Goal: Information Seeking & Learning: Learn about a topic

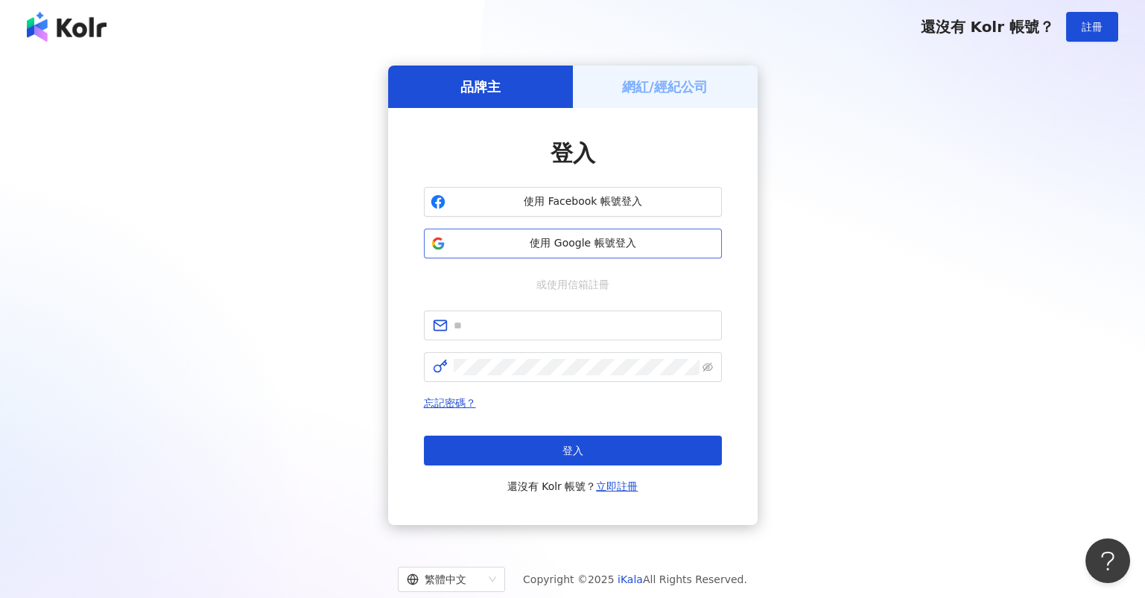
click at [568, 243] on span "使用 Google 帳號登入" at bounding box center [583, 243] width 264 height 15
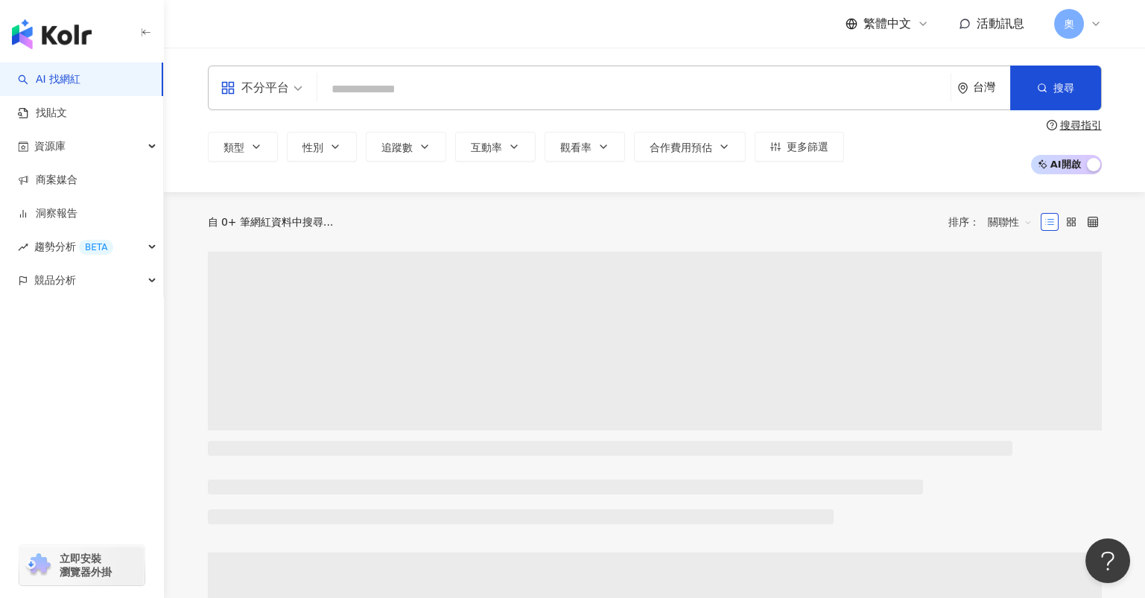
click at [264, 87] on div "不分平台" at bounding box center [255, 88] width 69 height 24
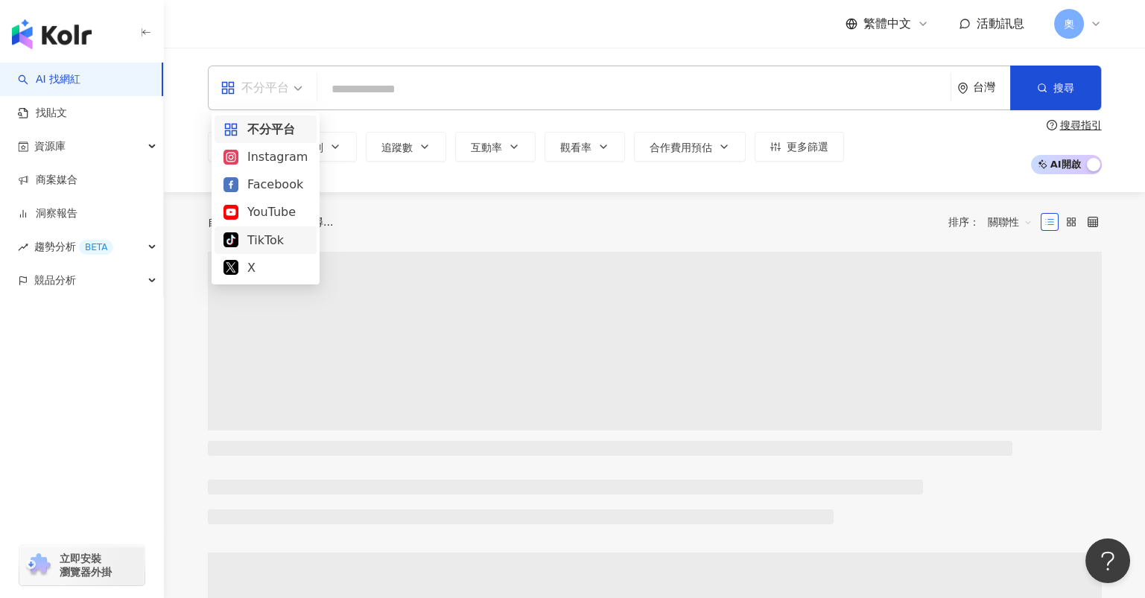
click at [273, 244] on div "TikTok" at bounding box center [265, 240] width 84 height 19
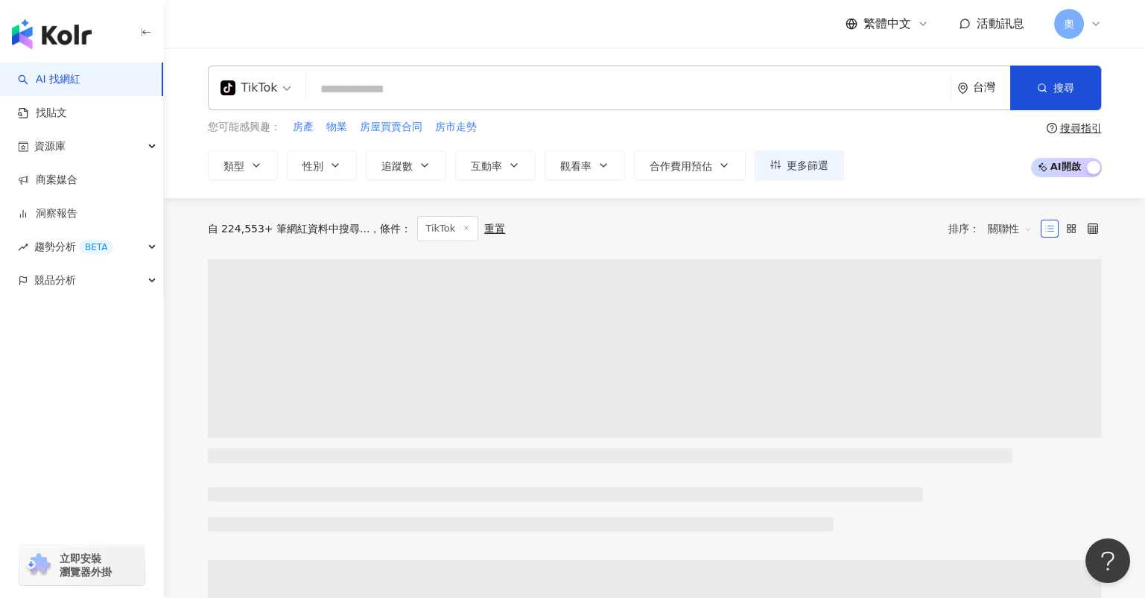
click at [403, 95] on input "search" at bounding box center [628, 89] width 632 height 28
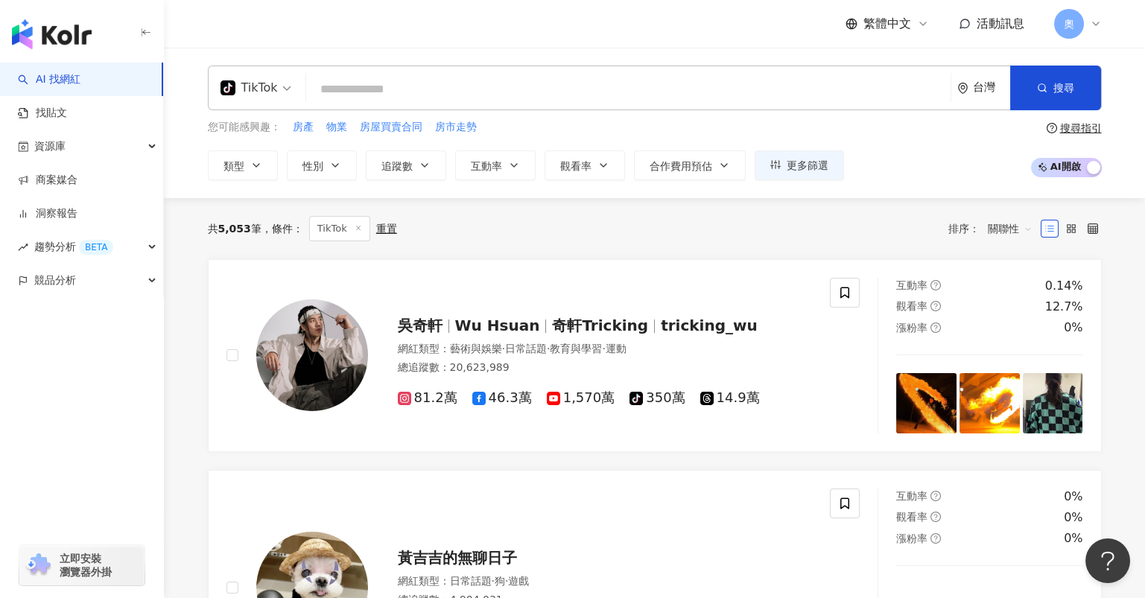
click at [369, 95] on input "search" at bounding box center [628, 89] width 632 height 28
click at [261, 83] on div "TikTok" at bounding box center [249, 88] width 57 height 24
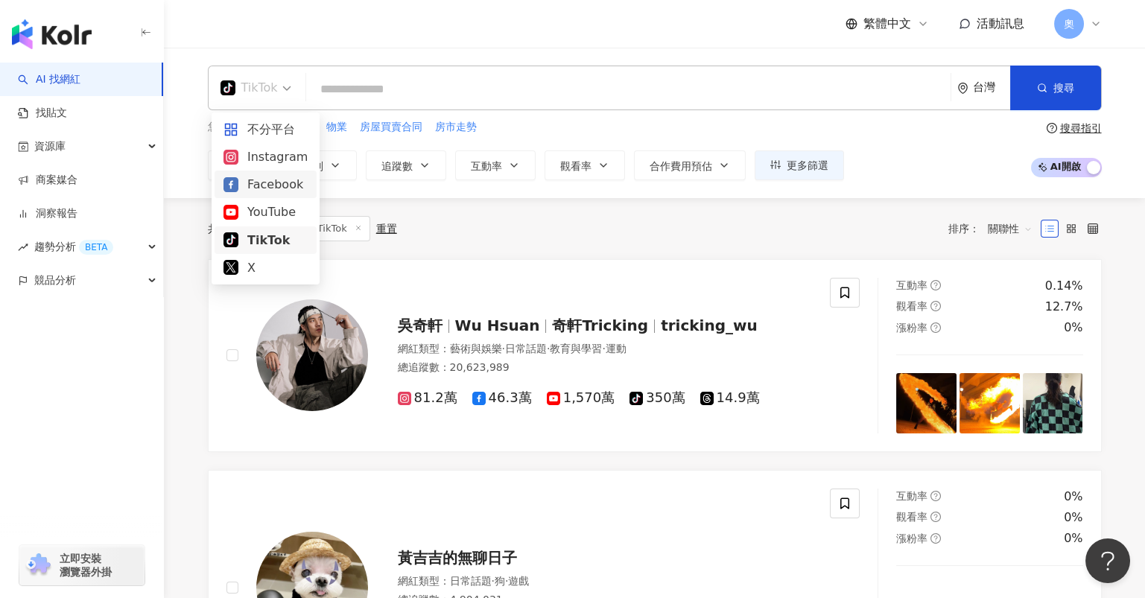
click at [273, 189] on div "Facebook" at bounding box center [265, 184] width 84 height 19
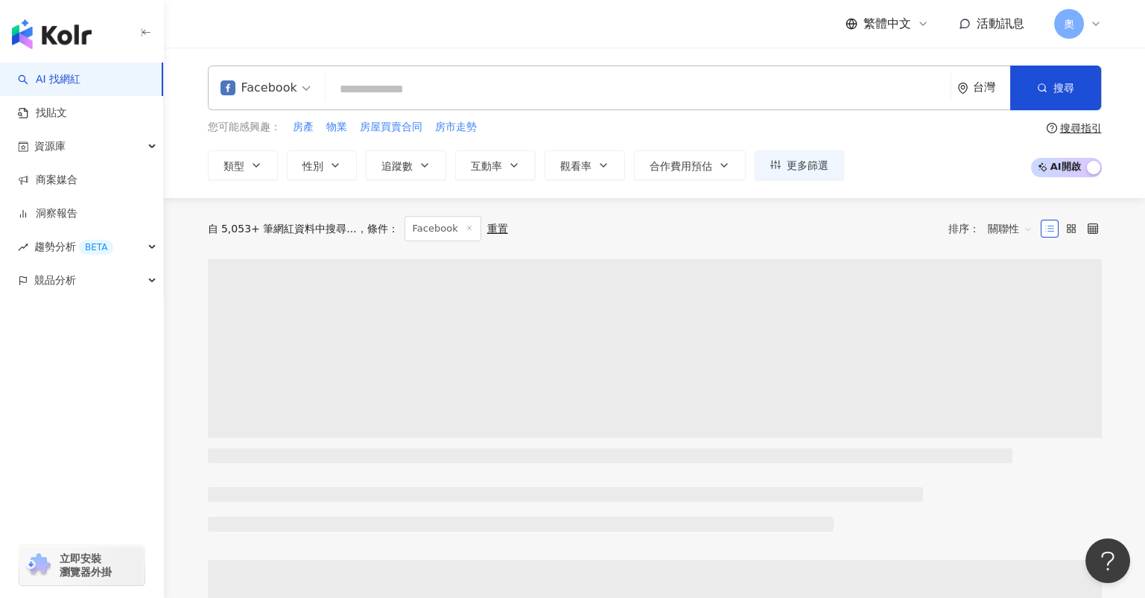
click at [368, 102] on input "search" at bounding box center [637, 89] width 613 height 28
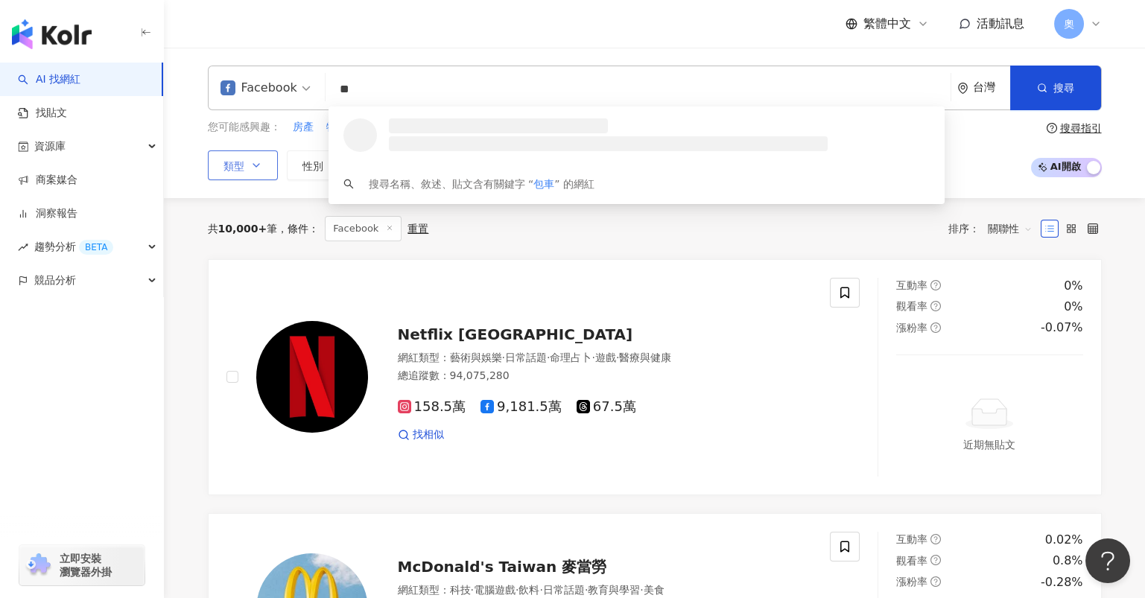
type input "**"
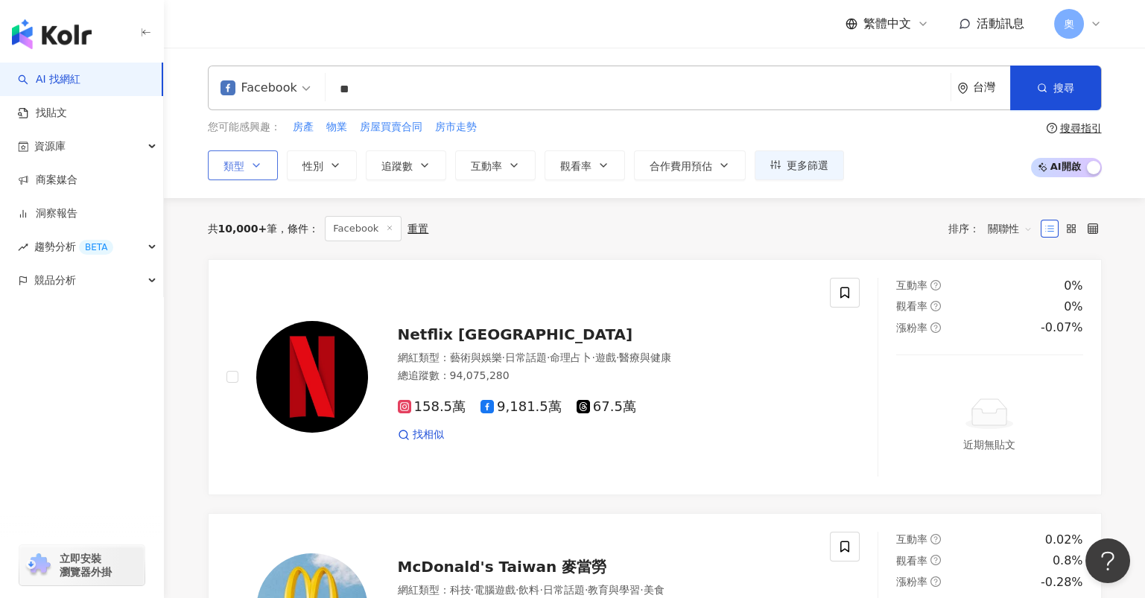
click at [270, 165] on button "類型" at bounding box center [243, 165] width 70 height 30
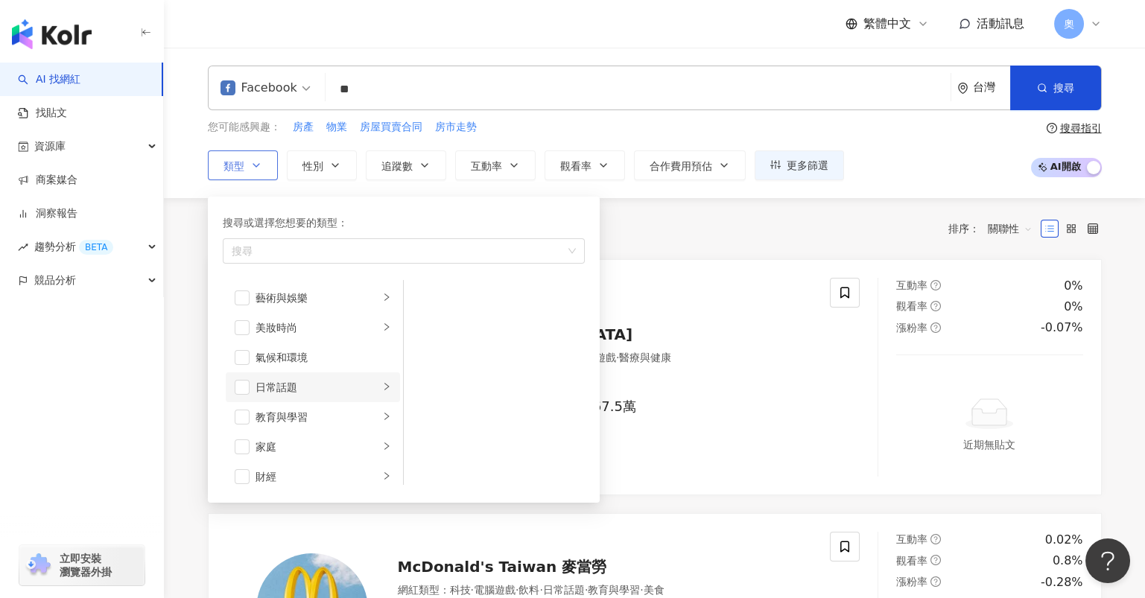
click at [291, 390] on div "日常話題" at bounding box center [318, 387] width 124 height 16
click at [277, 416] on div "教育與學習" at bounding box center [318, 417] width 124 height 16
click at [277, 441] on div "家庭" at bounding box center [318, 447] width 124 height 16
click at [290, 387] on li "財經" at bounding box center [313, 379] width 174 height 30
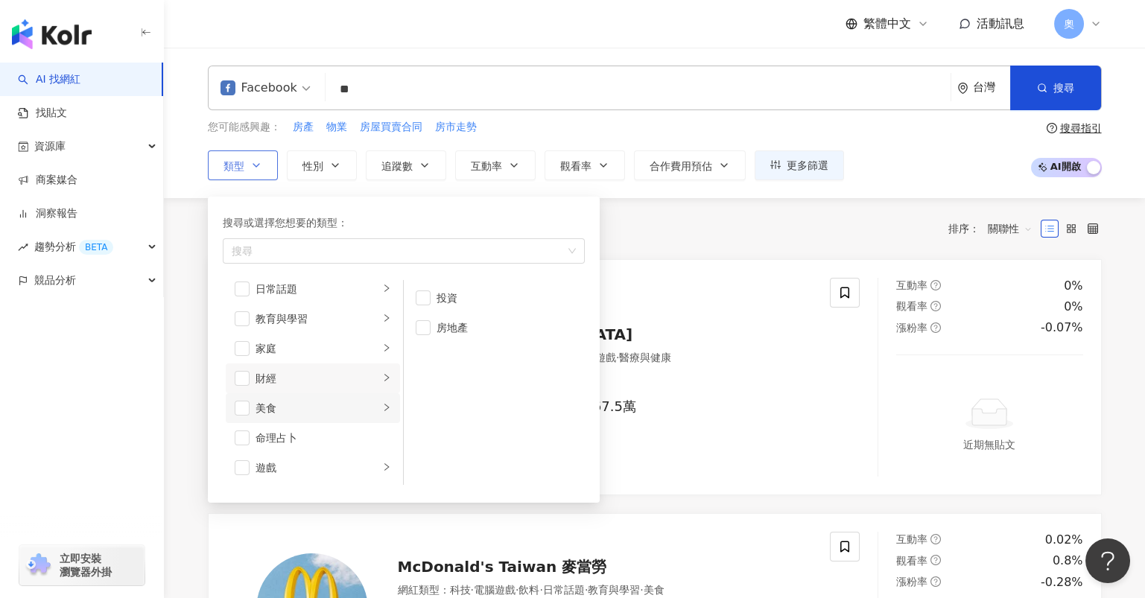
click at [287, 413] on div "美食" at bounding box center [318, 408] width 124 height 16
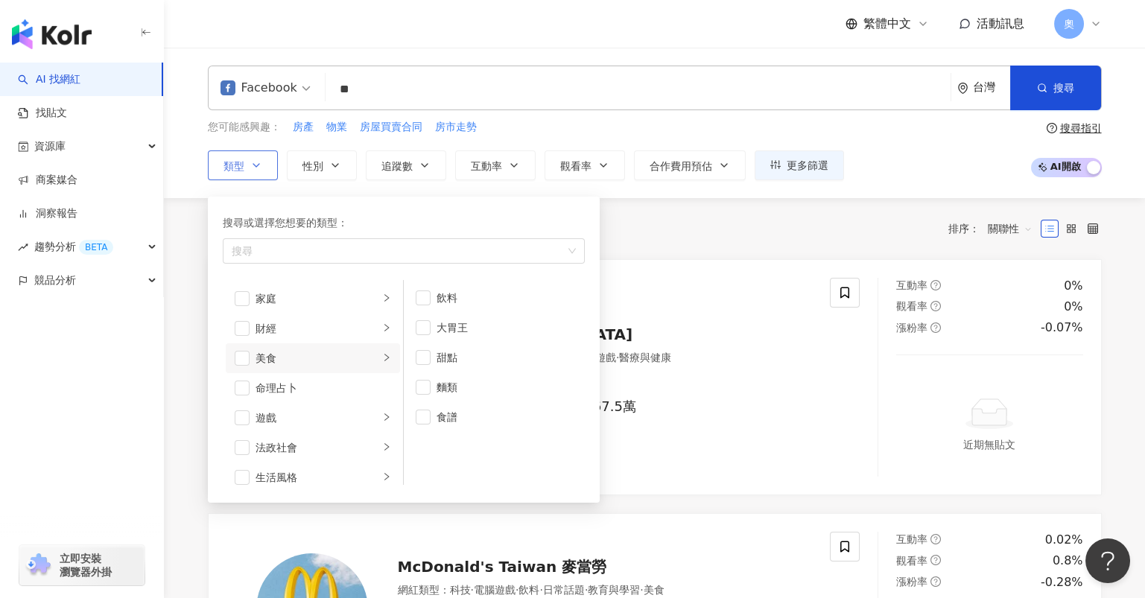
scroll to position [198, 0]
click at [294, 367] on div "遊戲" at bounding box center [318, 368] width 124 height 16
click at [294, 401] on div "法政社會" at bounding box center [318, 398] width 124 height 16
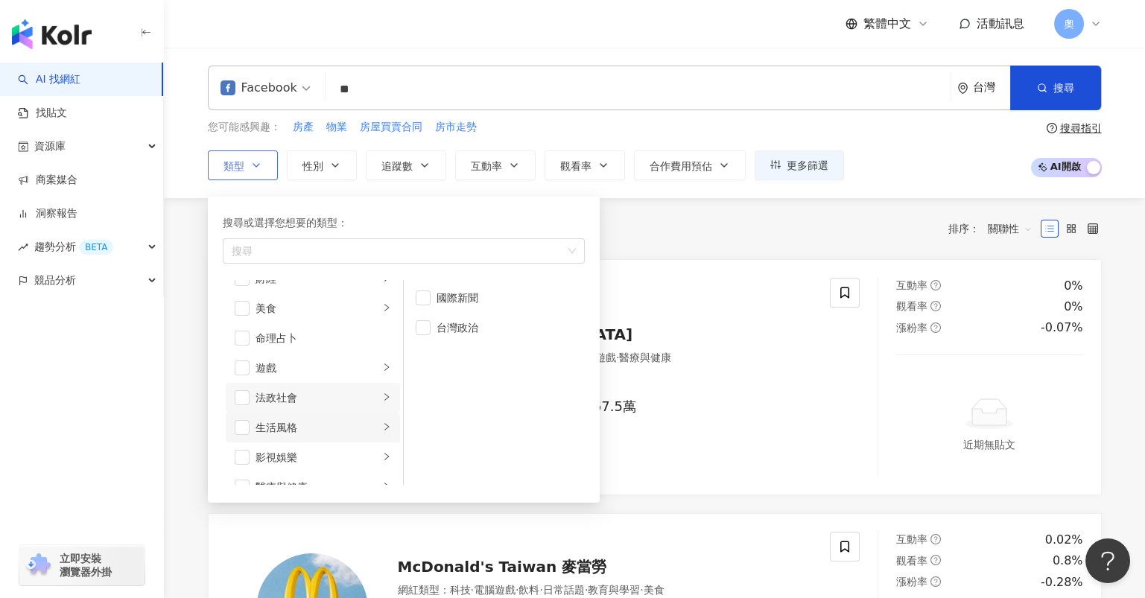
scroll to position [397, 0]
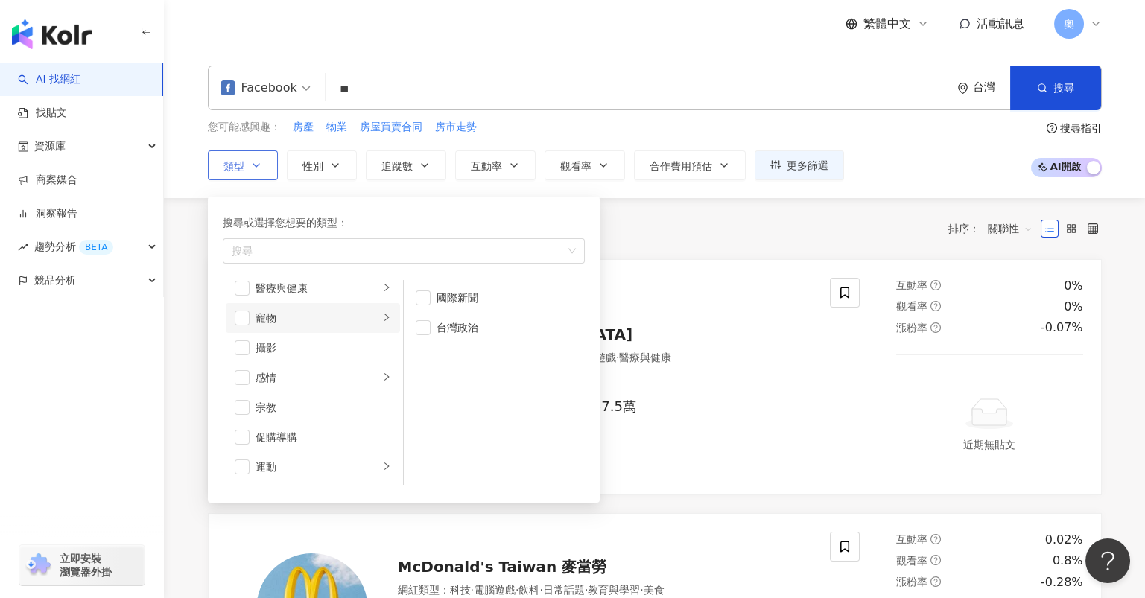
click at [297, 321] on div "寵物" at bounding box center [318, 318] width 124 height 16
click at [310, 373] on div "感情" at bounding box center [318, 377] width 124 height 16
click at [314, 401] on div "宗教" at bounding box center [324, 407] width 136 height 16
click at [305, 318] on li "宗教" at bounding box center [313, 309] width 174 height 30
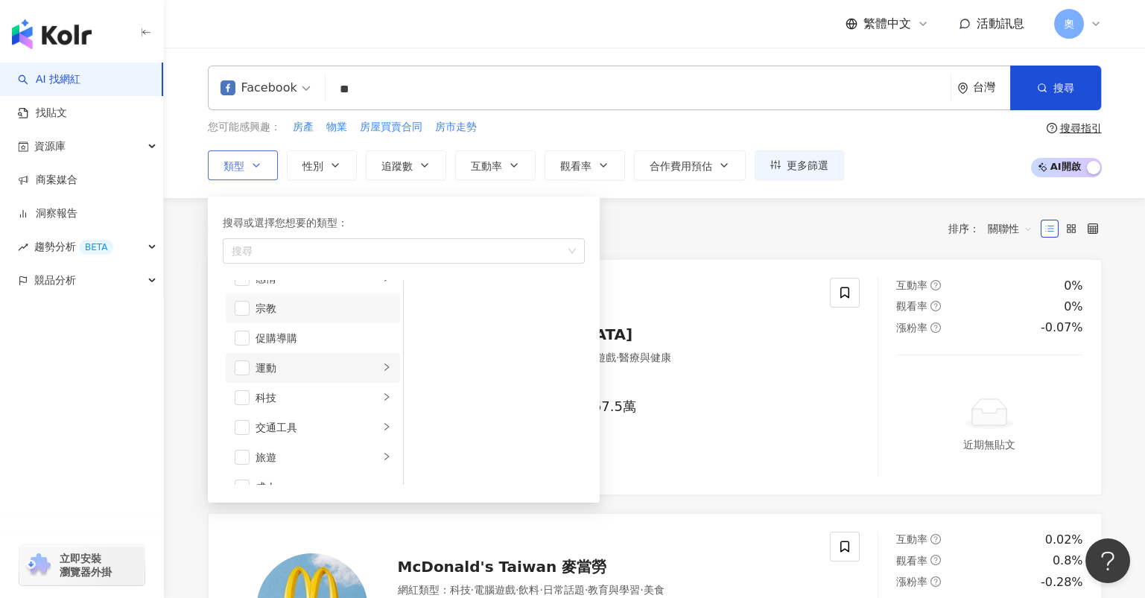
click at [299, 375] on li "運動" at bounding box center [313, 368] width 174 height 30
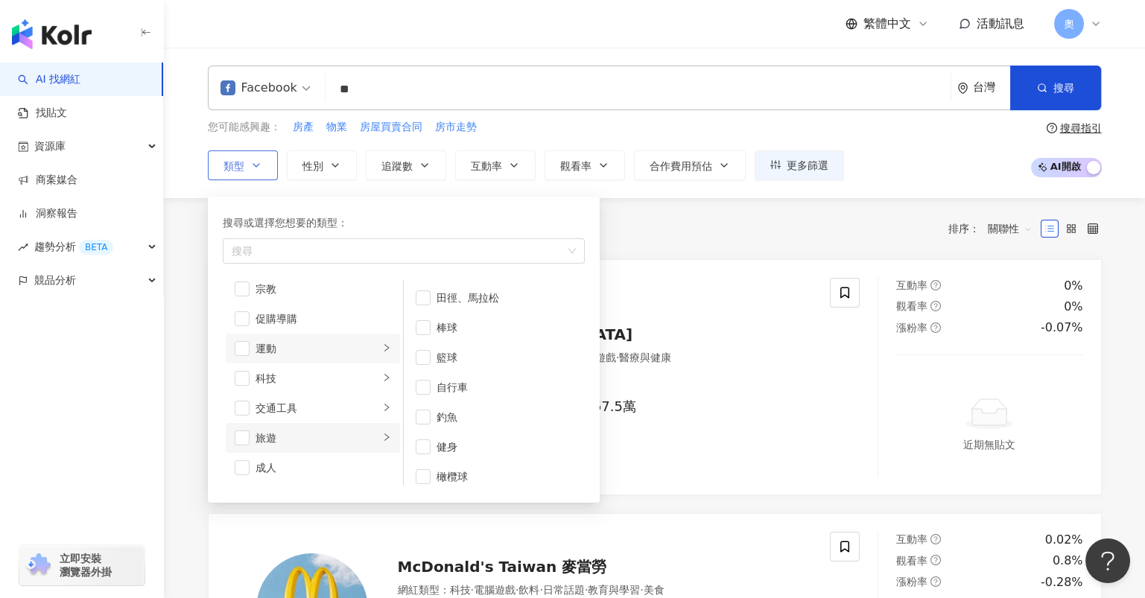
click at [309, 440] on div "旅遊" at bounding box center [318, 438] width 124 height 16
click at [419, 448] on span "button" at bounding box center [423, 447] width 15 height 15
click at [423, 326] on span "button" at bounding box center [423, 327] width 15 height 15
click at [247, 434] on span "button" at bounding box center [242, 438] width 15 height 15
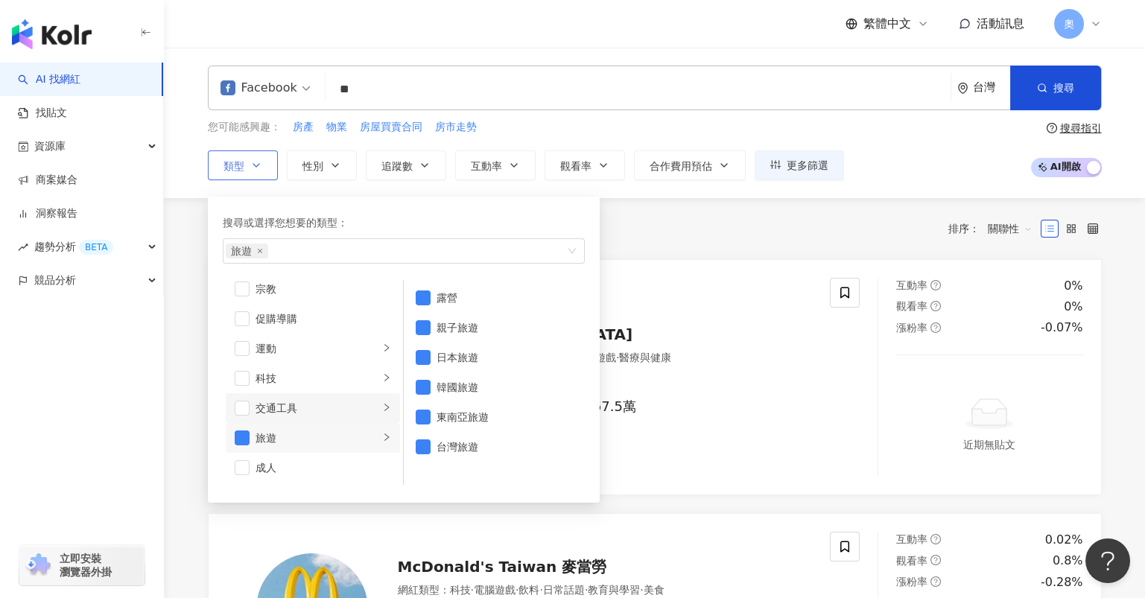
click at [337, 410] on div "交通工具" at bounding box center [318, 408] width 124 height 16
click at [241, 407] on span "button" at bounding box center [242, 408] width 15 height 15
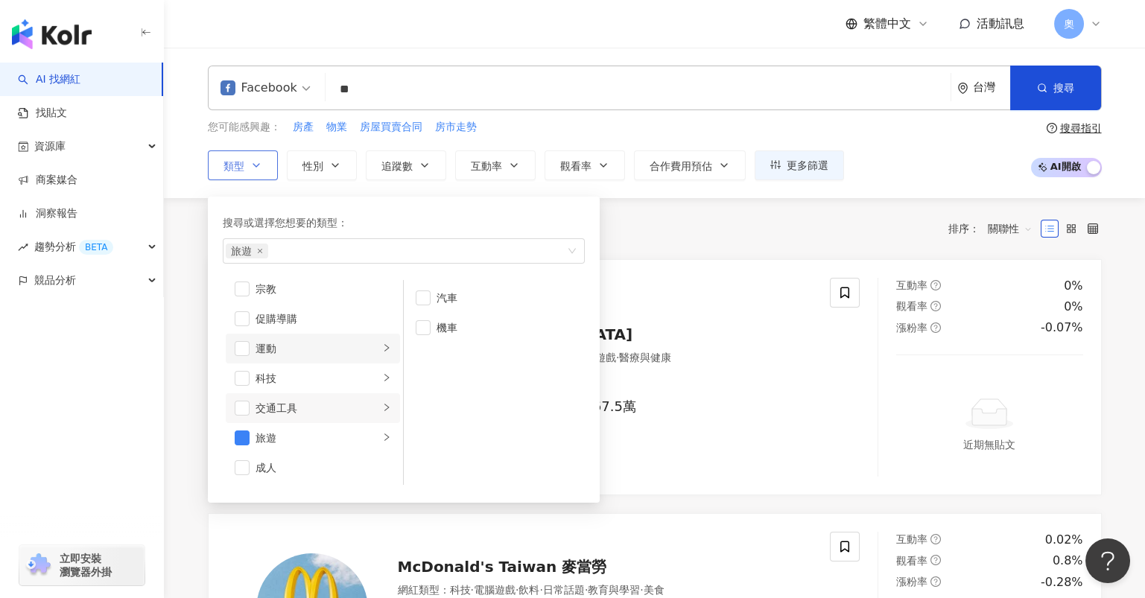
click at [319, 346] on div "運動" at bounding box center [318, 348] width 124 height 16
click at [315, 375] on div "科技" at bounding box center [318, 378] width 124 height 16
click at [299, 398] on li "宗教" at bounding box center [313, 388] width 174 height 30
click at [308, 364] on div "感情" at bounding box center [318, 358] width 124 height 16
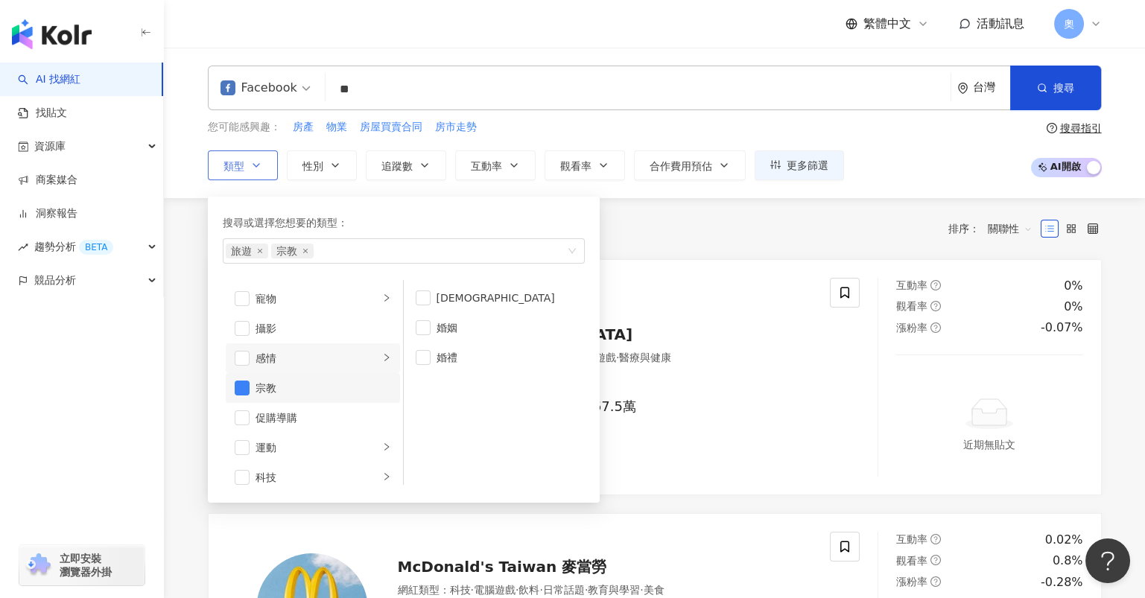
click at [294, 382] on div "宗教" at bounding box center [324, 388] width 136 height 16
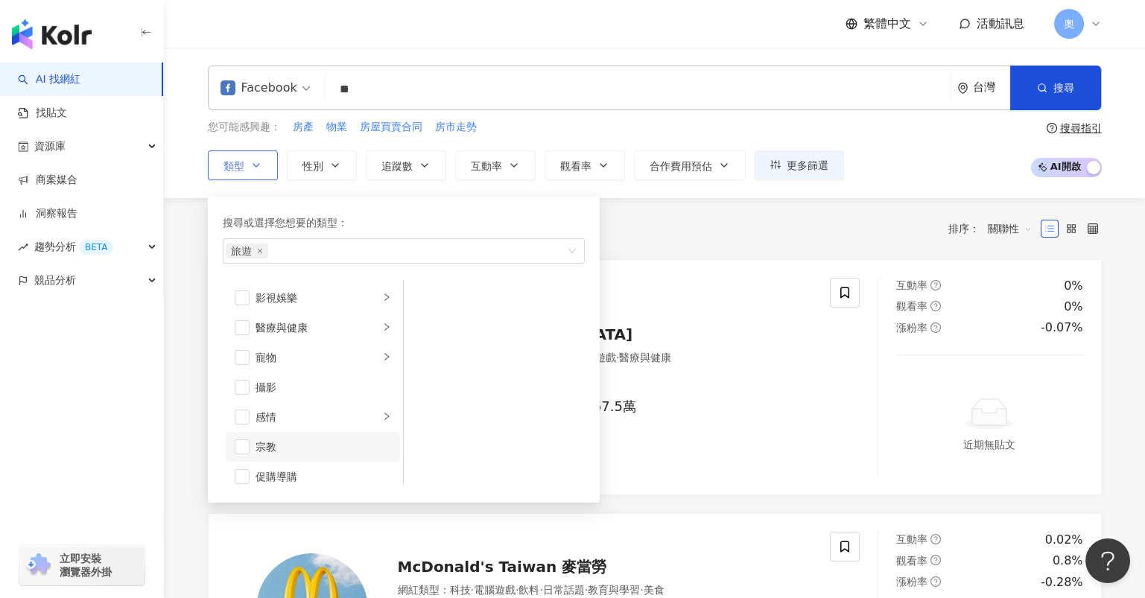
scroll to position [317, 0]
click at [294, 393] on div "寵物" at bounding box center [318, 398] width 124 height 16
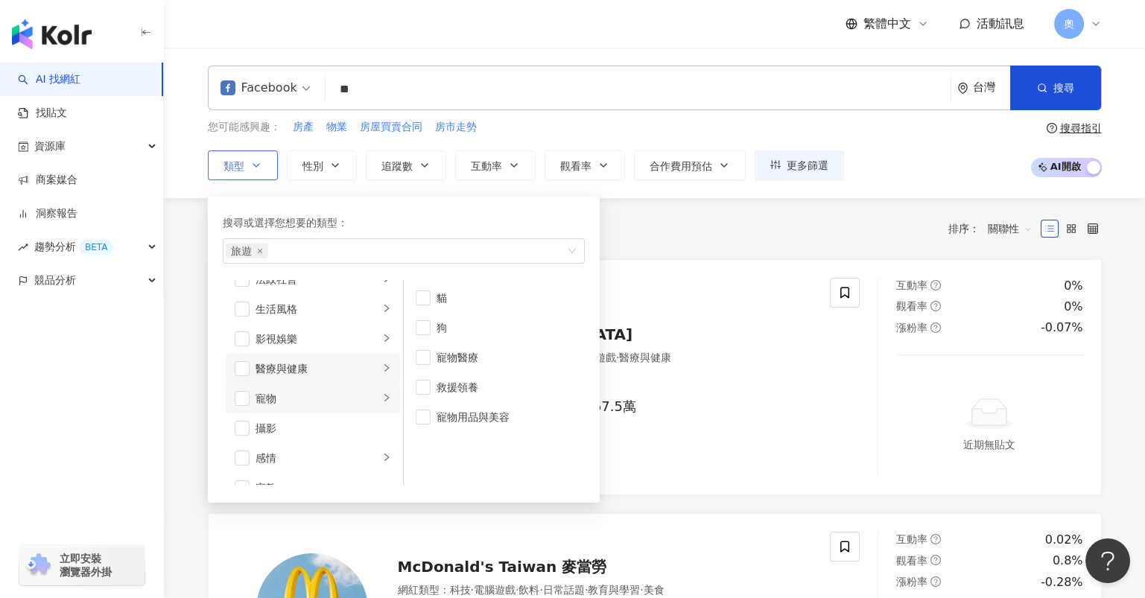
click at [305, 368] on div "醫療與健康" at bounding box center [318, 369] width 124 height 16
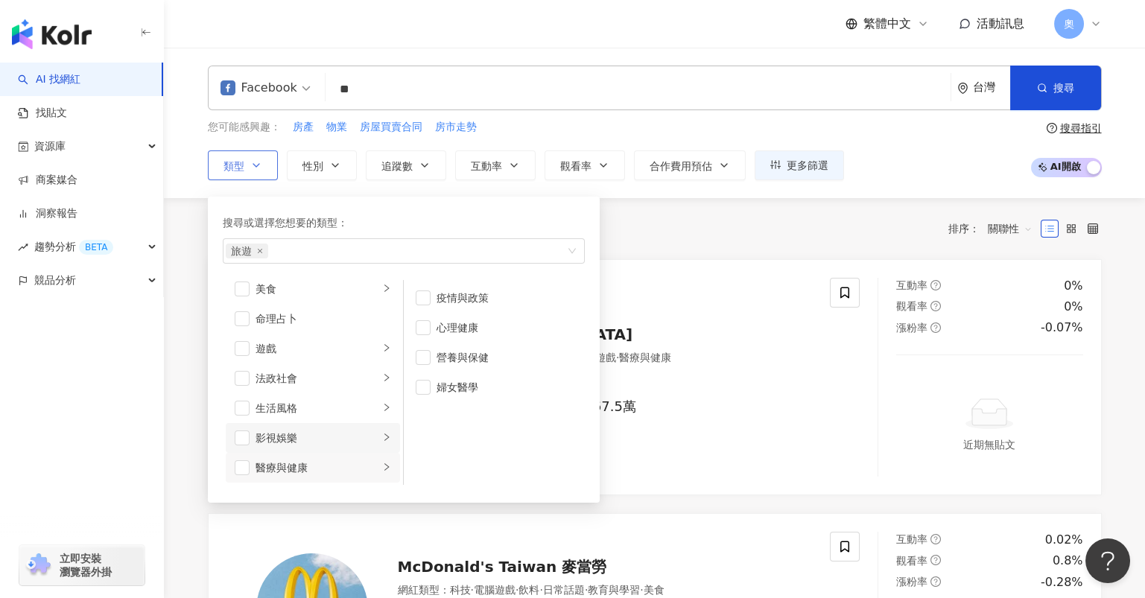
click at [287, 439] on div "影視娛樂" at bounding box center [318, 438] width 124 height 16
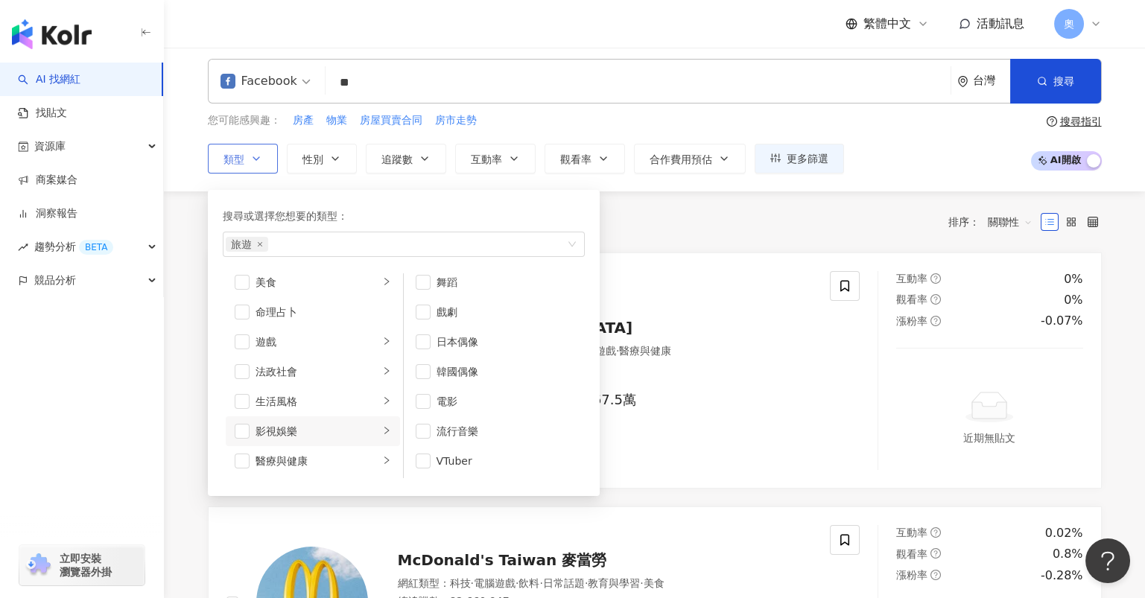
scroll to position [0, 0]
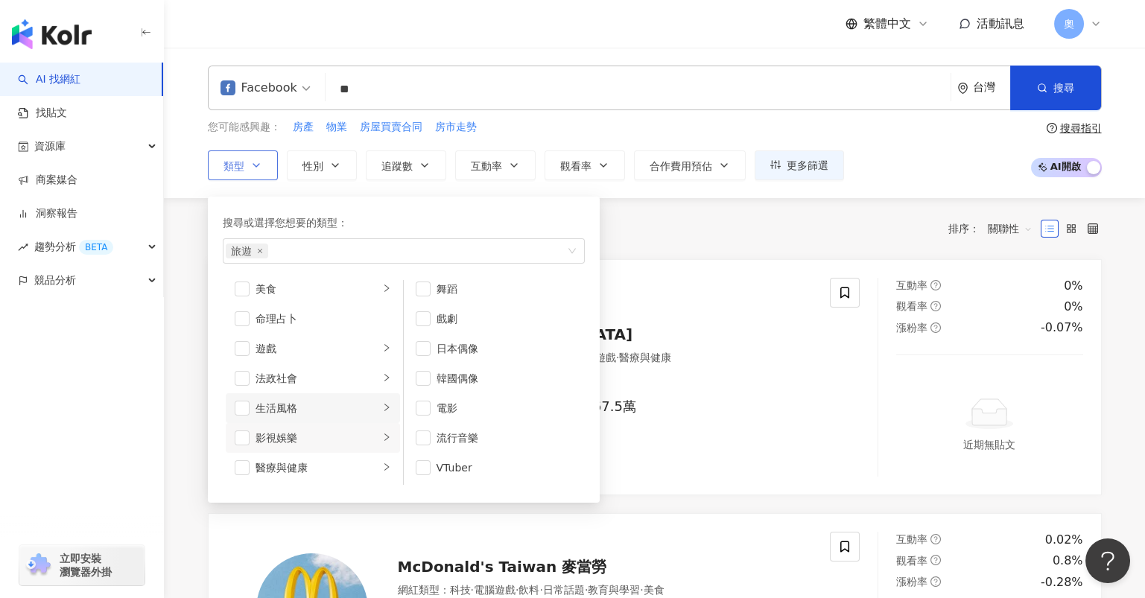
click at [326, 408] on div "生活風格" at bounding box center [318, 408] width 124 height 16
click at [317, 377] on div "法政社會" at bounding box center [318, 378] width 124 height 16
click at [317, 349] on div "遊戲" at bounding box center [318, 348] width 124 height 16
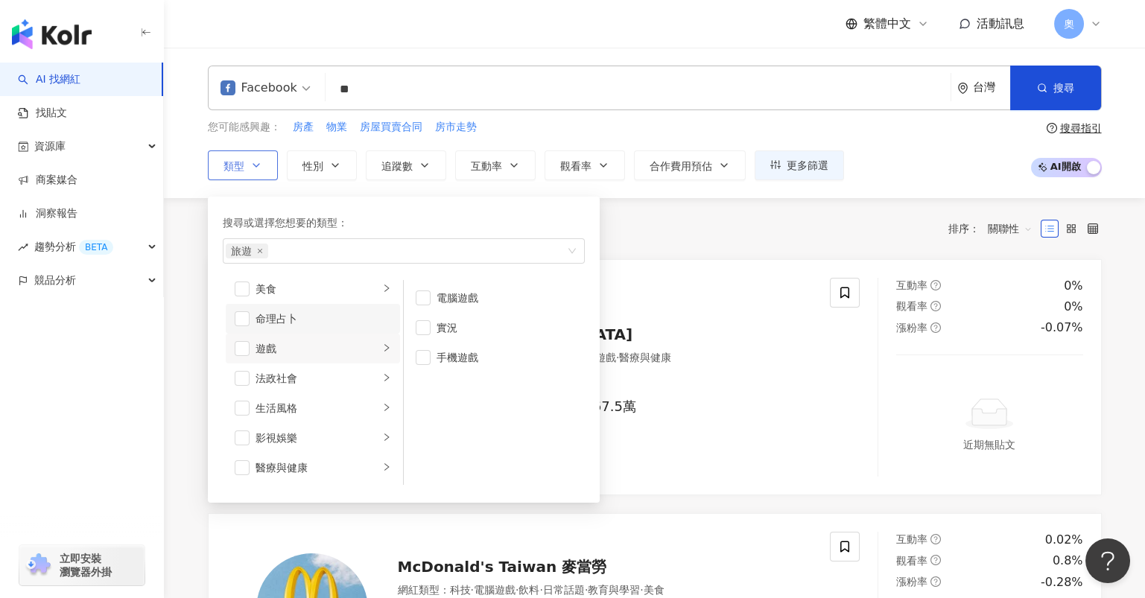
click at [294, 304] on li "命理占卜" at bounding box center [313, 319] width 174 height 30
click at [285, 311] on div "命理占卜" at bounding box center [324, 319] width 136 height 16
click at [296, 288] on div "美食" at bounding box center [318, 289] width 124 height 16
click at [303, 385] on li "財經" at bounding box center [313, 379] width 174 height 30
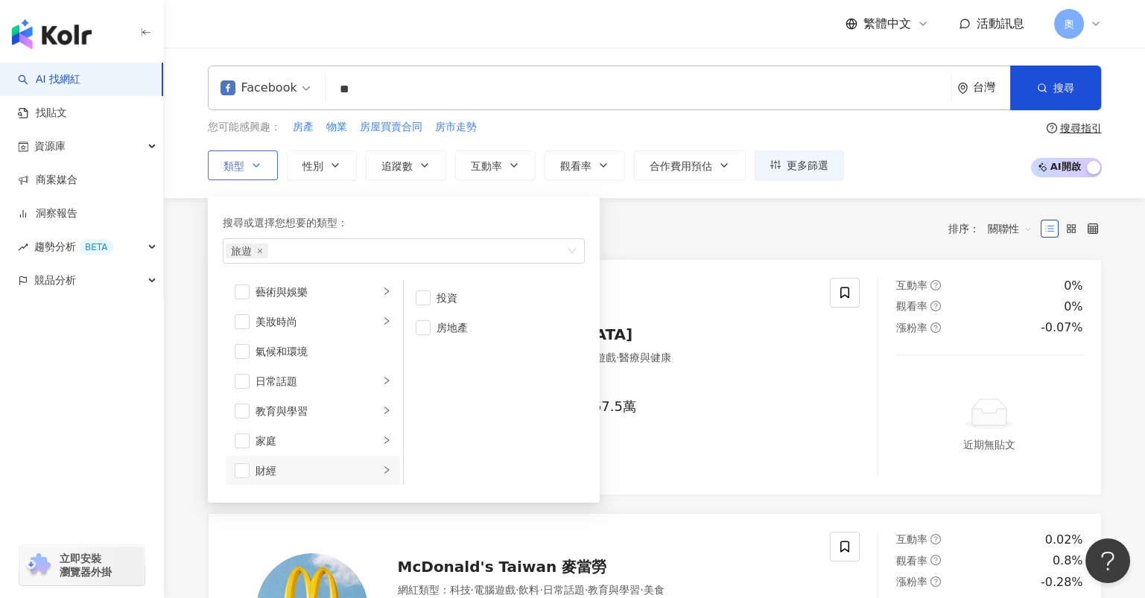
scroll to position [0, 0]
click at [291, 436] on li "家庭" at bounding box center [313, 447] width 174 height 30
click at [309, 410] on div "教育與學習" at bounding box center [318, 417] width 124 height 16
click at [311, 384] on div "日常話題" at bounding box center [318, 387] width 124 height 16
click at [314, 300] on div "藝術與娛樂" at bounding box center [318, 298] width 124 height 16
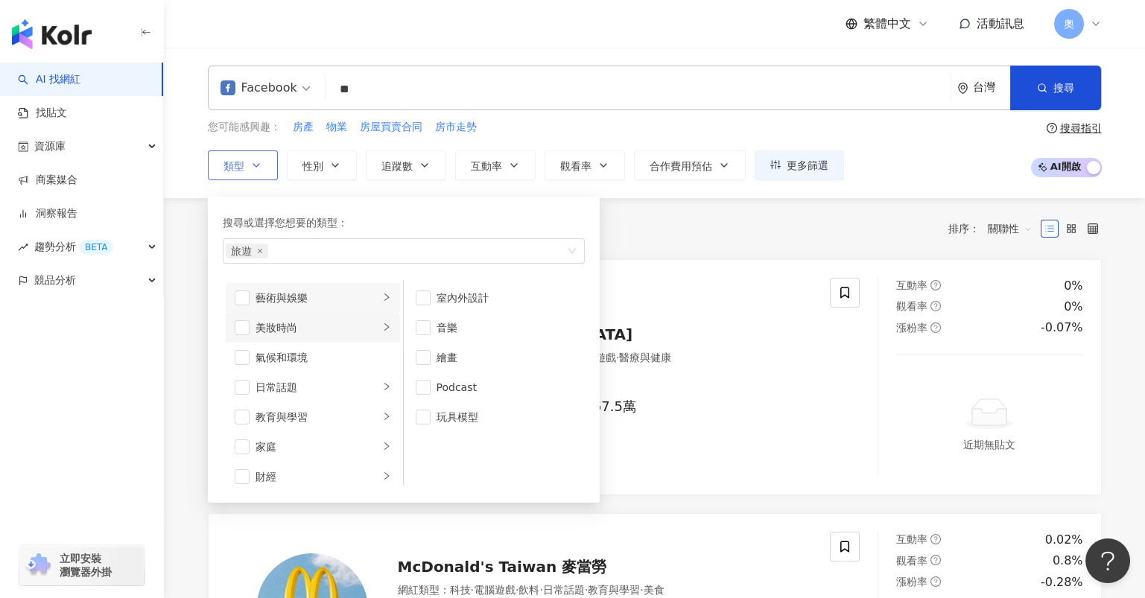
click at [309, 327] on div "美妝時尚" at bounding box center [318, 328] width 124 height 16
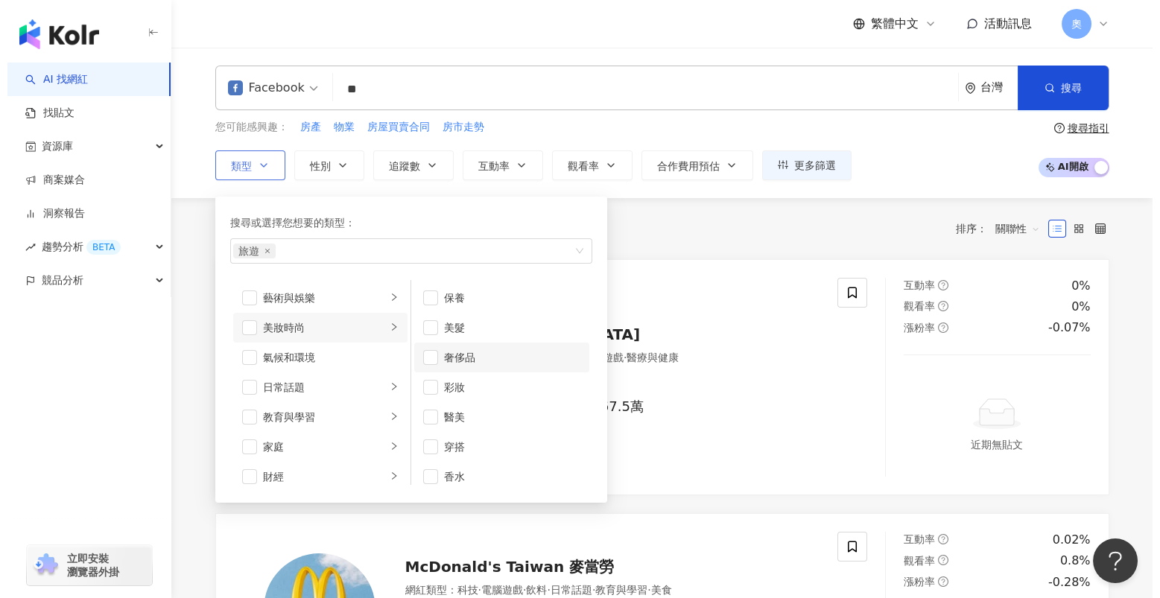
scroll to position [9, 0]
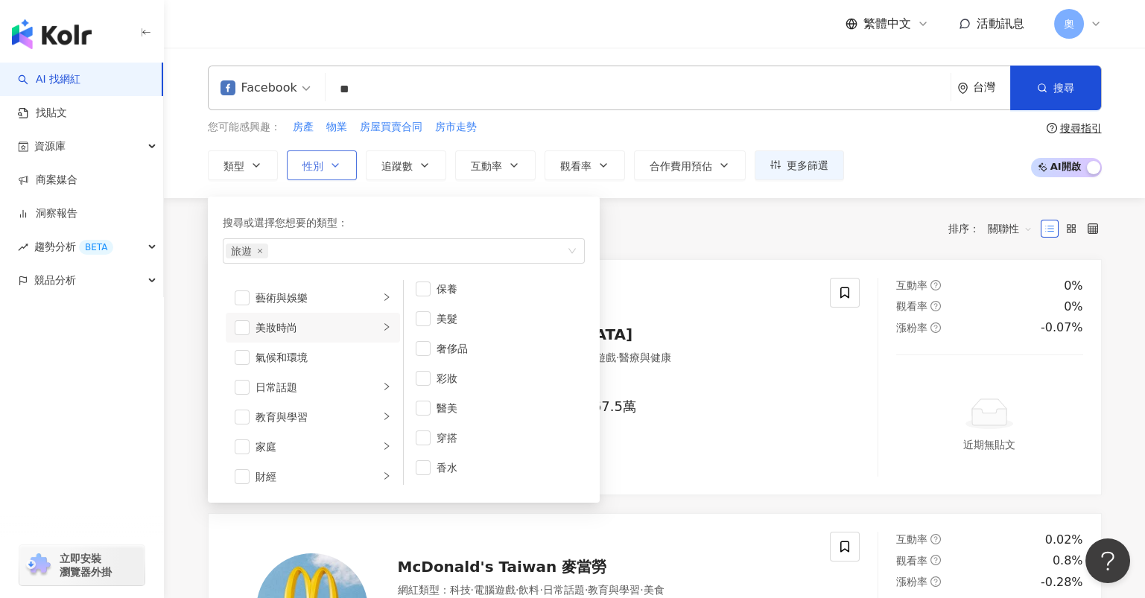
click at [317, 160] on span "性別" at bounding box center [312, 166] width 21 height 12
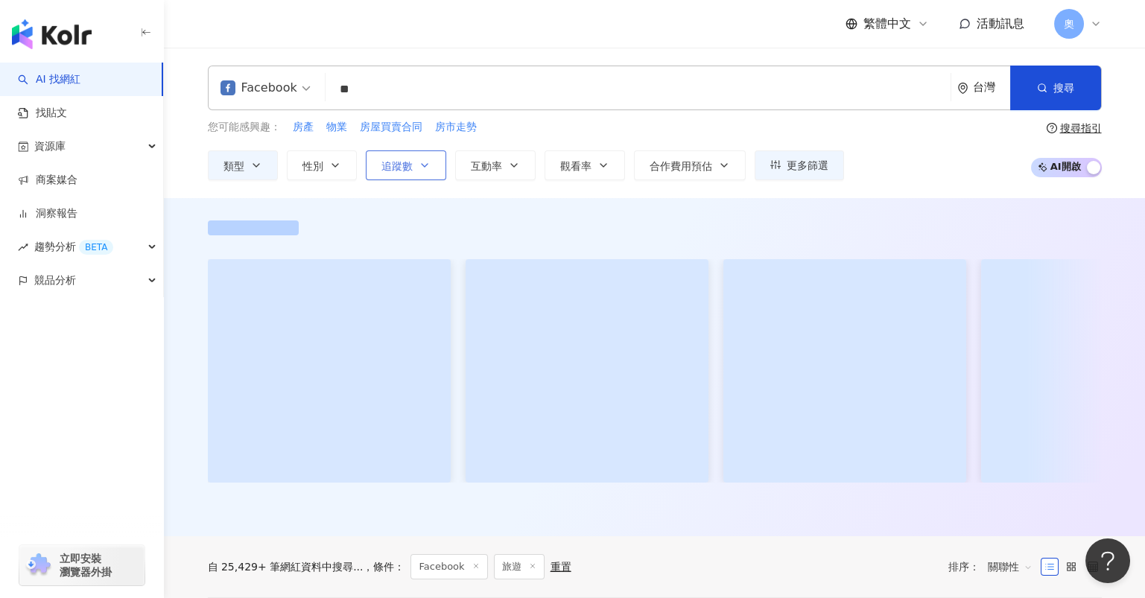
click at [419, 163] on icon "button" at bounding box center [425, 165] width 12 height 12
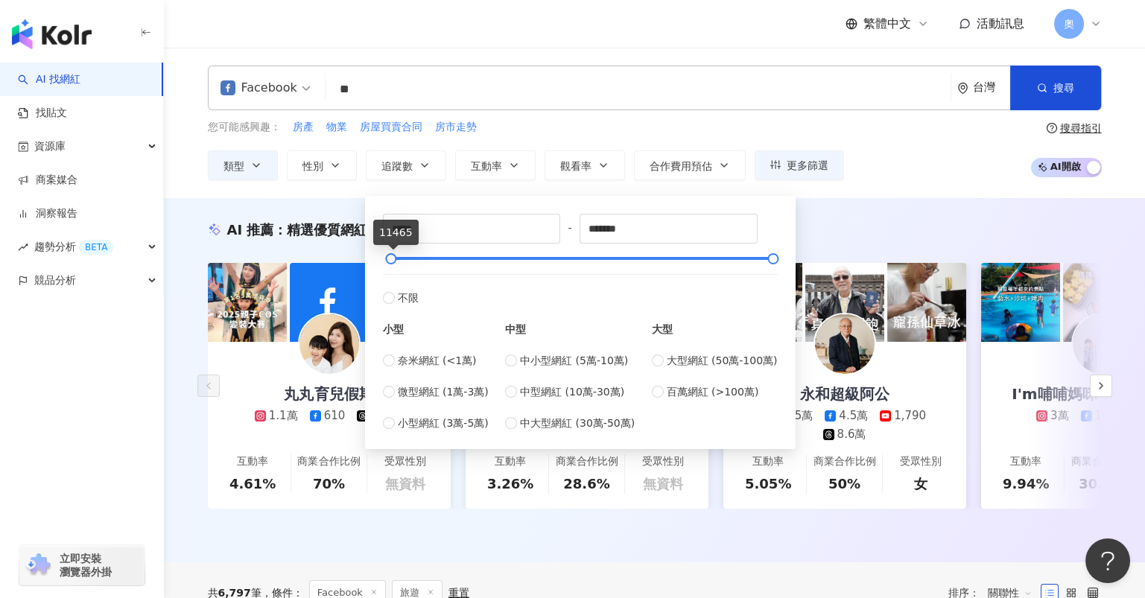
drag, startPoint x: 478, startPoint y: 253, endPoint x: 391, endPoint y: 267, distance: 88.3
click at [391, 267] on div "***** - ******* 不限 小型 奈米網紅 (<1萬) 微型網紅 (1萬-3萬) 小型網紅 (3萬-5萬) 中型 中小型網紅 (5萬-10萬) 中型…" at bounding box center [580, 323] width 395 height 218
click at [525, 358] on span "中小型網紅 (5萬-10萬)" at bounding box center [574, 360] width 108 height 16
type input "*****"
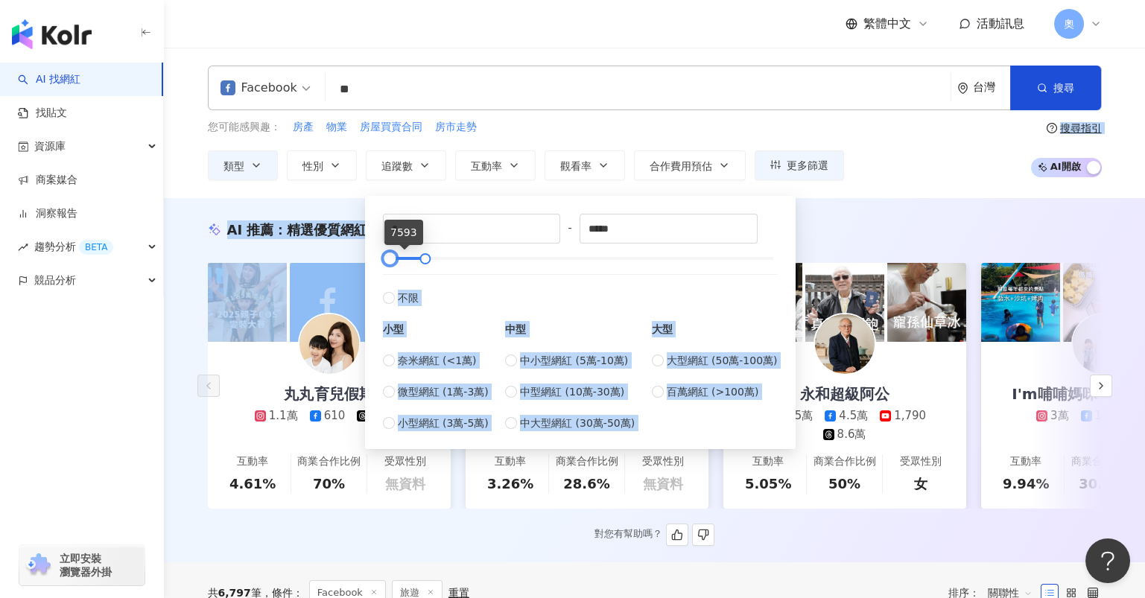
drag, startPoint x: 401, startPoint y: 259, endPoint x: 353, endPoint y: 264, distance: 48.0
type input "*****"
click at [411, 263] on div at bounding box center [409, 259] width 8 height 8
type input "******"
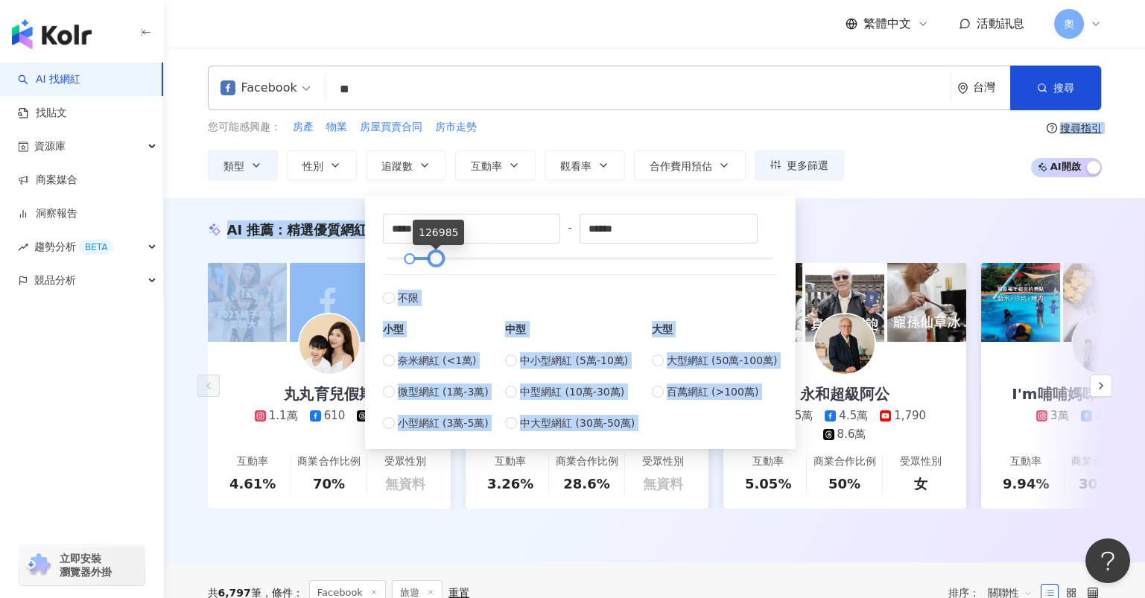
click at [436, 259] on div at bounding box center [435, 259] width 8 height 8
type input "******"
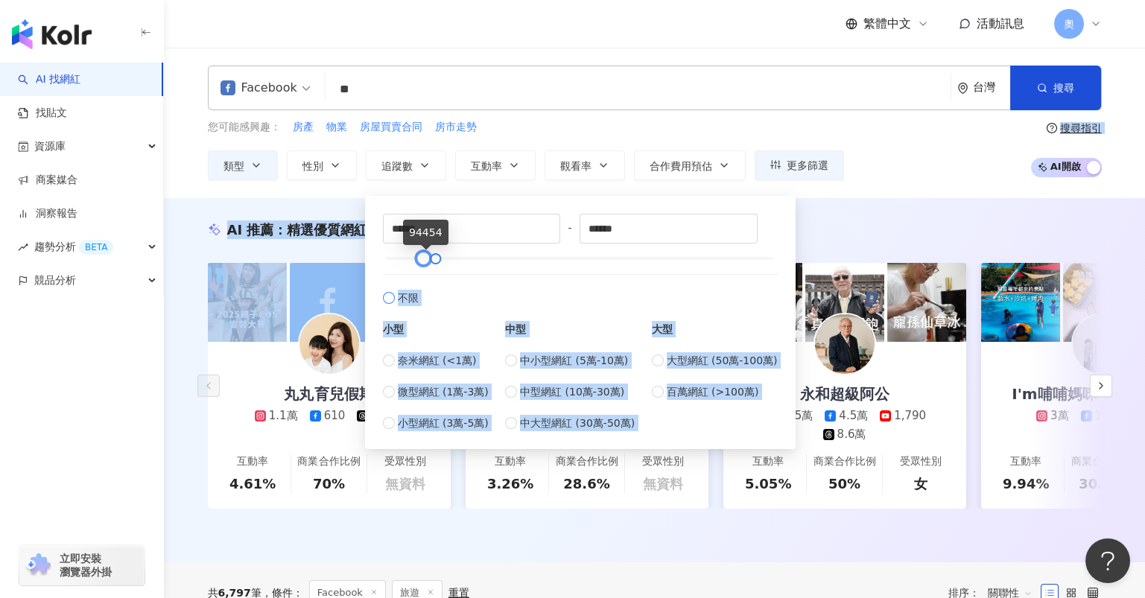
type input "******"
type input "*****"
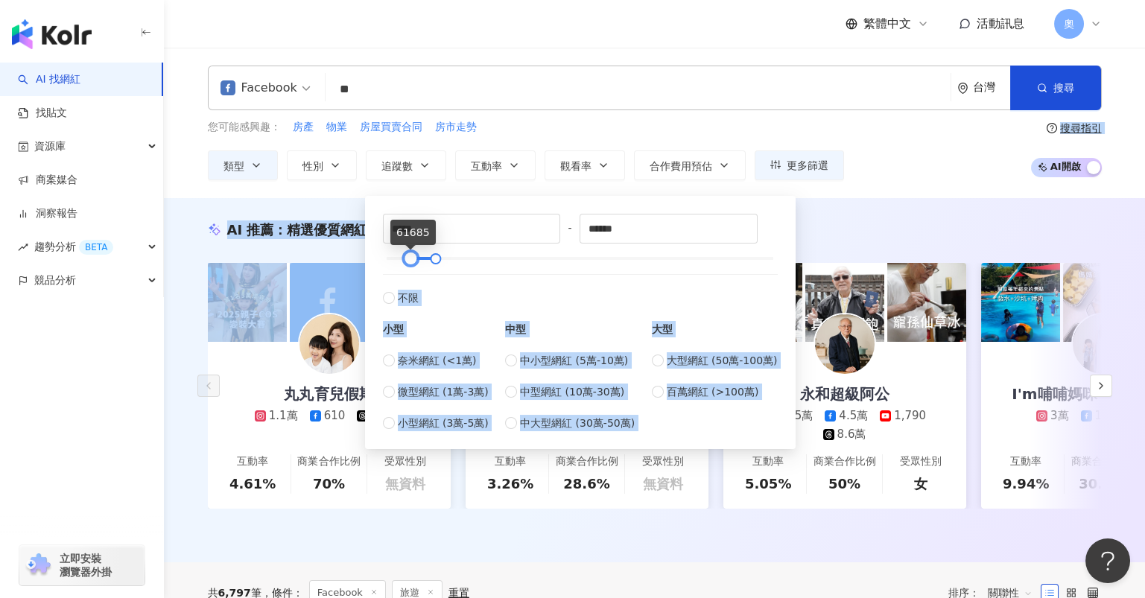
click at [406, 270] on div "***** - ****** 不限 小型 奈米網紅 (<1萬) 微型網紅 (1萬-3萬) 小型網紅 (3萬-5萬) 中型 中小型網紅 (5萬-10萬) 中型網…" at bounding box center [580, 323] width 395 height 218
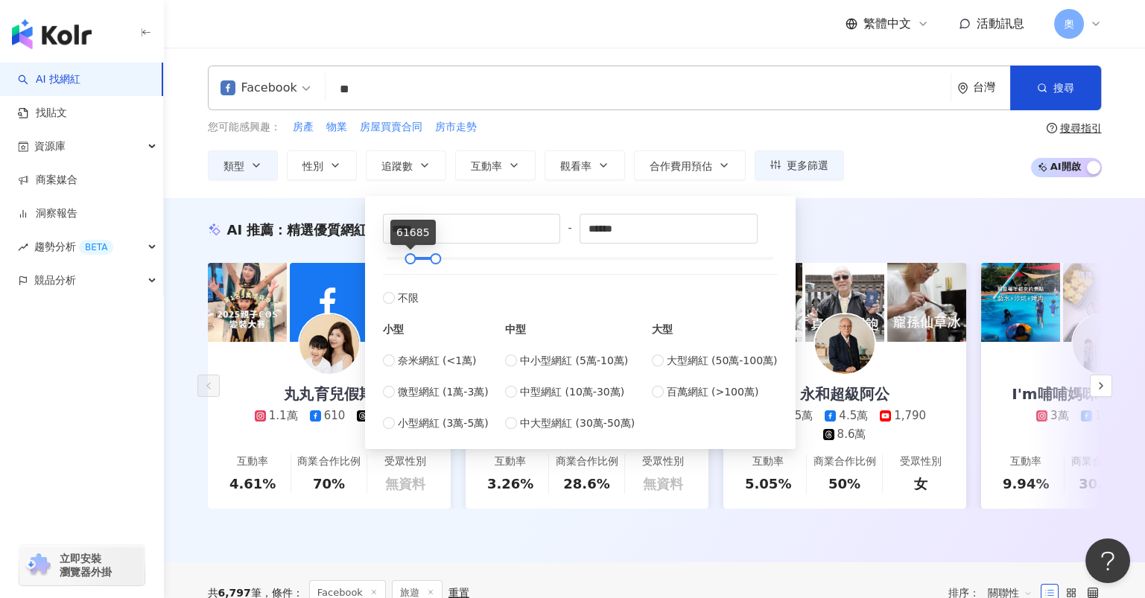
click at [878, 165] on div "您可能感興趣： 房產 物業 房屋買賣合同 房市走勢 類型 性別 追蹤數 互動率 觀看率 合作費用預估 更多篩選 不限 女 男 其他 ***** - *****…" at bounding box center [655, 149] width 894 height 61
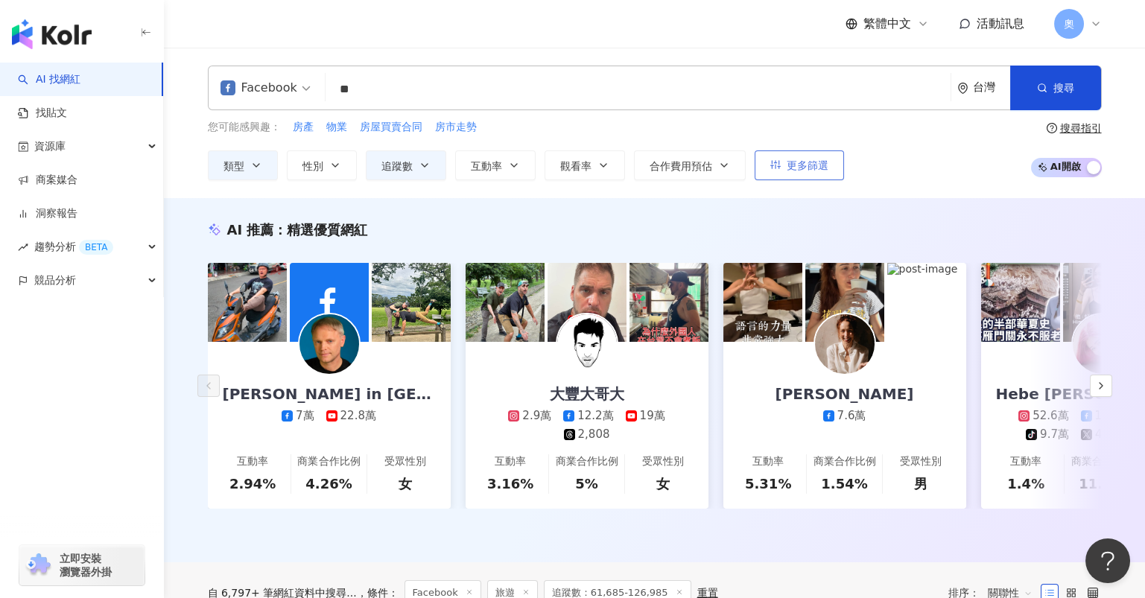
click at [815, 170] on span "更多篩選" at bounding box center [808, 165] width 42 height 12
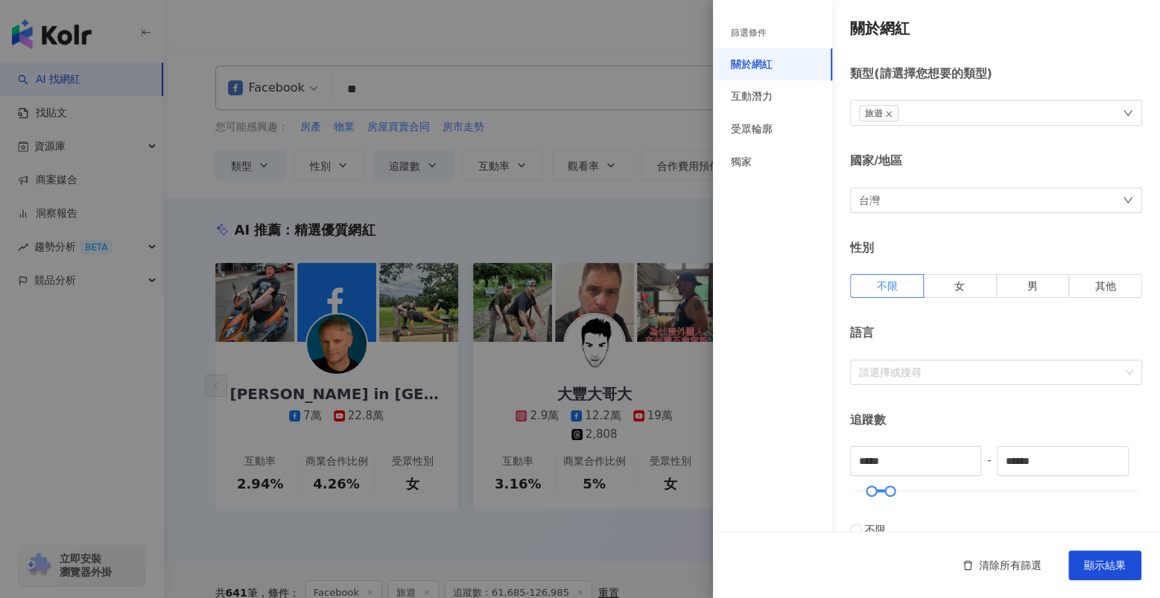
click at [967, 210] on div "台灣" at bounding box center [996, 200] width 292 height 25
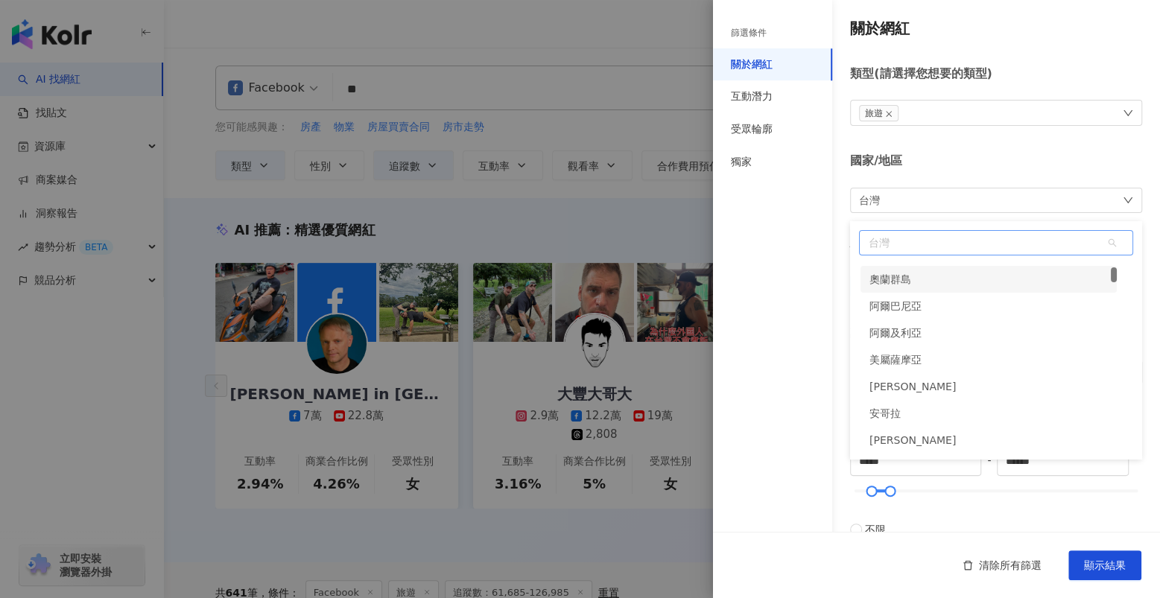
scroll to position [1, 0]
click at [937, 383] on div "馬來西亞" at bounding box center [988, 380] width 256 height 27
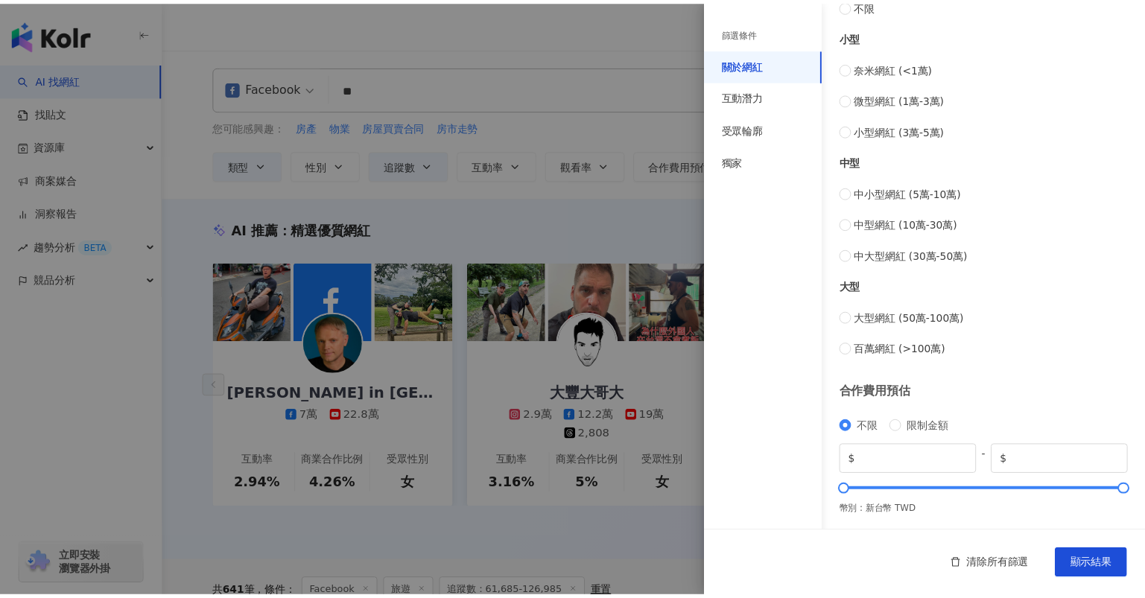
scroll to position [525, 0]
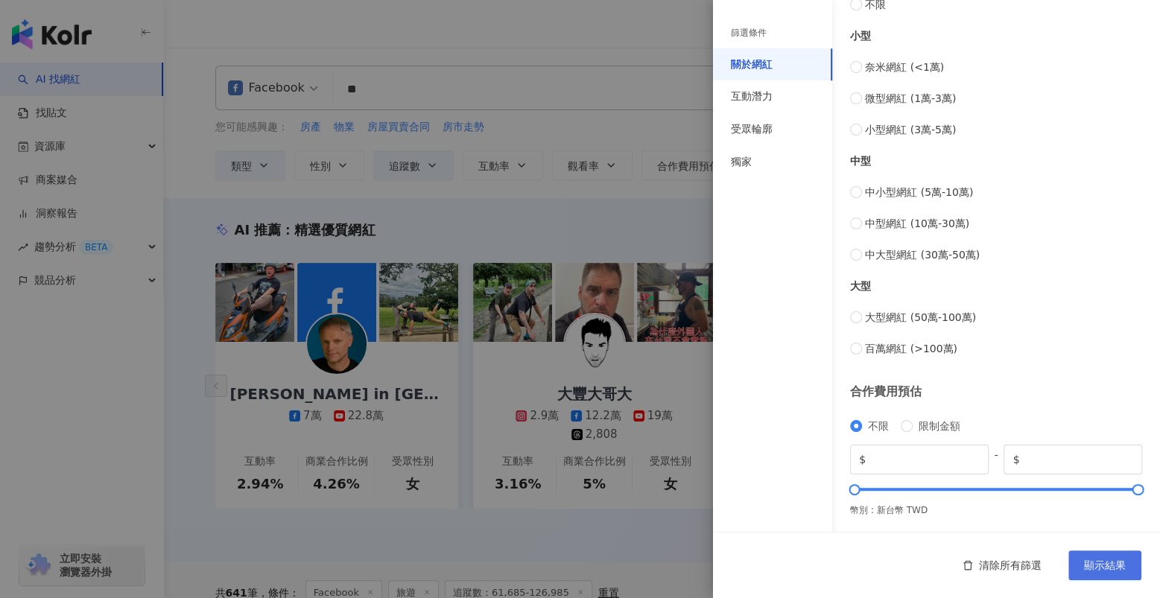
click at [1088, 562] on span "顯示結果" at bounding box center [1105, 565] width 42 height 12
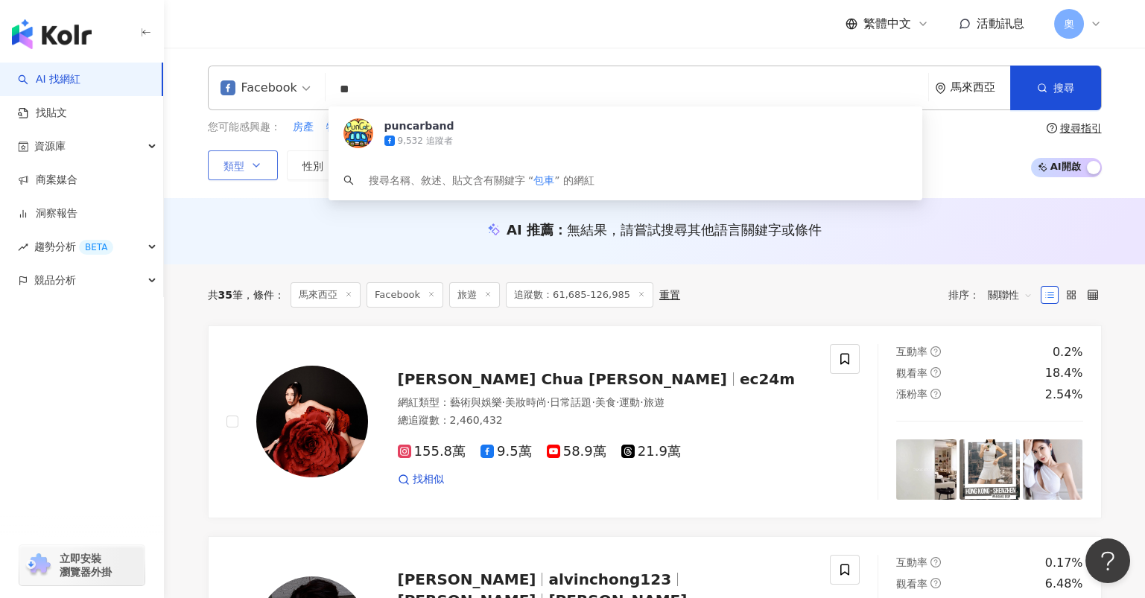
click at [235, 162] on span "類型" at bounding box center [233, 166] width 21 height 12
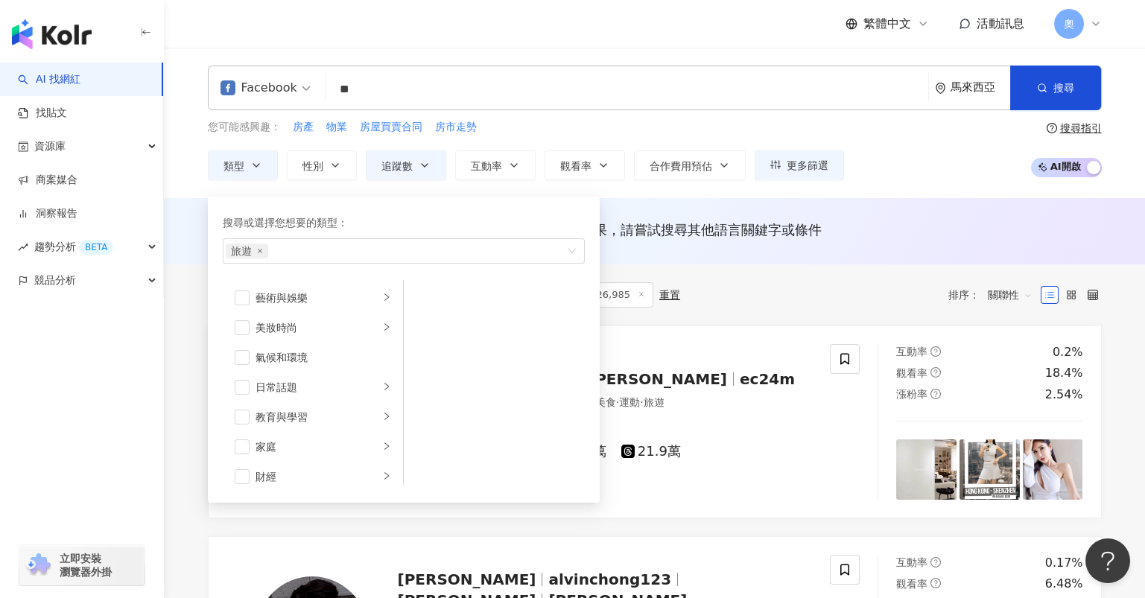
click at [775, 285] on div "共 35 筆 條件 ： 馬來西亞 Facebook 旅遊 追蹤數：61,685-126,985 重置 排序： 關聯性" at bounding box center [655, 294] width 894 height 25
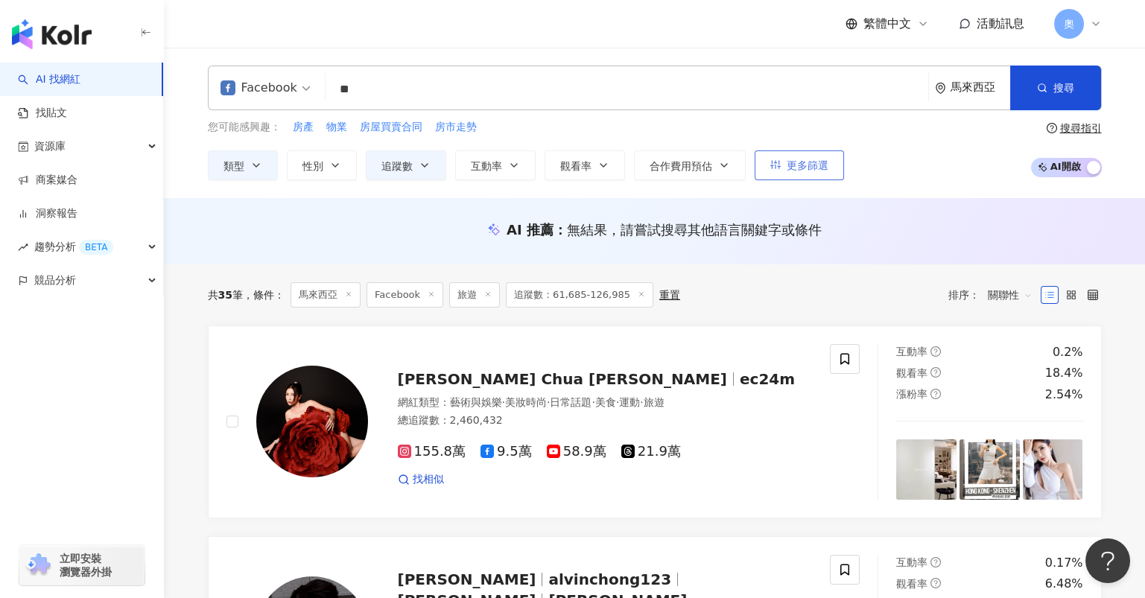
click at [779, 172] on button "更多篩選" at bounding box center [799, 165] width 89 height 30
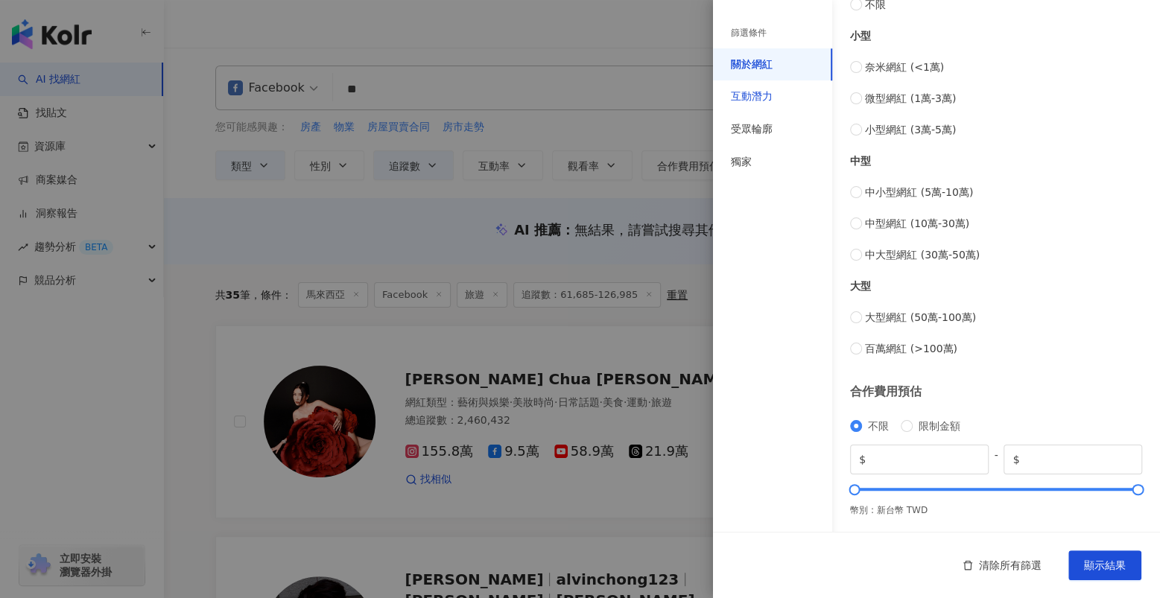
click at [767, 103] on div "互動潛力" at bounding box center [752, 96] width 42 height 15
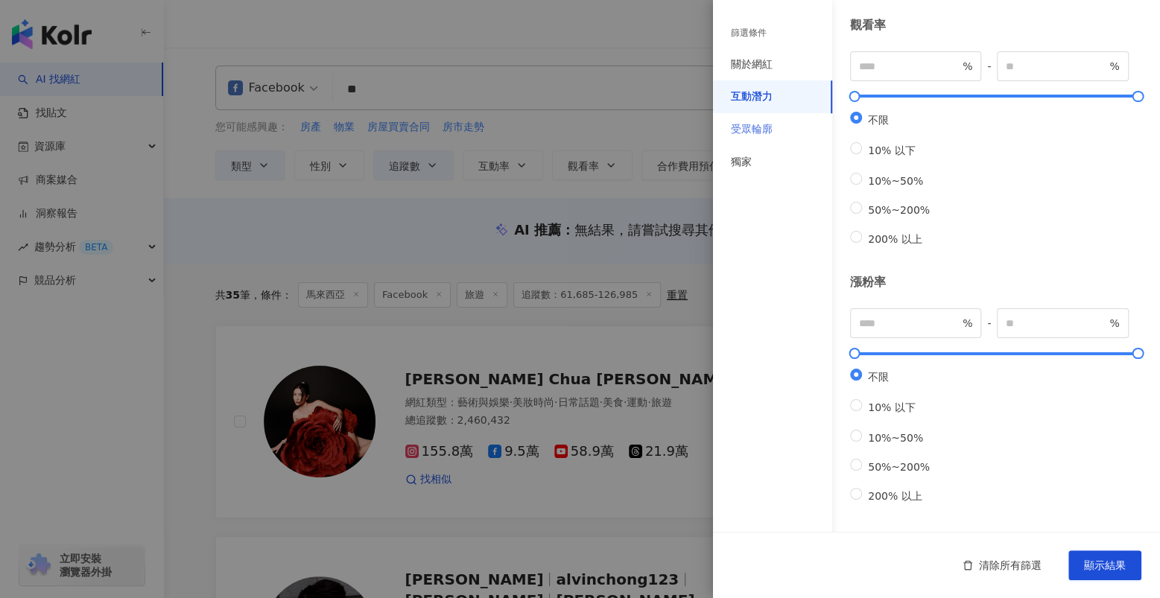
scroll to position [396, 0]
click at [767, 133] on div "受眾輪廓" at bounding box center [752, 129] width 42 height 15
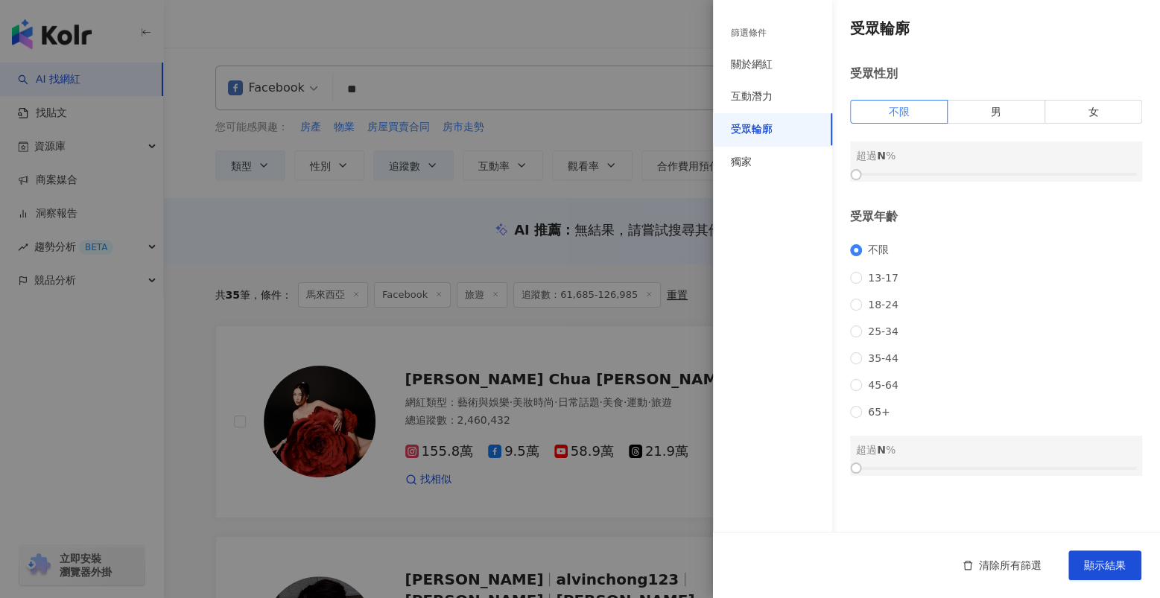
scroll to position [0, 0]
click at [760, 153] on div "獨家" at bounding box center [772, 162] width 119 height 33
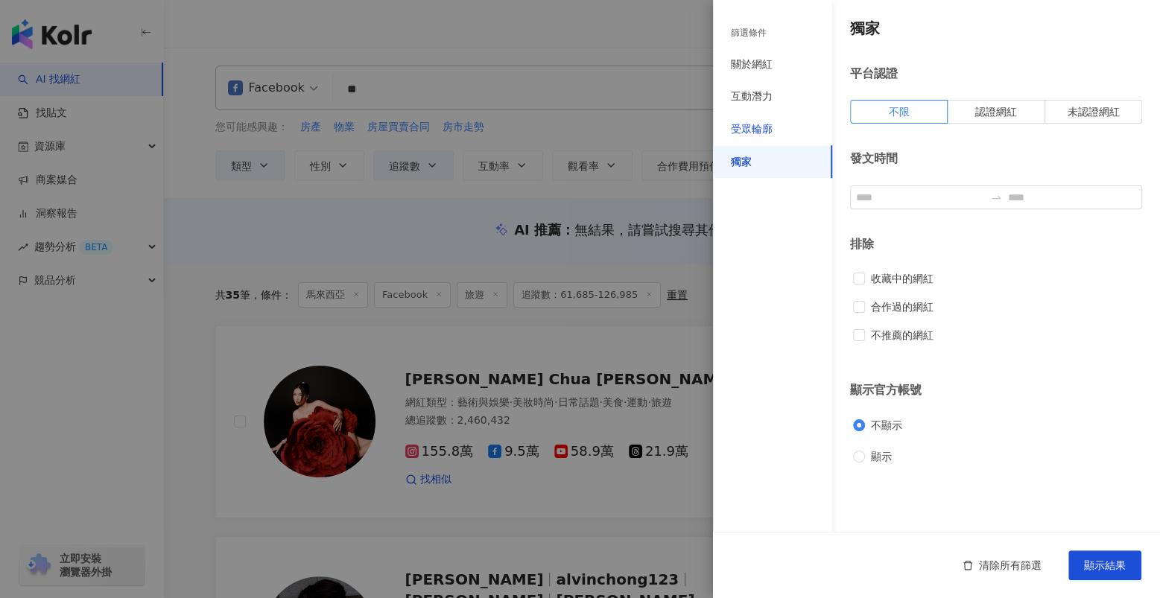
click at [763, 130] on div "受眾輪廓" at bounding box center [752, 129] width 42 height 15
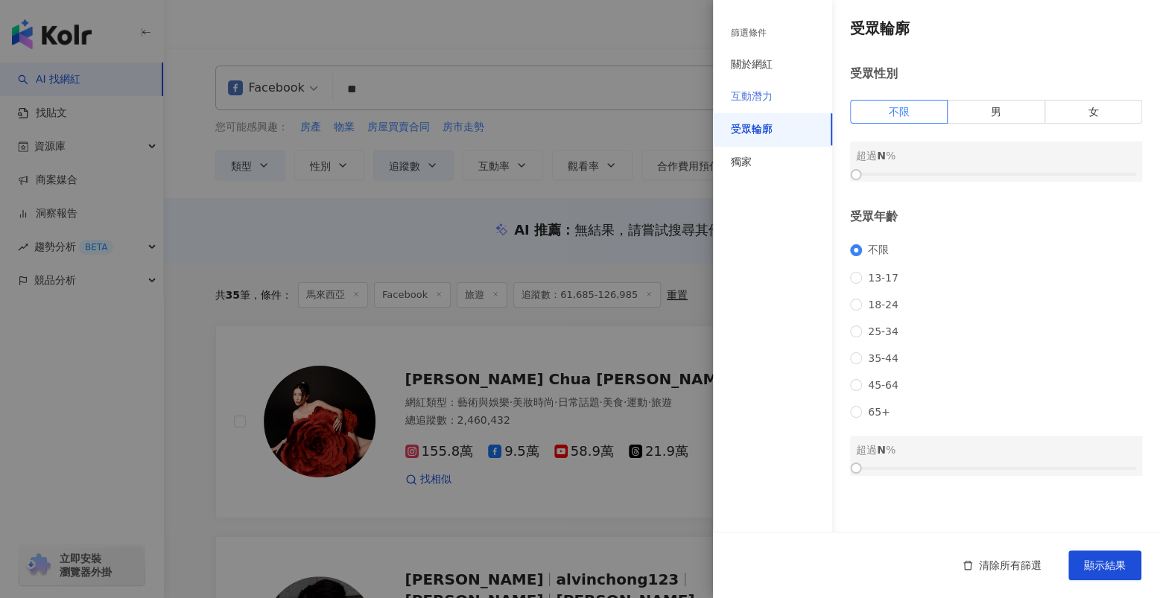
click at [775, 93] on div "互動潛力" at bounding box center [772, 96] width 119 height 33
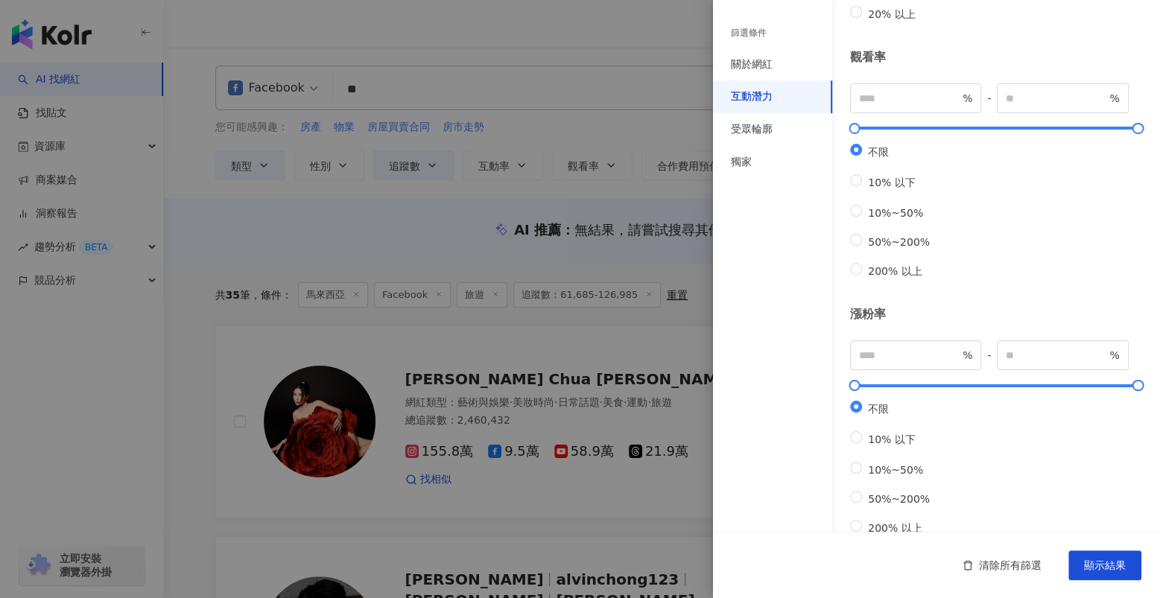
scroll to position [396, 0]
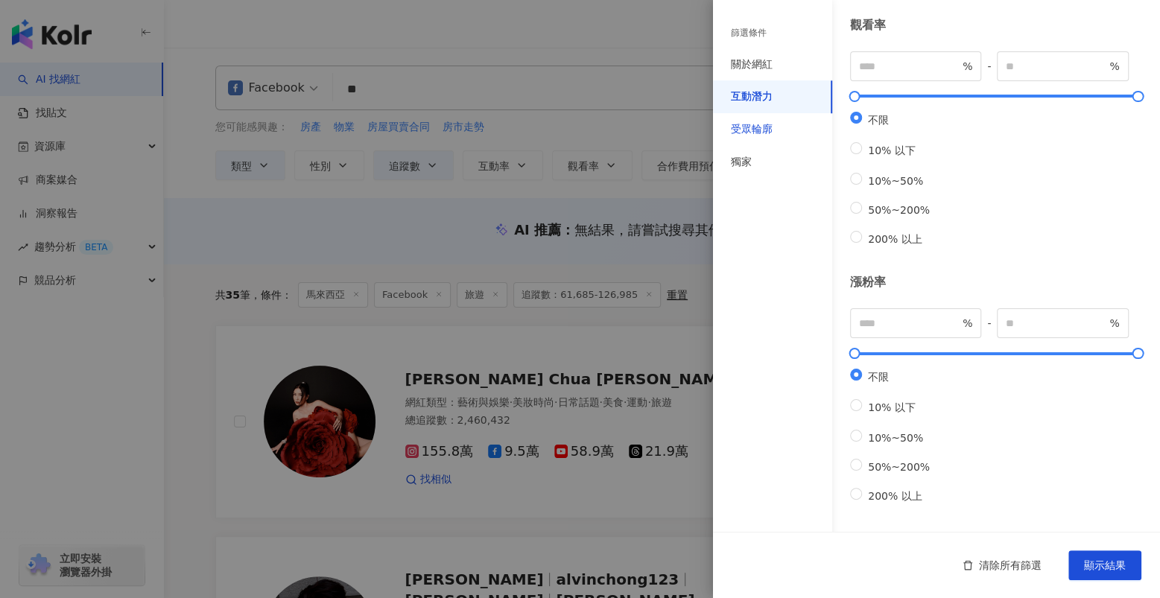
click at [772, 123] on div "受眾輪廓" at bounding box center [752, 129] width 42 height 15
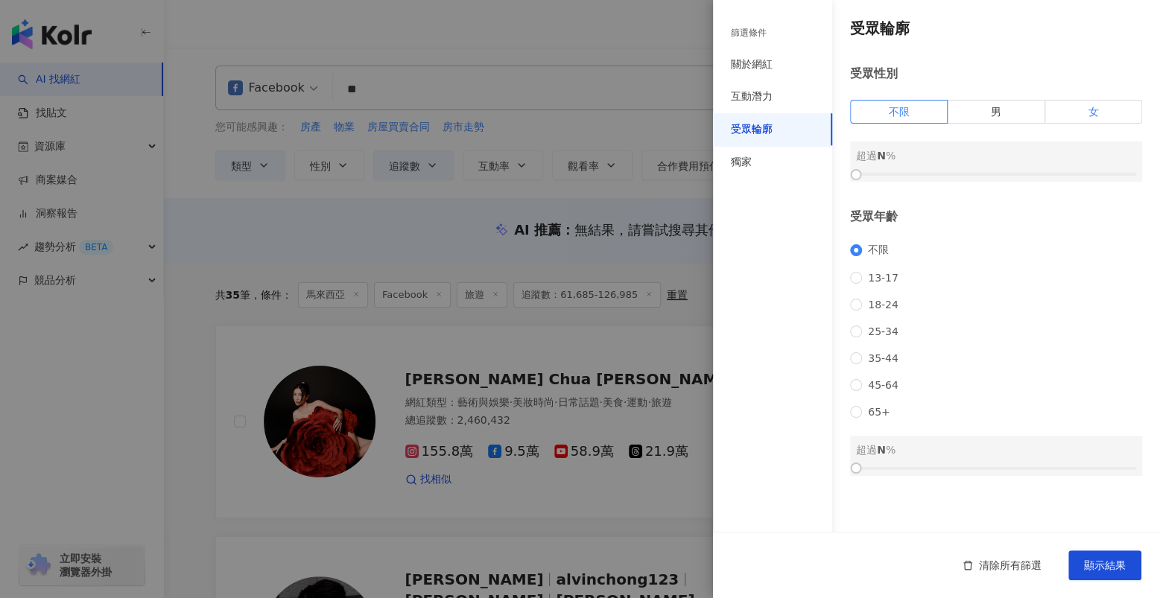
click at [1079, 115] on label "女" at bounding box center [1093, 112] width 97 height 24
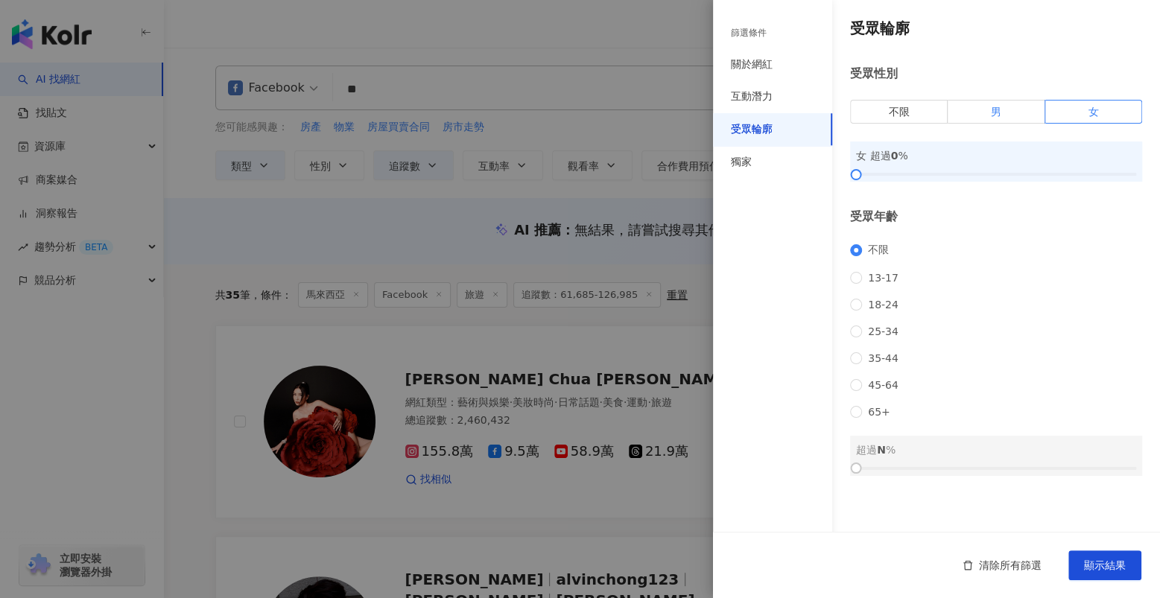
drag, startPoint x: 1002, startPoint y: 111, endPoint x: 965, endPoint y: 115, distance: 37.5
click at [1001, 111] on label "男" at bounding box center [996, 112] width 97 height 24
click at [886, 107] on label "不限" at bounding box center [899, 112] width 98 height 24
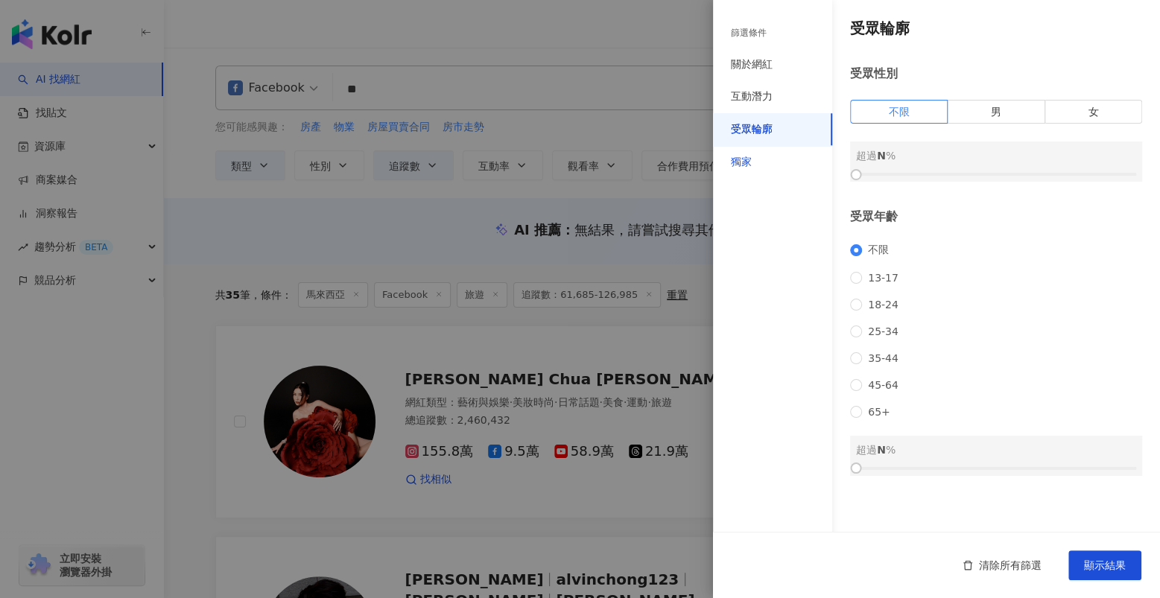
click at [733, 163] on div "獨家" at bounding box center [741, 162] width 21 height 15
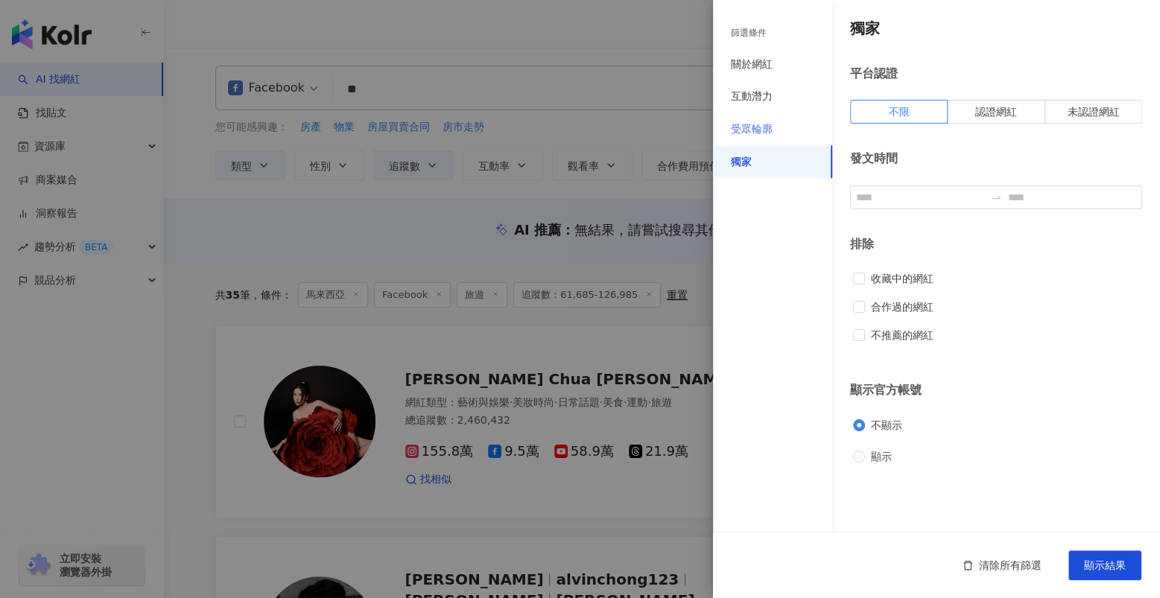
click at [762, 118] on div "受眾輪廓" at bounding box center [772, 129] width 119 height 33
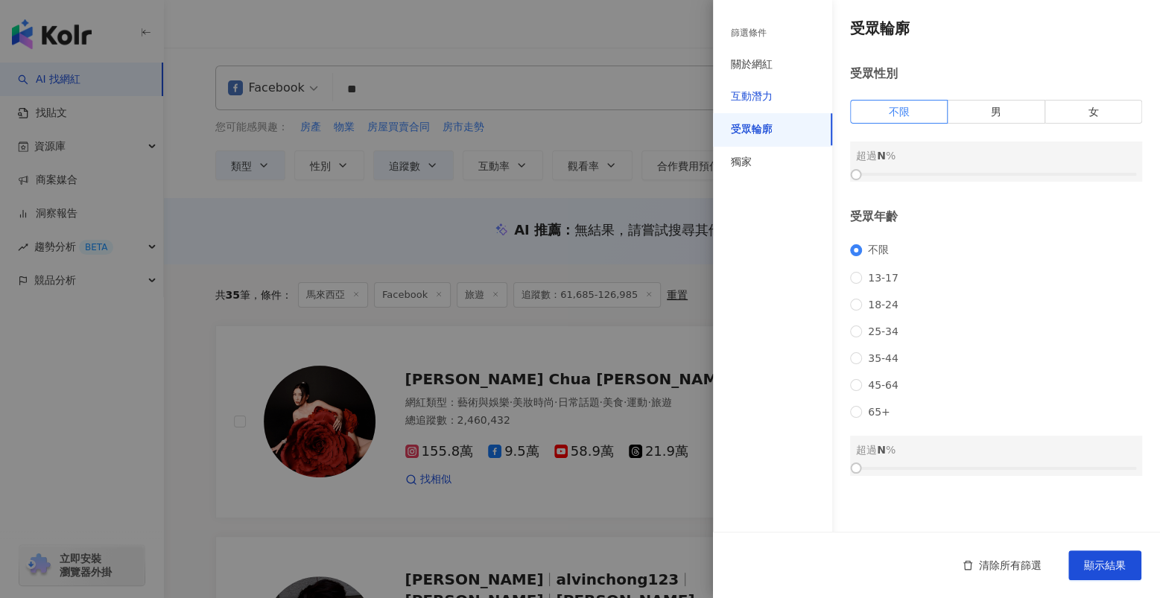
click at [769, 95] on div "互動潛力" at bounding box center [752, 96] width 42 height 15
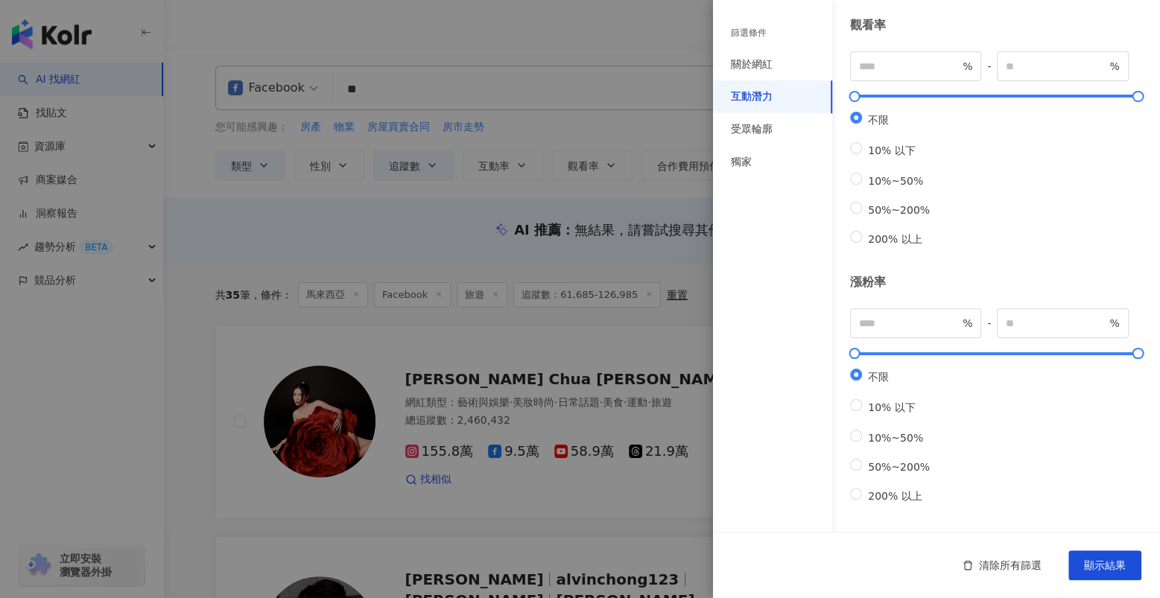
scroll to position [396, 0]
click at [753, 55] on div "關於網紅" at bounding box center [772, 64] width 119 height 33
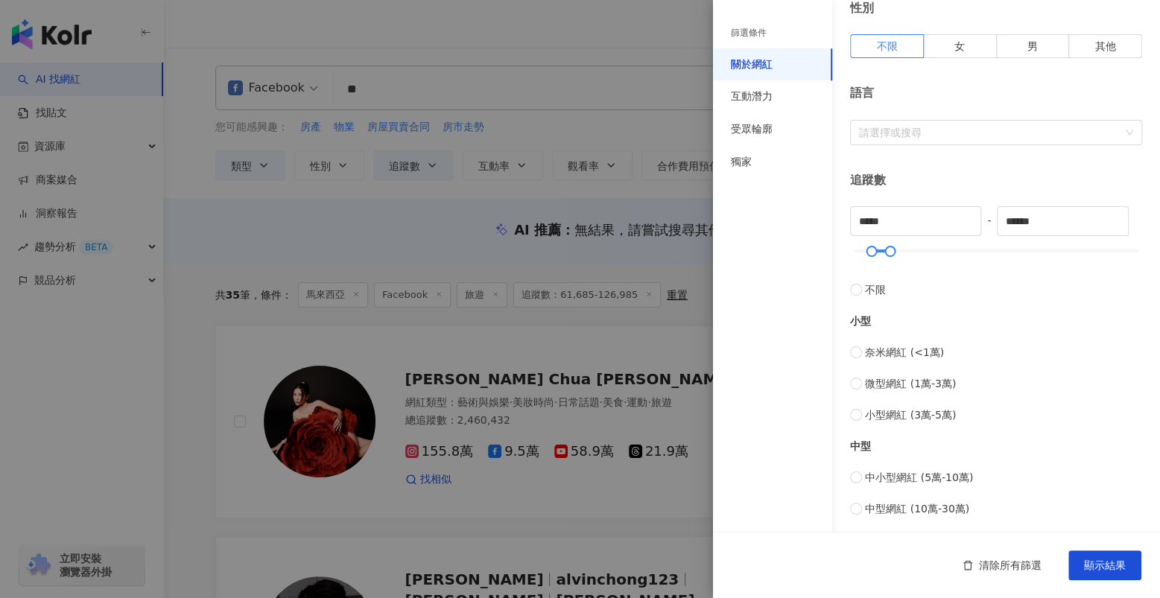
scroll to position [28, 0]
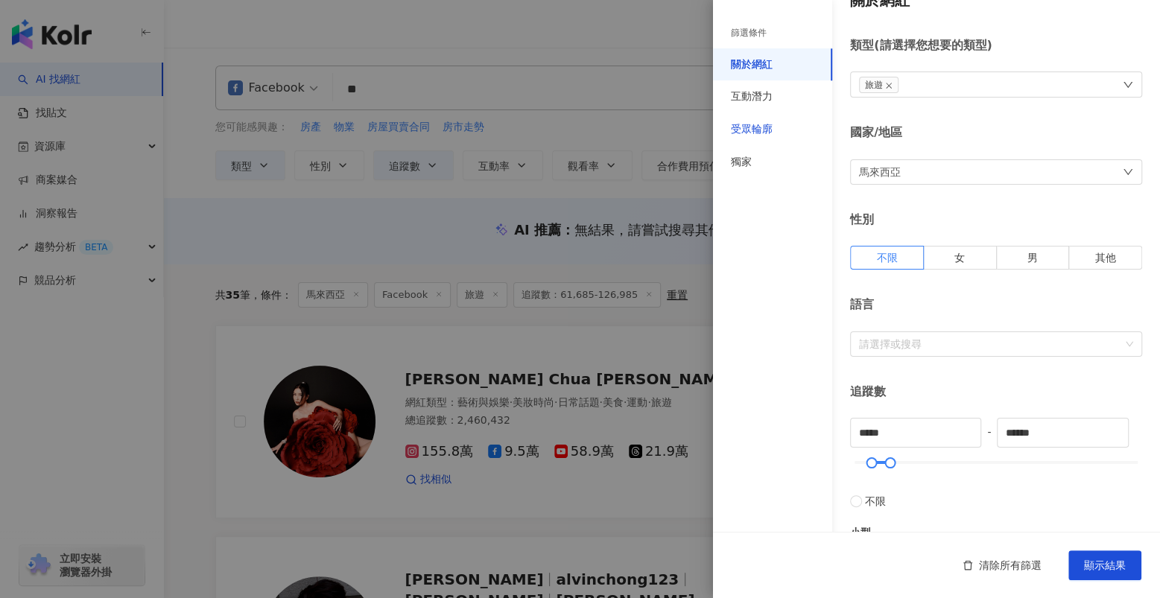
click at [741, 125] on div "受眾輪廓" at bounding box center [752, 129] width 42 height 15
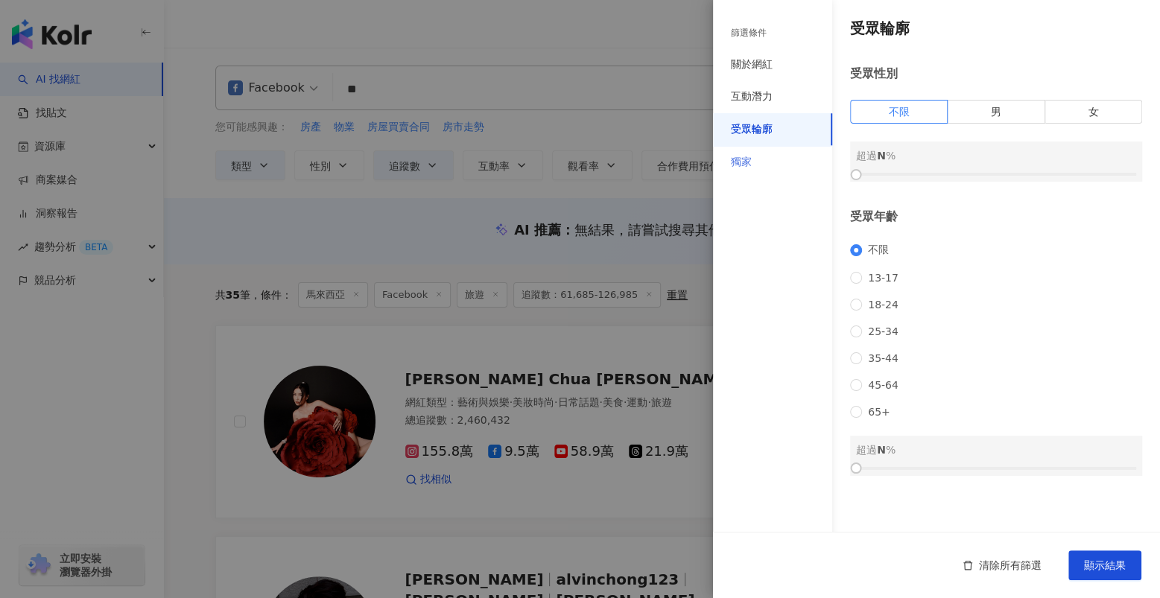
click at [765, 161] on div "獨家" at bounding box center [772, 162] width 119 height 33
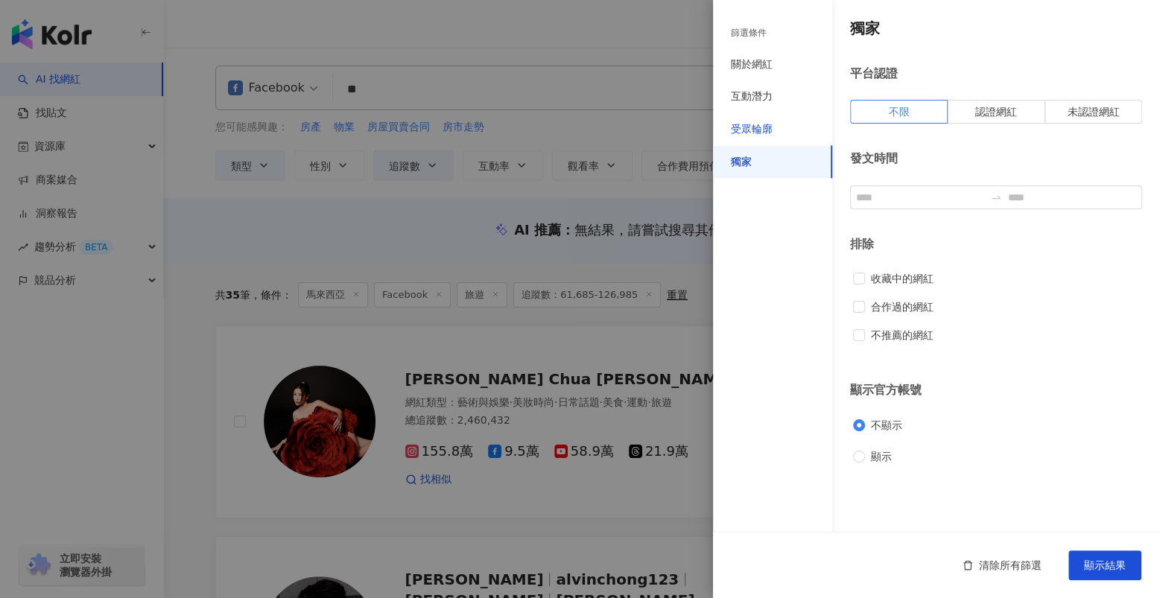
click at [765, 131] on div "受眾輪廓" at bounding box center [752, 129] width 42 height 15
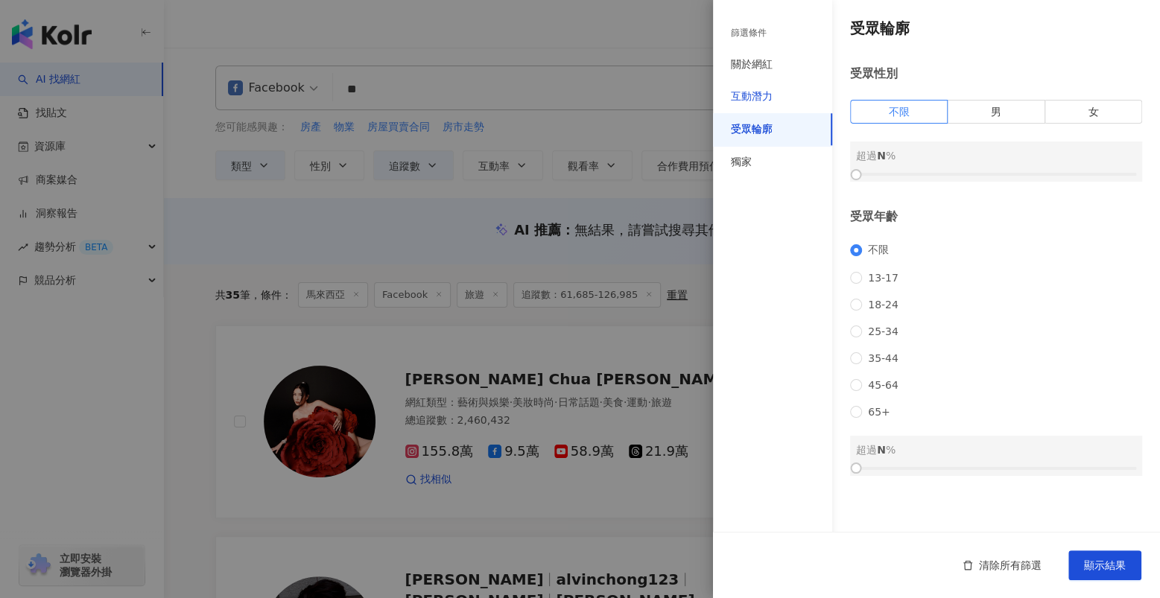
click at [761, 96] on div "互動潛力" at bounding box center [752, 96] width 42 height 15
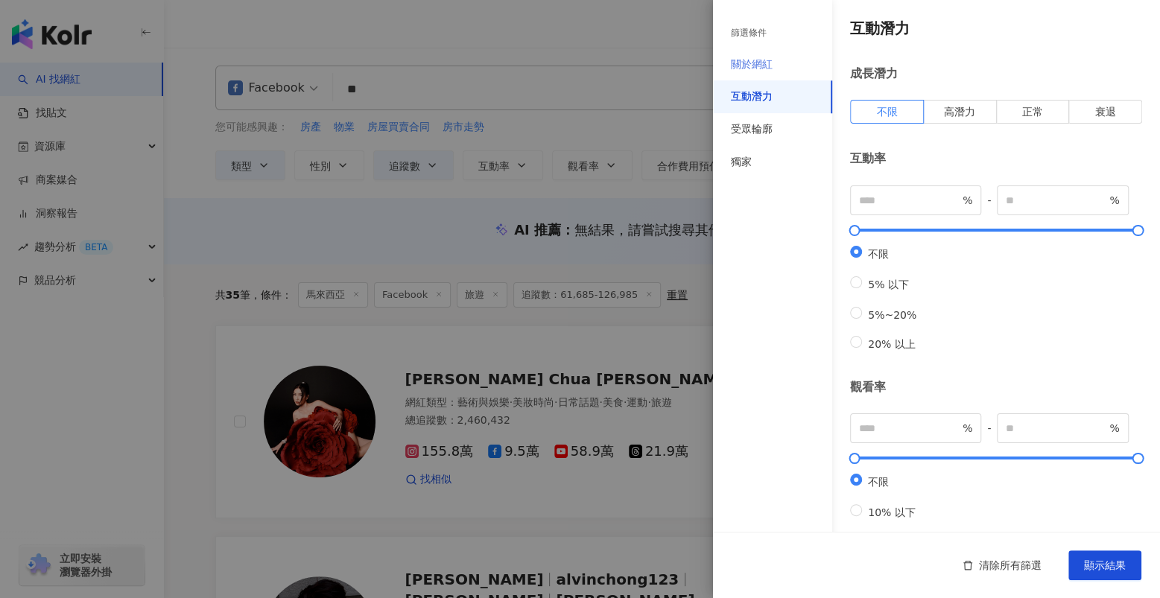
click at [773, 64] on div "關於網紅" at bounding box center [772, 64] width 119 height 33
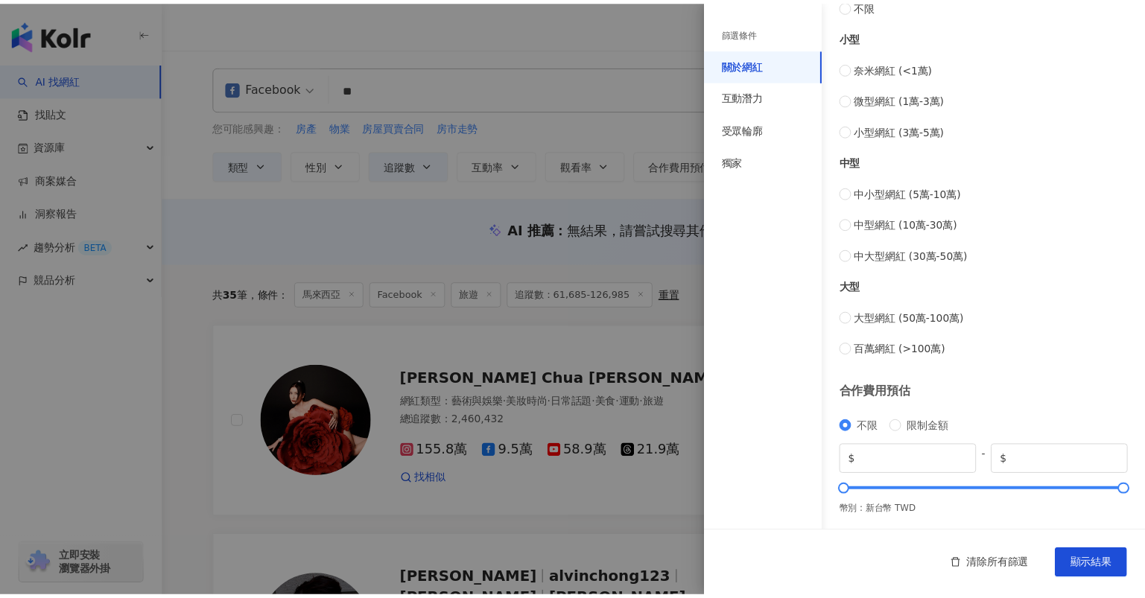
scroll to position [525, 0]
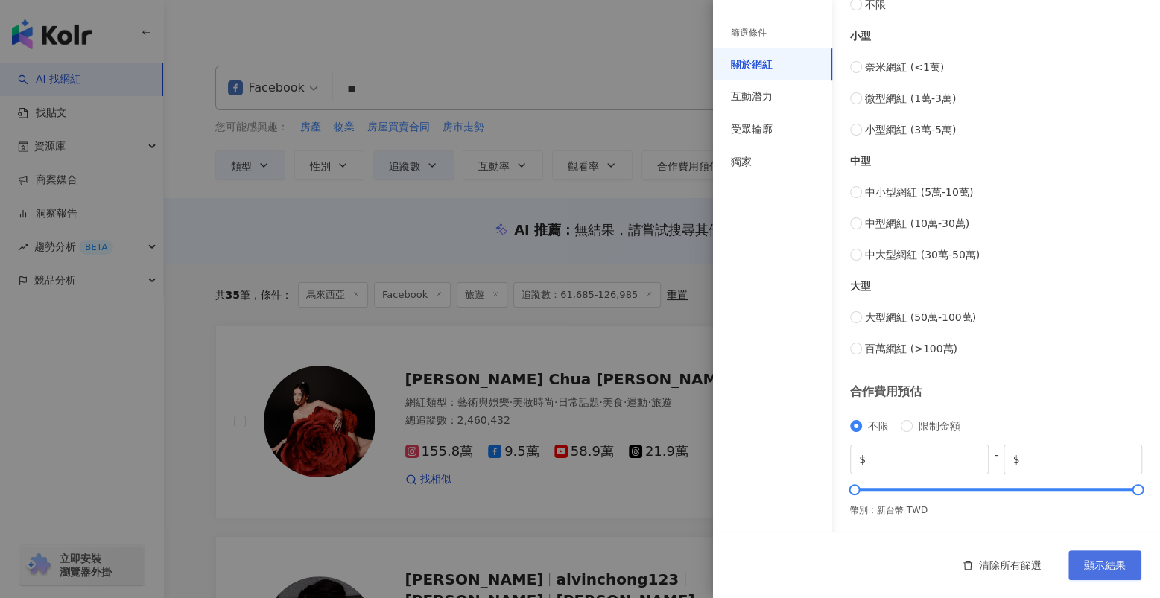
click at [1085, 567] on span "顯示結果" at bounding box center [1105, 565] width 42 height 12
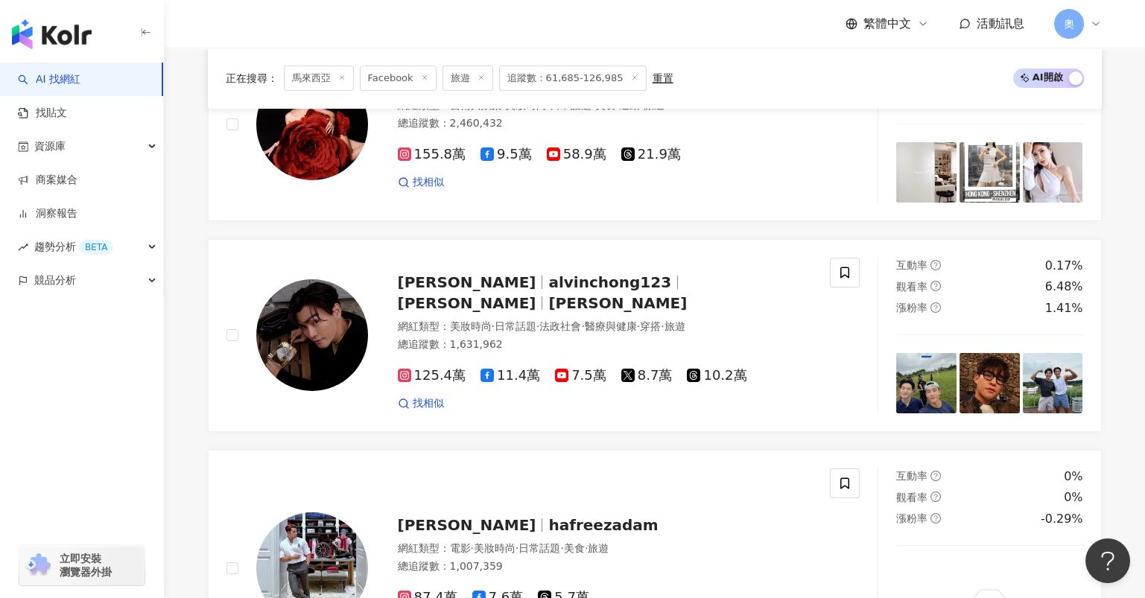
scroll to position [0, 0]
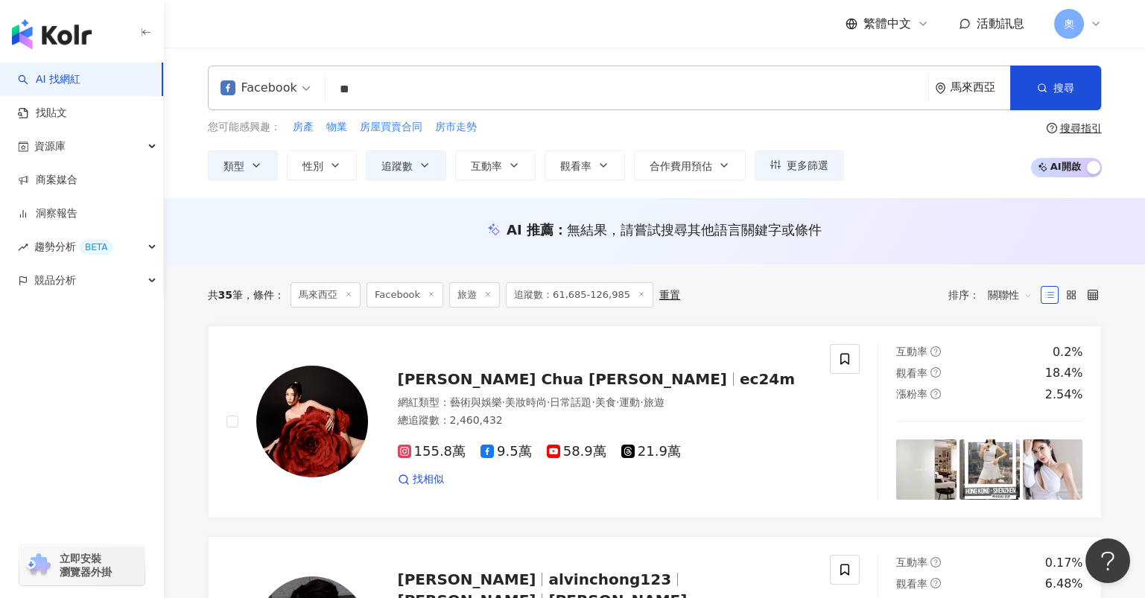
click at [260, 92] on div "Facebook" at bounding box center [259, 88] width 77 height 24
click at [415, 93] on input "**" at bounding box center [626, 89] width 591 height 28
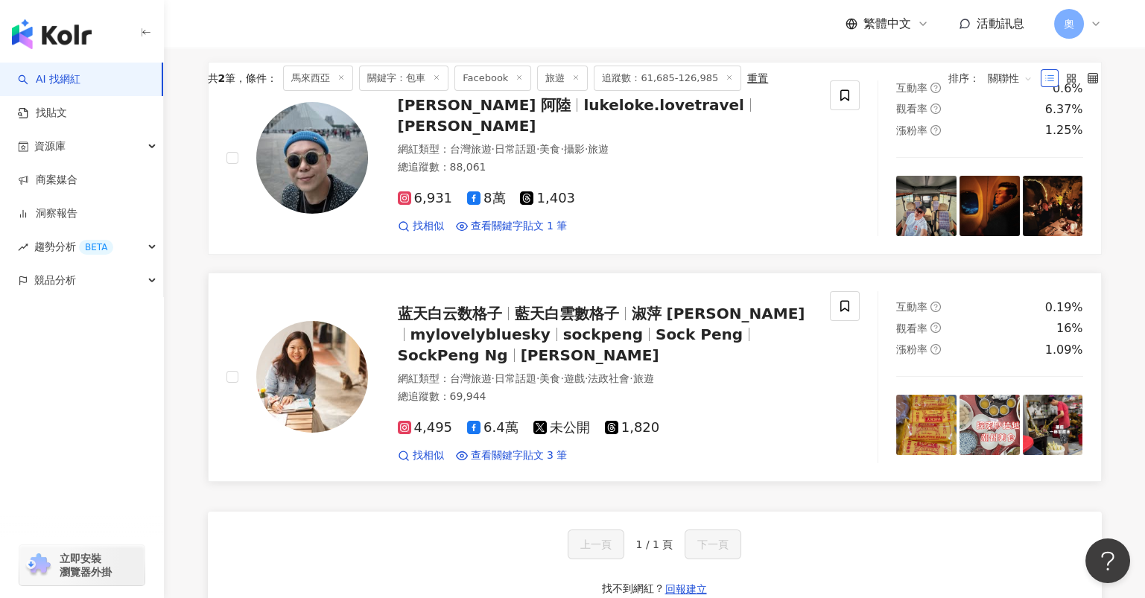
scroll to position [596, 0]
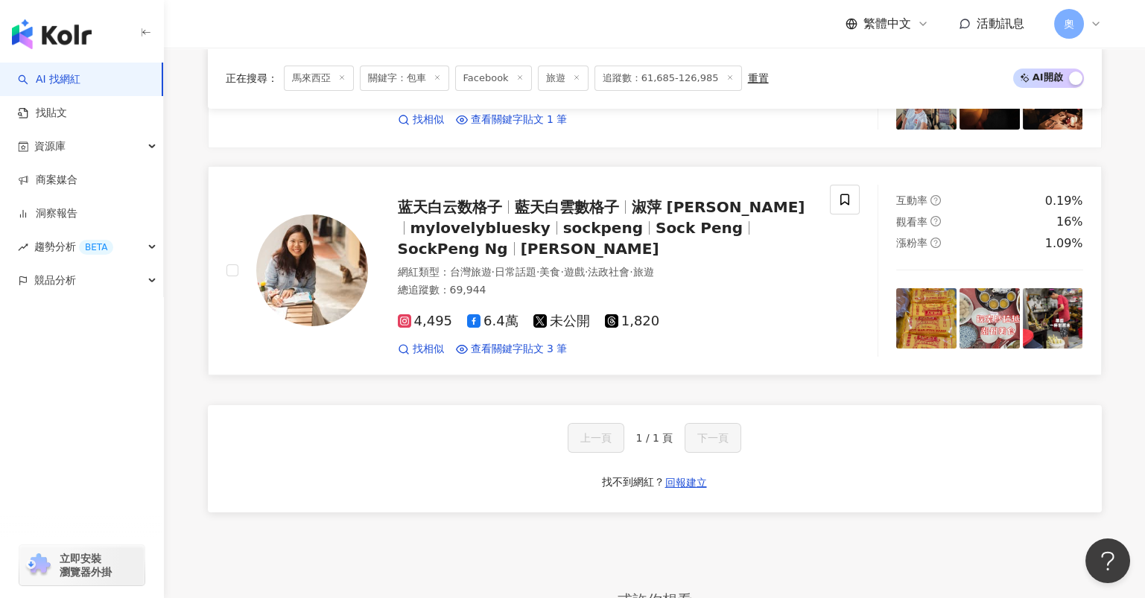
click at [548, 215] on span "藍天白雲數格子" at bounding box center [567, 207] width 104 height 18
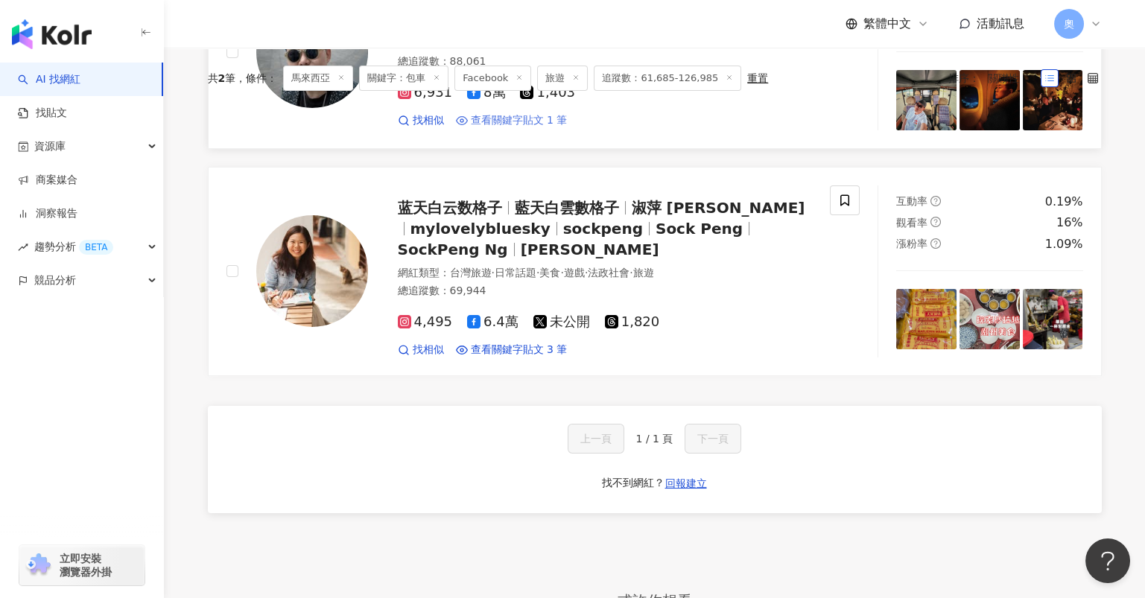
scroll to position [468, 0]
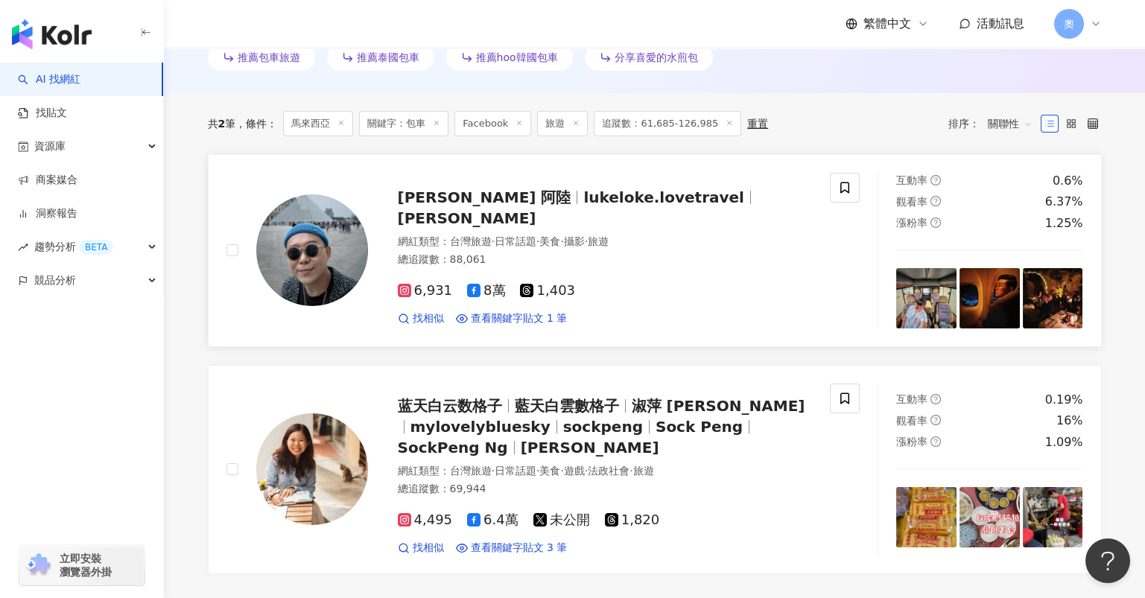
click at [440, 206] on span "Luke Loke 阿陸" at bounding box center [485, 197] width 174 height 18
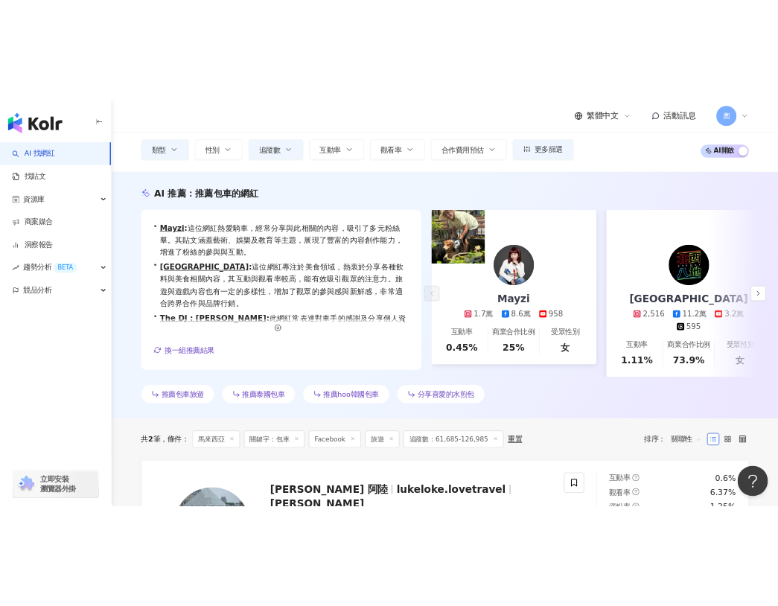
scroll to position [0, 0]
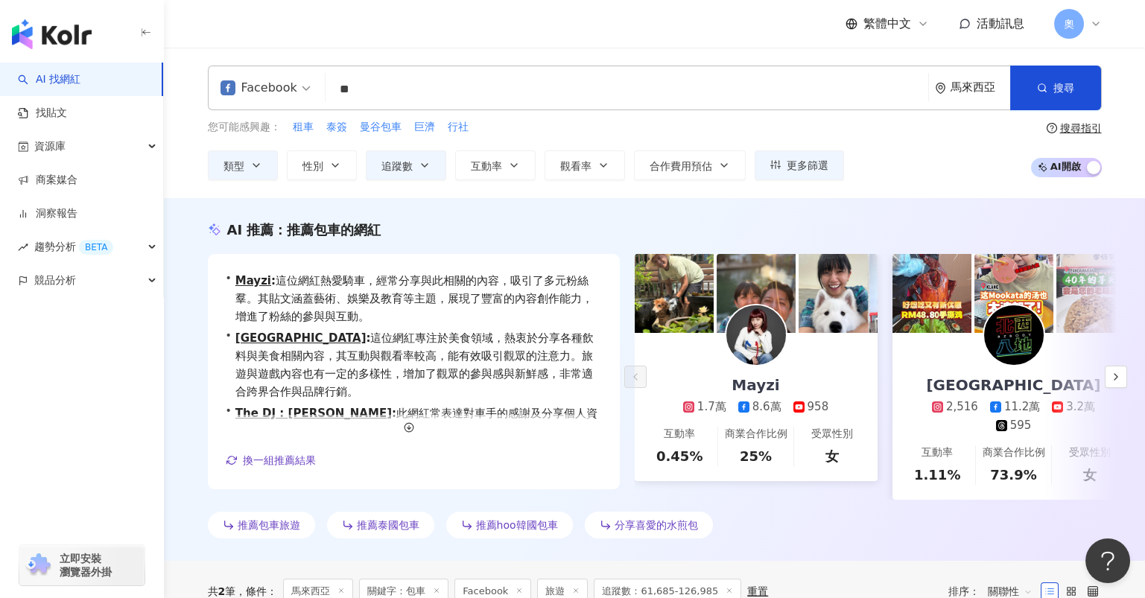
click at [264, 83] on div "Facebook" at bounding box center [259, 88] width 77 height 24
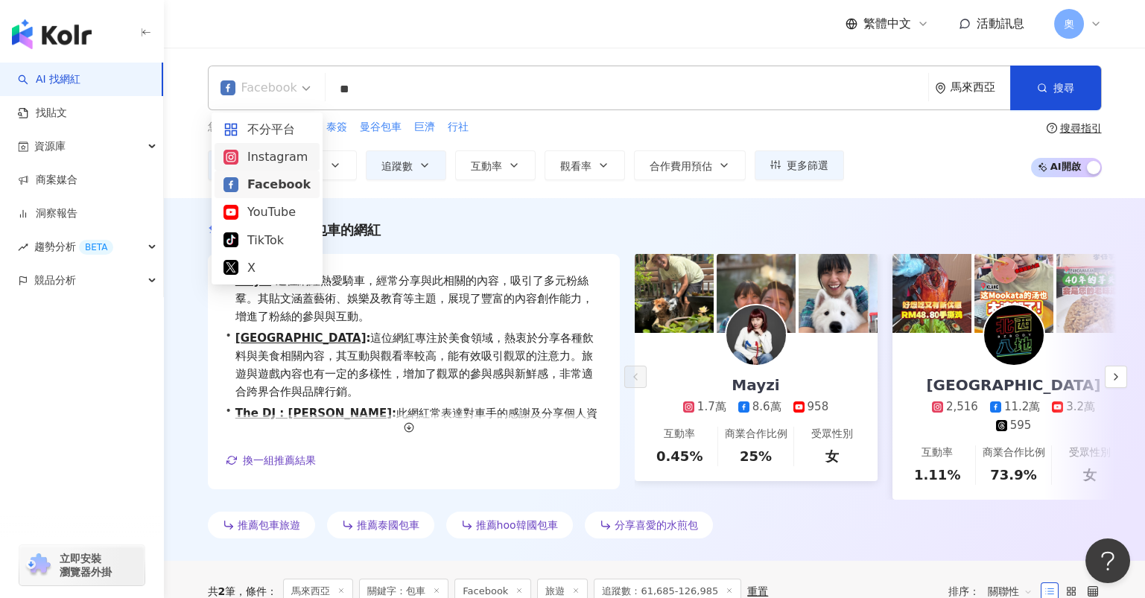
click at [264, 165] on div "Instagram" at bounding box center [266, 156] width 87 height 19
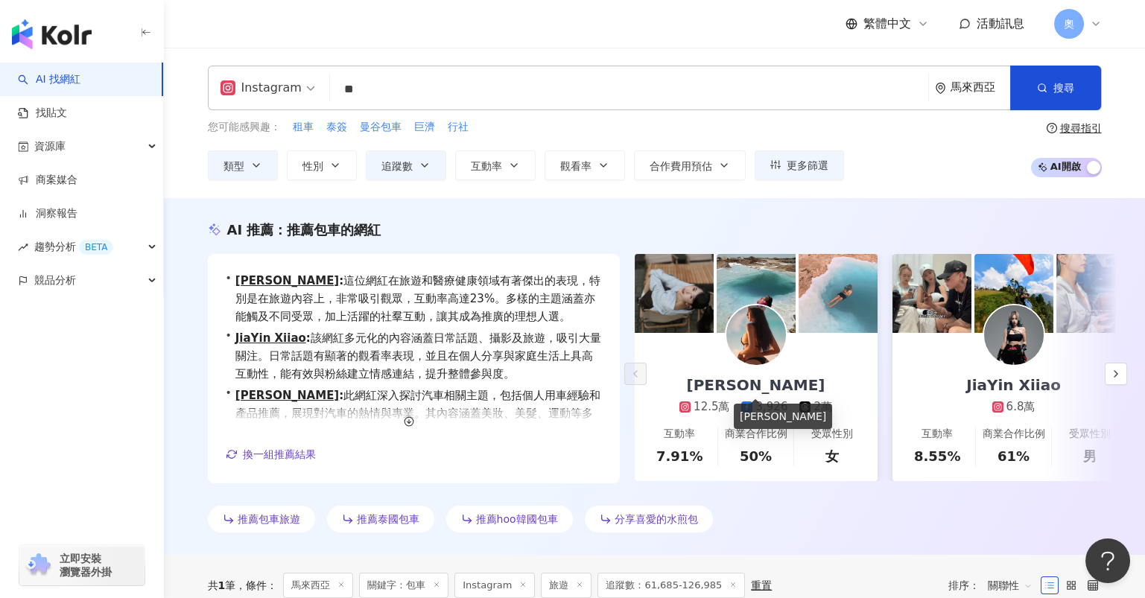
click at [760, 382] on div "李佳丽" at bounding box center [756, 385] width 168 height 21
click at [1012, 379] on div "JiaYin Xiiao" at bounding box center [1013, 385] width 124 height 21
click at [801, 163] on span "更多篩選" at bounding box center [808, 165] width 42 height 12
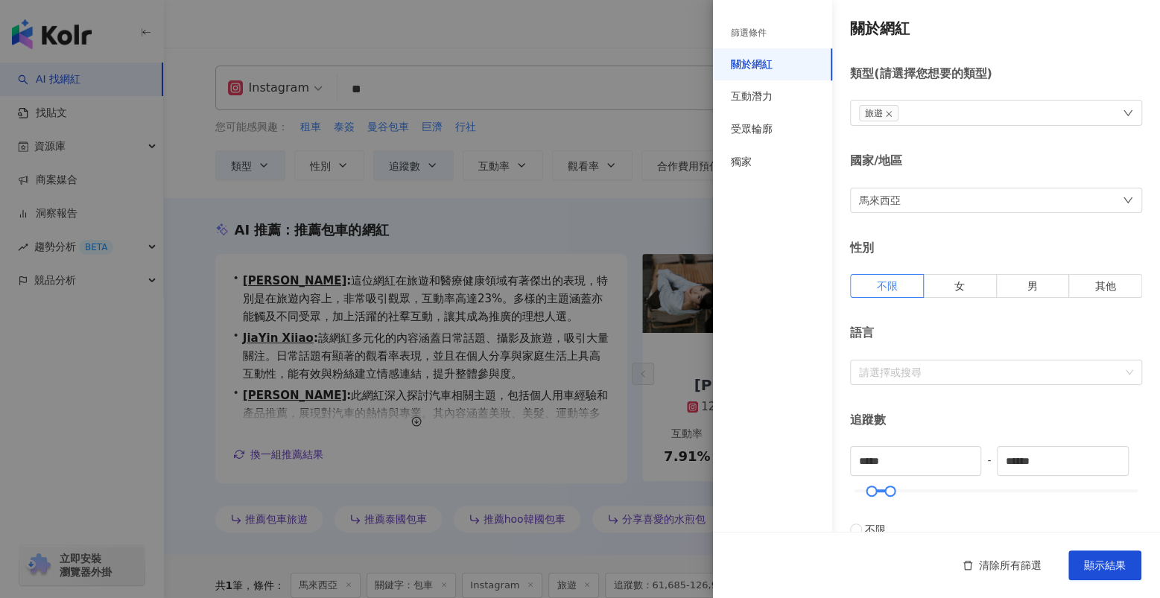
click at [919, 206] on div "馬來西亞" at bounding box center [996, 200] width 292 height 25
click at [904, 353] on div "新加坡" at bounding box center [988, 362] width 256 height 27
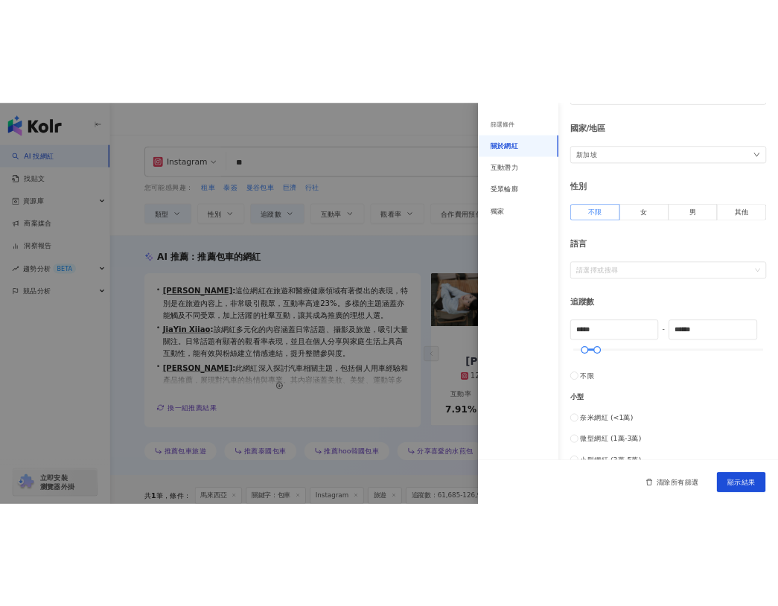
scroll to position [297, 0]
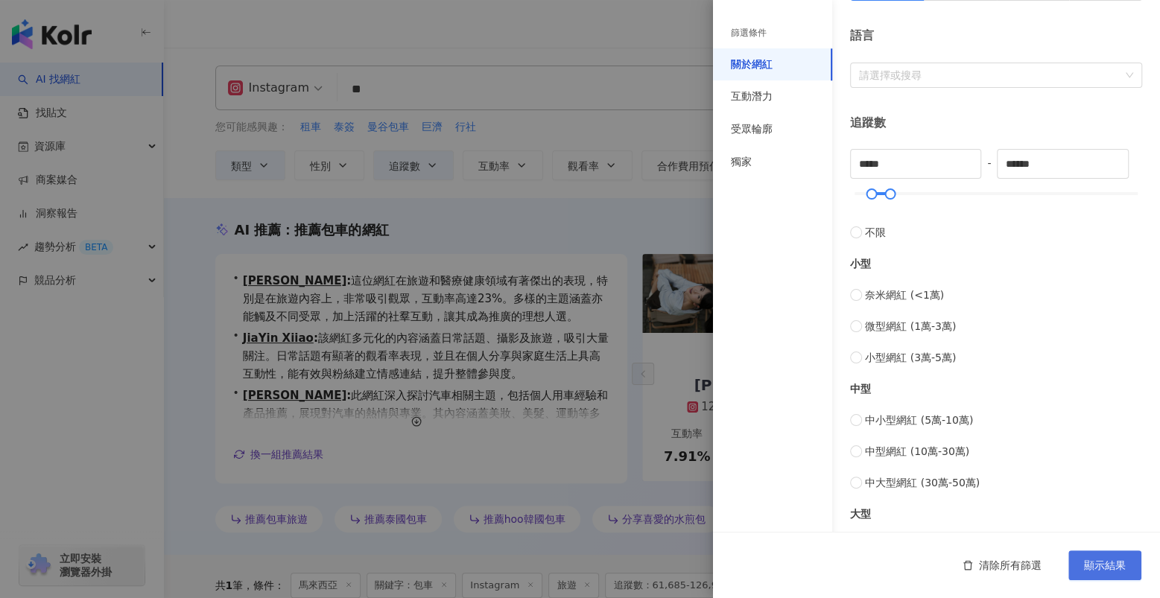
drag, startPoint x: 1100, startPoint y: 569, endPoint x: 1082, endPoint y: 552, distance: 24.2
click at [1100, 569] on span "顯示結果" at bounding box center [1105, 565] width 42 height 12
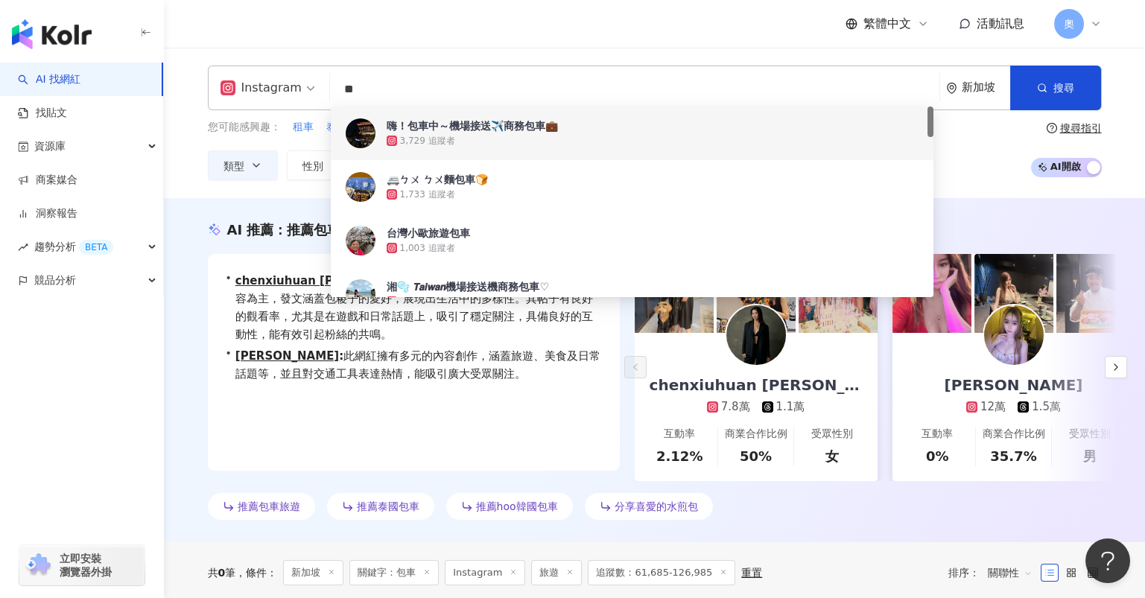
click at [511, 52] on div "Instagram ** 新加坡 搜尋 a02820d3-06ca-4780-8d8f-8acca161365b 2fa17562-272b-42f3-83d…" at bounding box center [654, 123] width 981 height 150
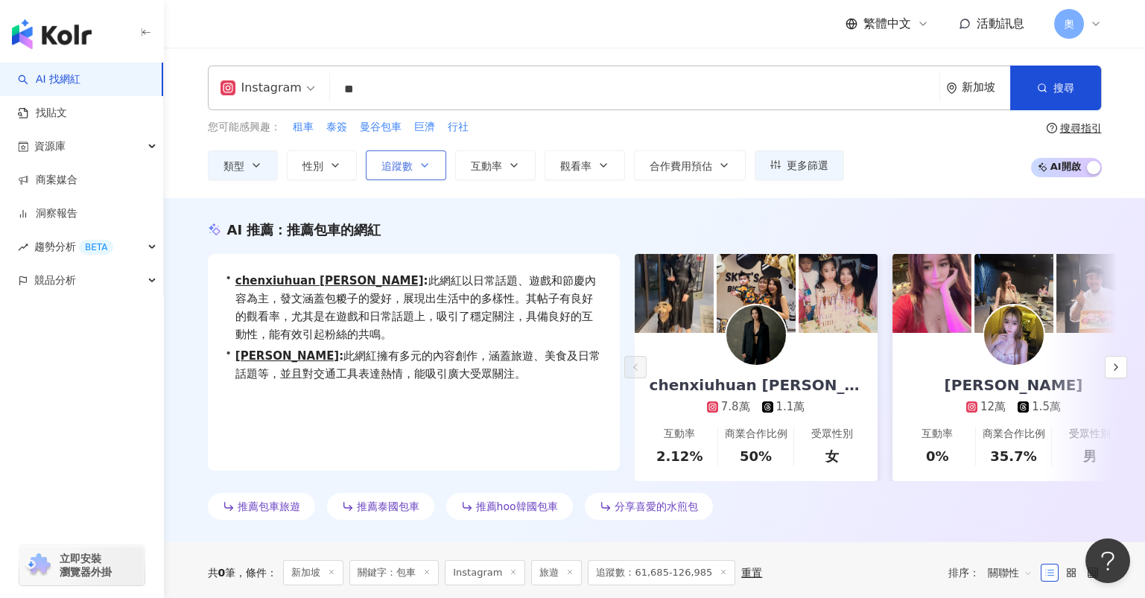
click at [419, 169] on icon "button" at bounding box center [425, 165] width 12 height 12
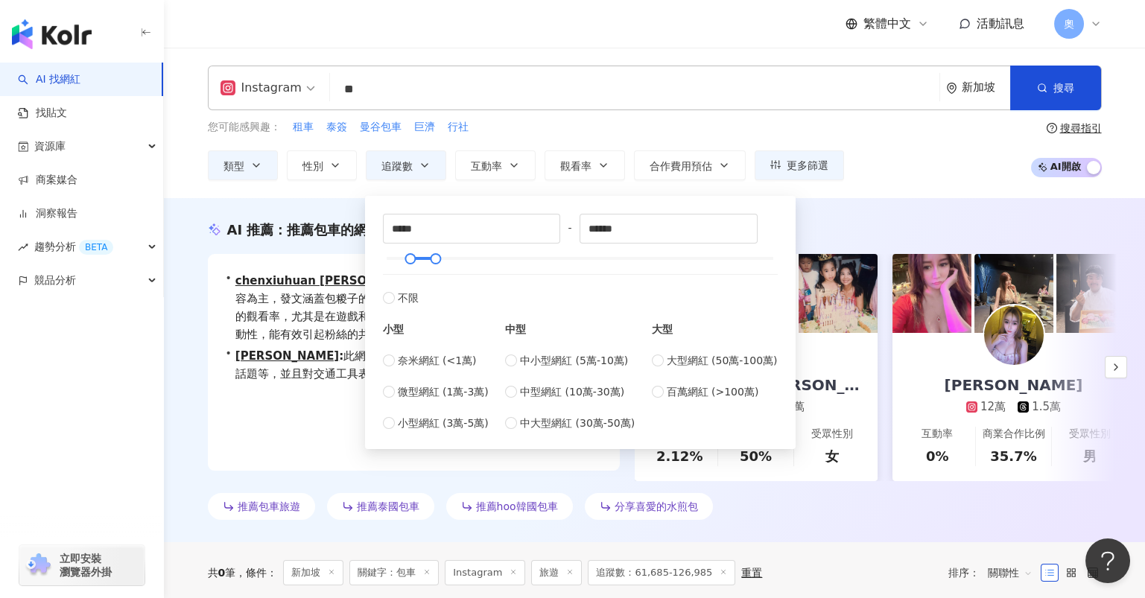
click at [549, 133] on div "您可能感興趣： 租車 泰簽 曼谷包車 巨濟 行社" at bounding box center [526, 127] width 636 height 16
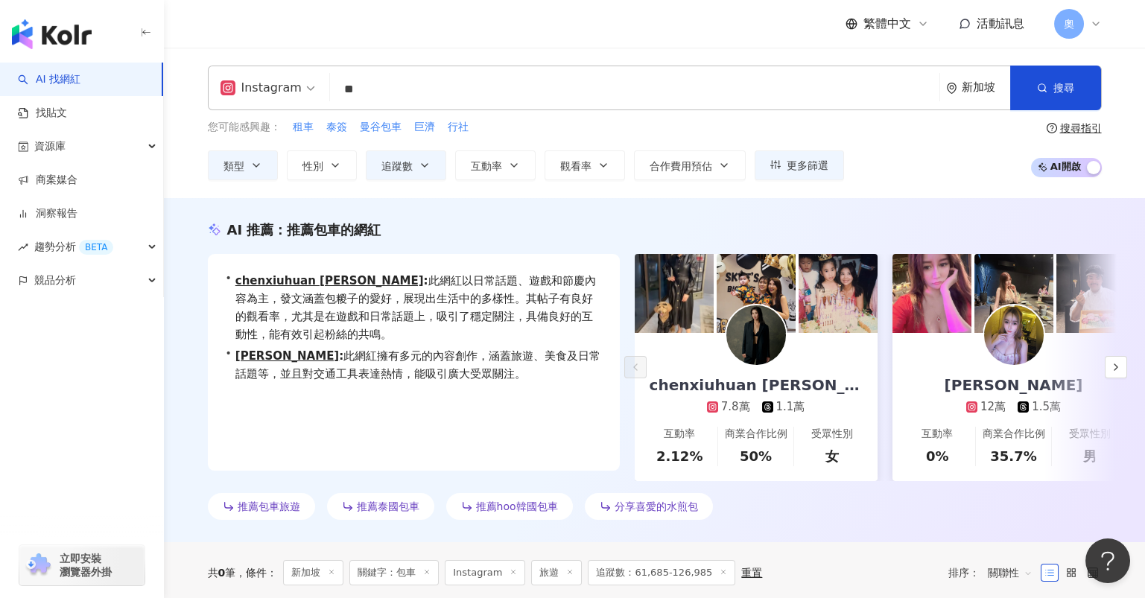
click at [261, 92] on div "Instagram" at bounding box center [261, 88] width 81 height 24
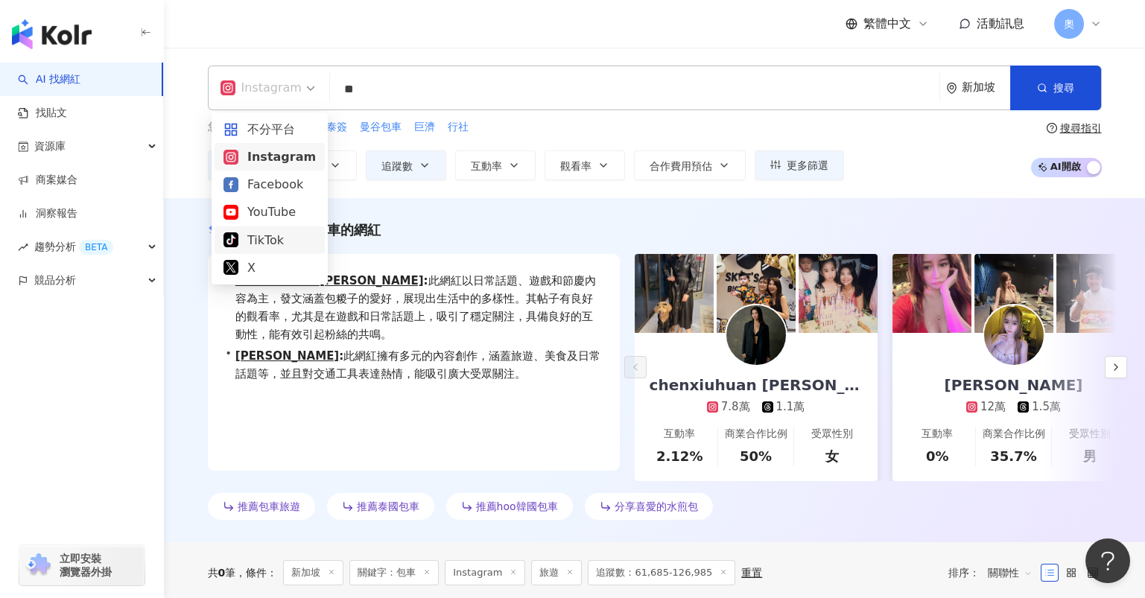
click at [261, 244] on div "TikTok" at bounding box center [269, 240] width 92 height 19
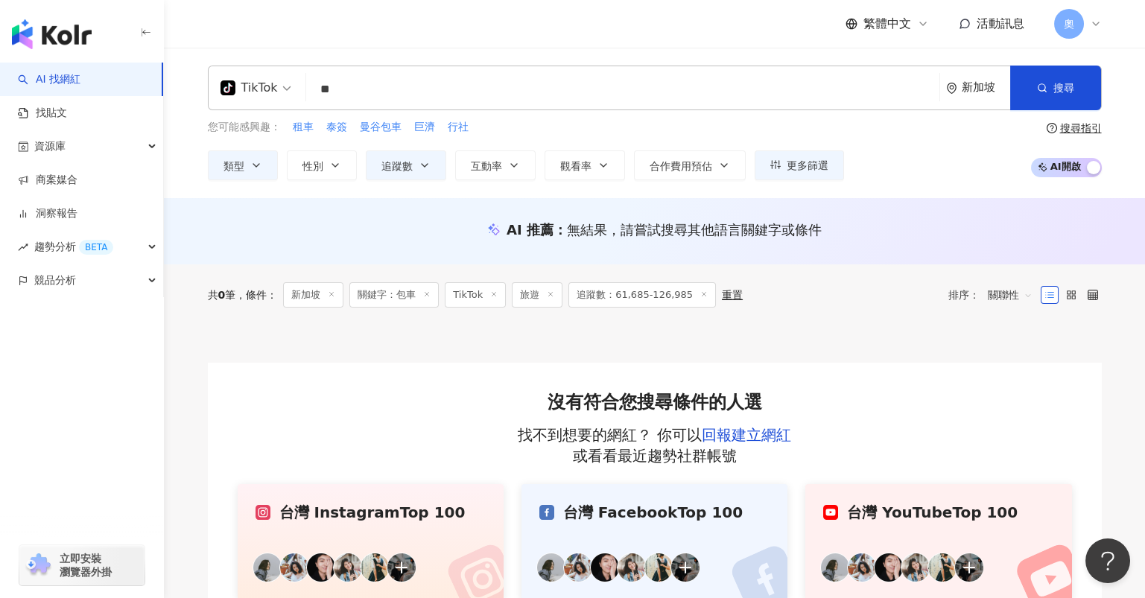
click at [962, 92] on div "新加坡" at bounding box center [986, 87] width 48 height 13
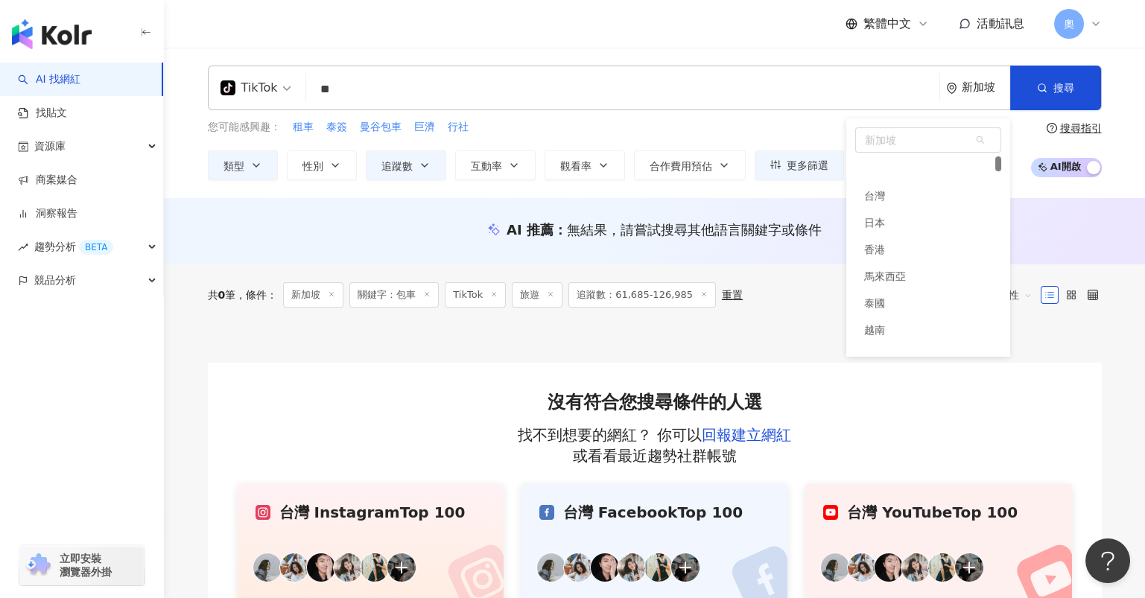
scroll to position [28, 0]
click at [761, 104] on div "TikTok ** 新加坡 新加坡 vn sg kr 台灣 日本 香港 馬來西亞 泰國 越南 新加坡 韓國 搜尋 a02820d3-06ca-4780-8d8…" at bounding box center [655, 88] width 894 height 45
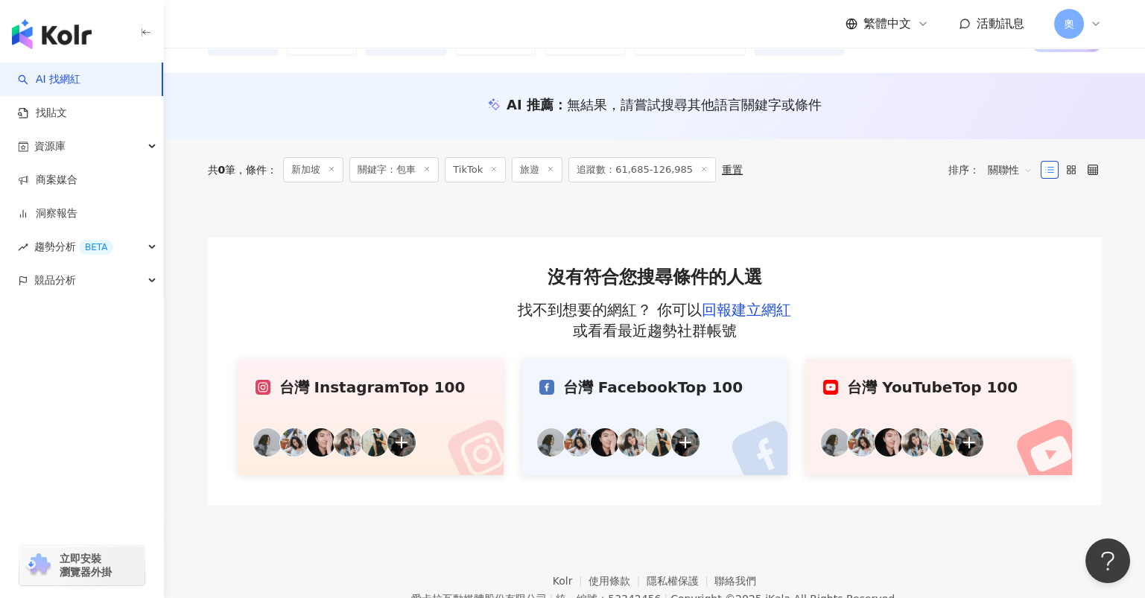
scroll to position [0, 0]
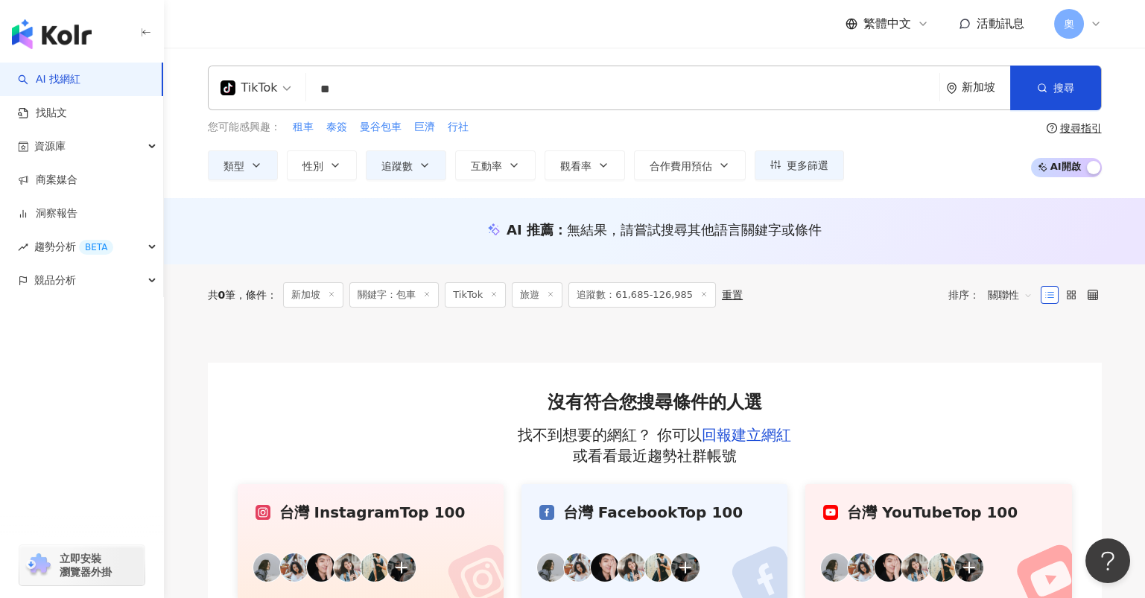
click at [430, 295] on icon at bounding box center [426, 294] width 7 height 7
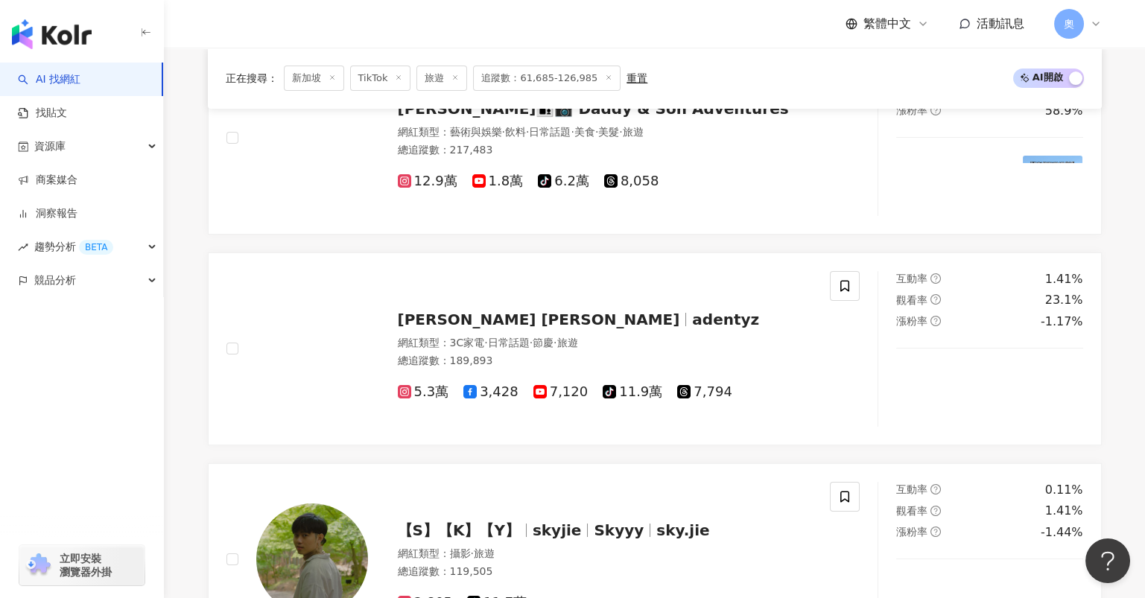
scroll to position [496, 0]
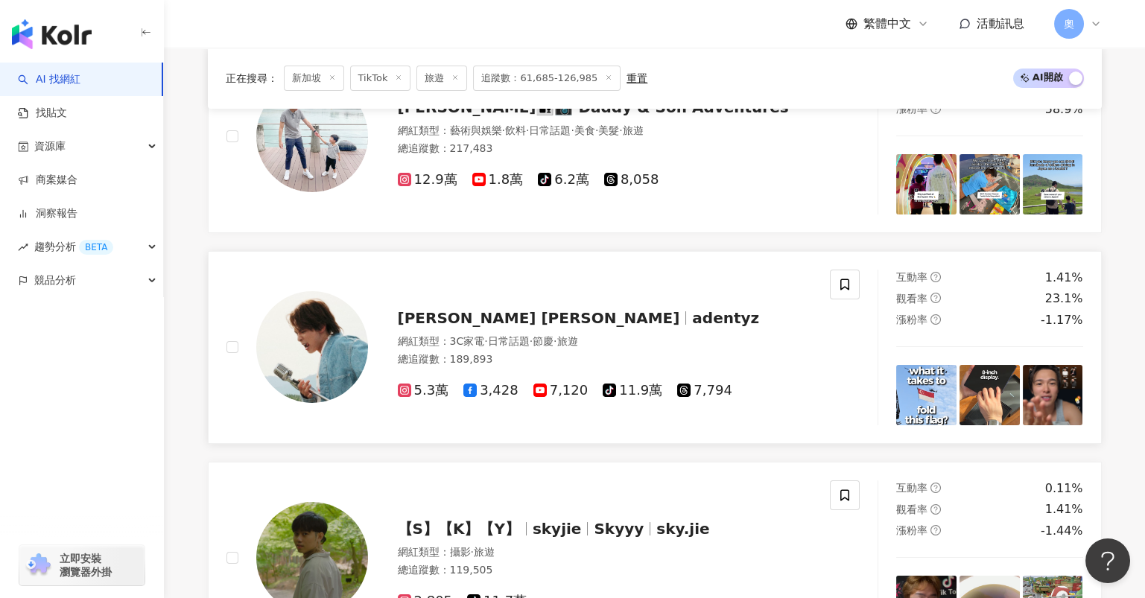
click at [464, 319] on span "Aden Tan 陈昱志" at bounding box center [539, 318] width 282 height 18
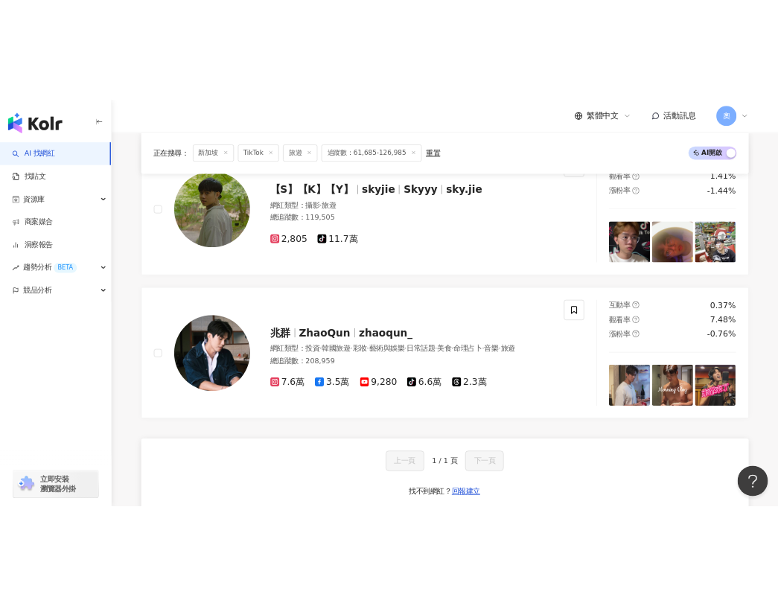
scroll to position [694, 0]
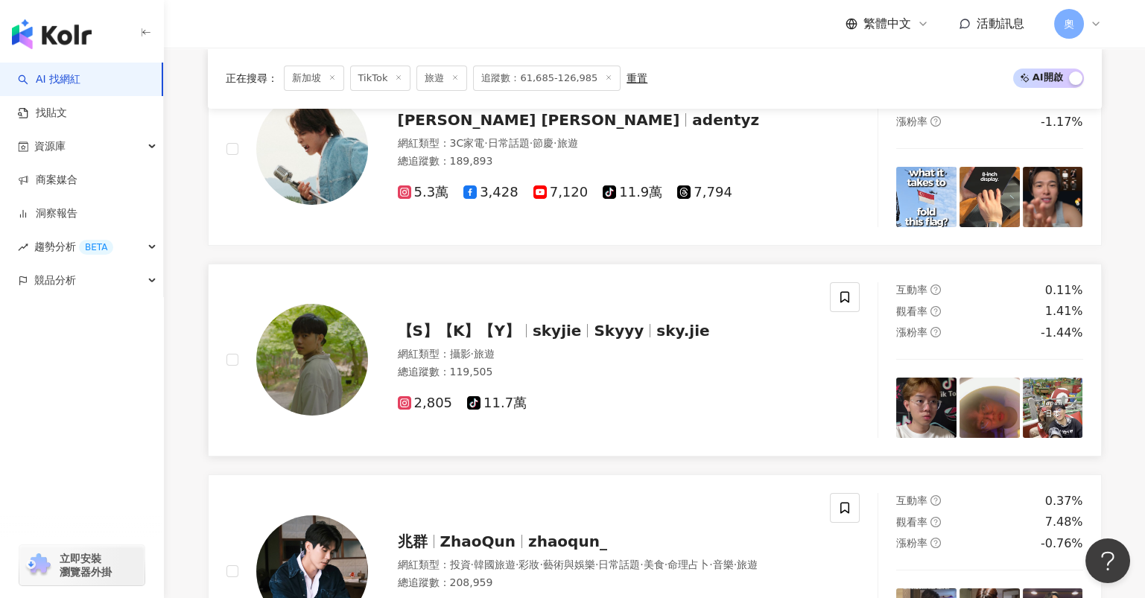
click at [656, 326] on span "sky.jie" at bounding box center [682, 331] width 53 height 18
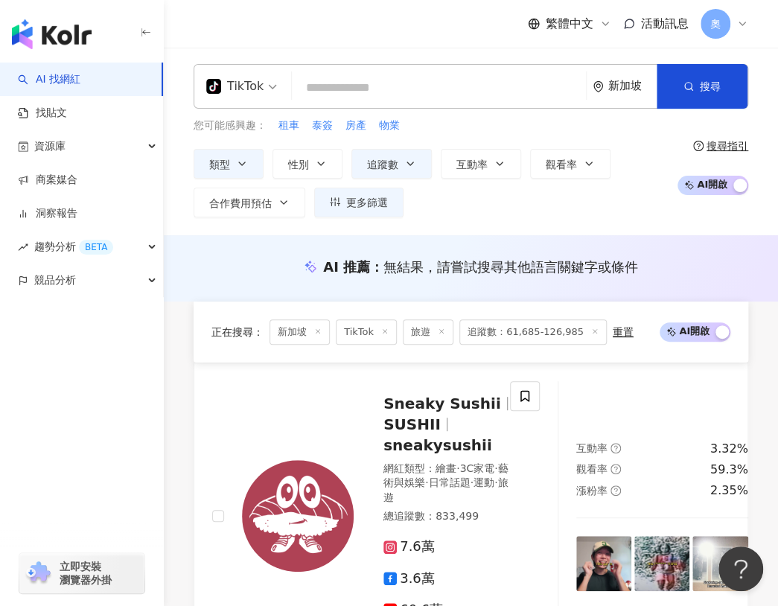
scroll to position [0, 0]
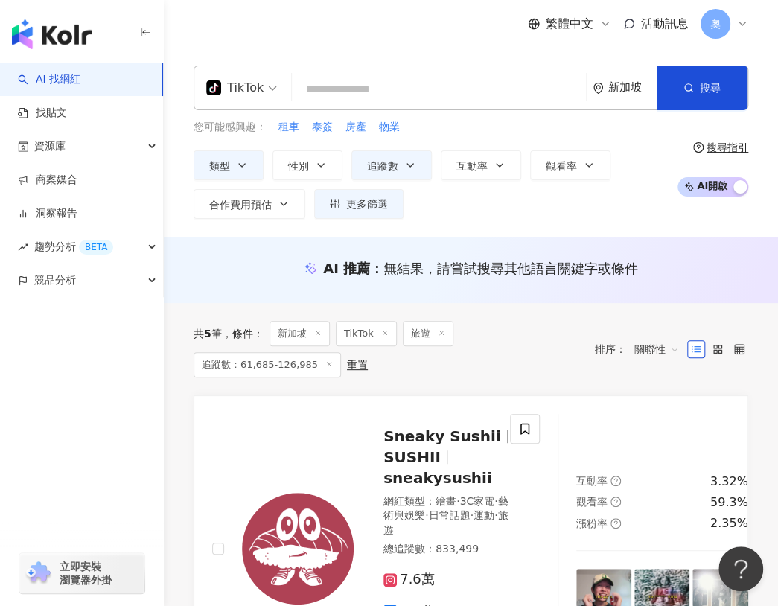
drag, startPoint x: 244, startPoint y: 92, endPoint x: 252, endPoint y: 97, distance: 8.7
click at [244, 92] on div "TikTok" at bounding box center [234, 88] width 57 height 24
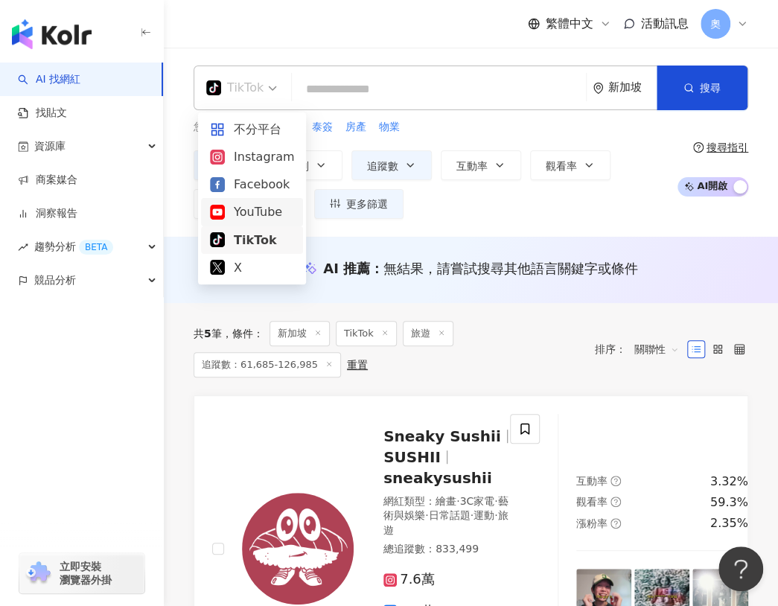
click at [258, 208] on div "YouTube" at bounding box center [252, 212] width 84 height 19
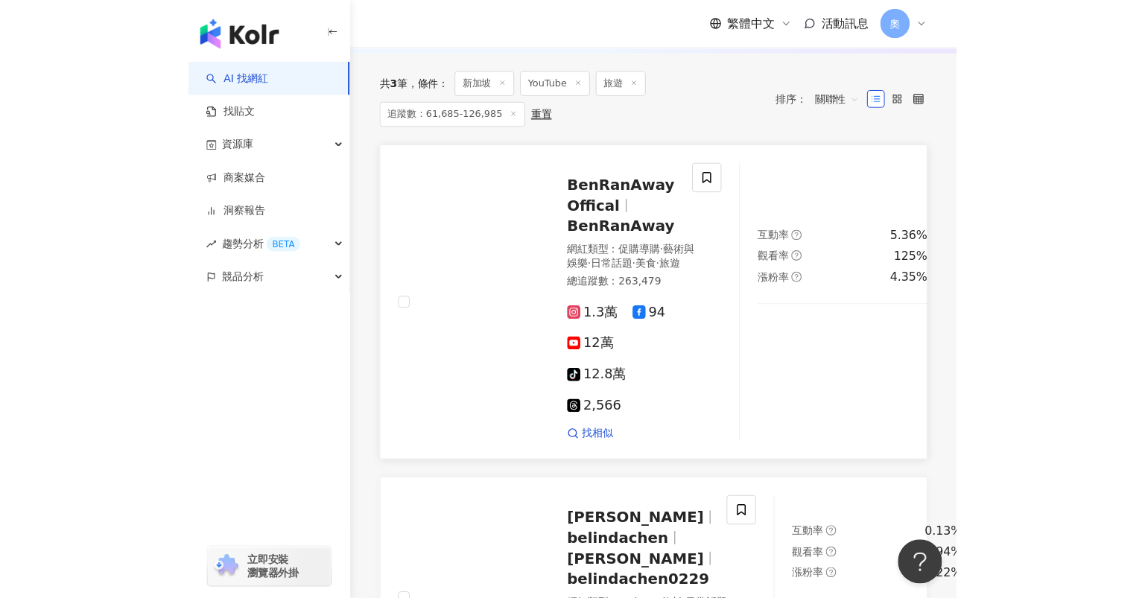
scroll to position [198, 0]
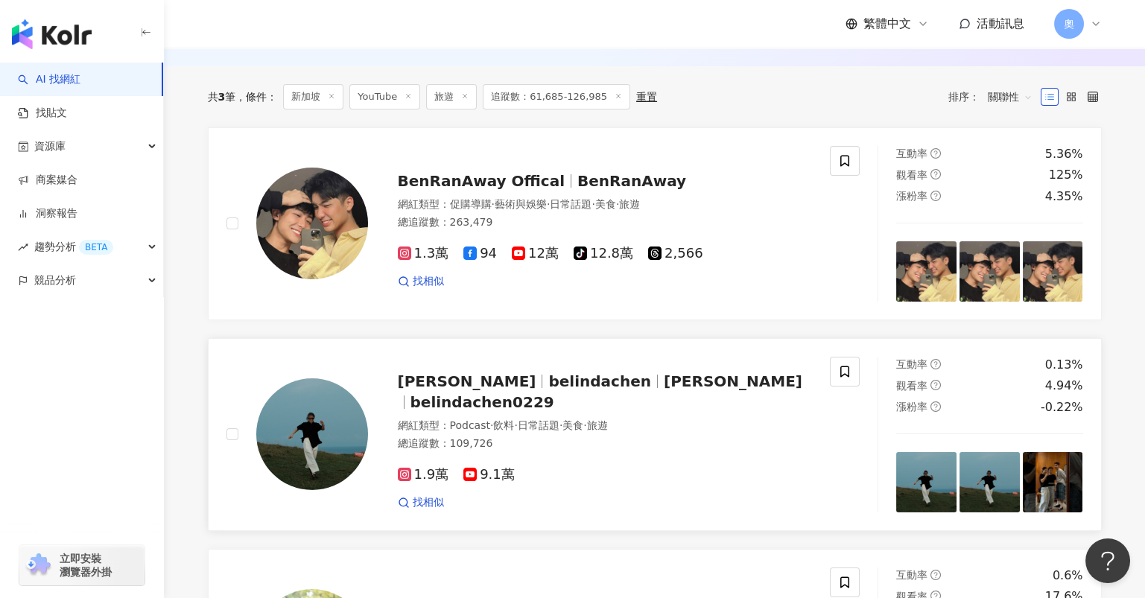
click at [556, 390] on span "belindachen" at bounding box center [605, 381] width 115 height 18
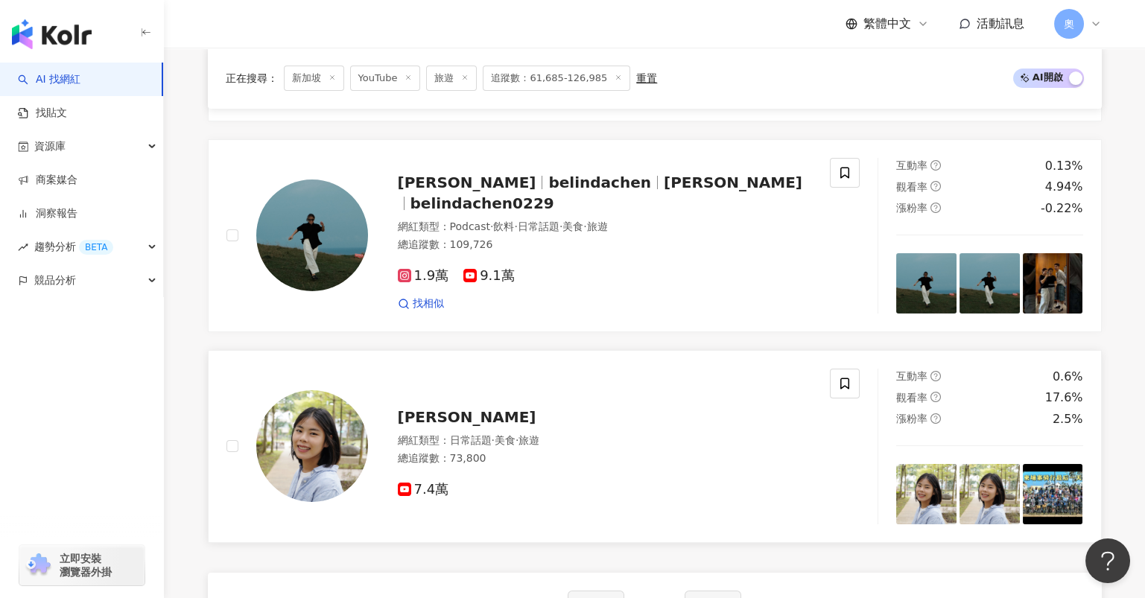
click at [473, 416] on span "妮妮江ninijiang" at bounding box center [467, 417] width 139 height 18
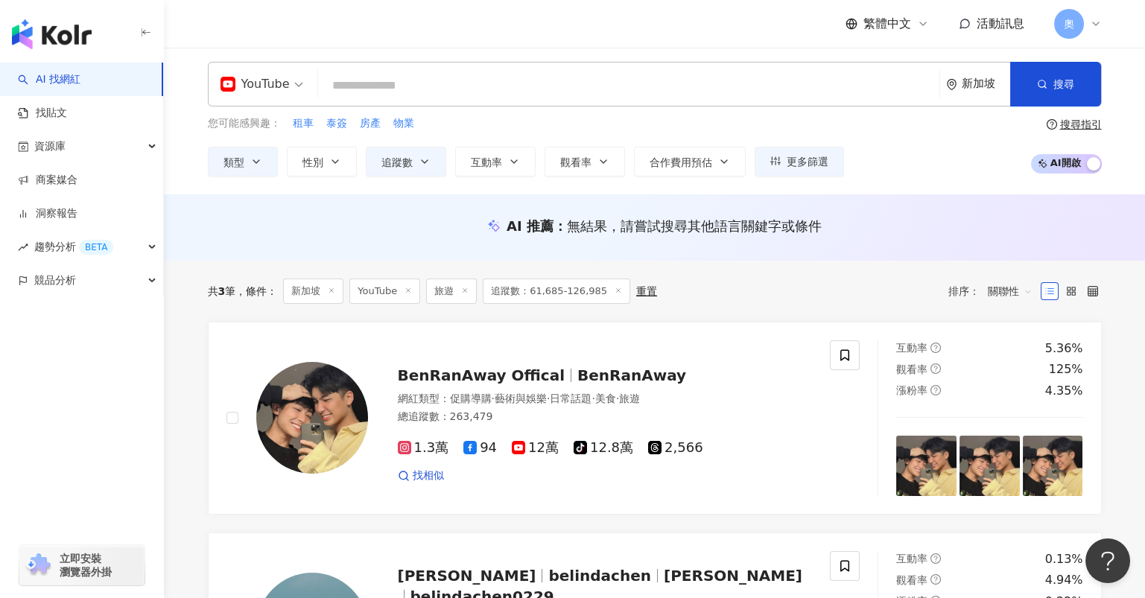
scroll to position [0, 0]
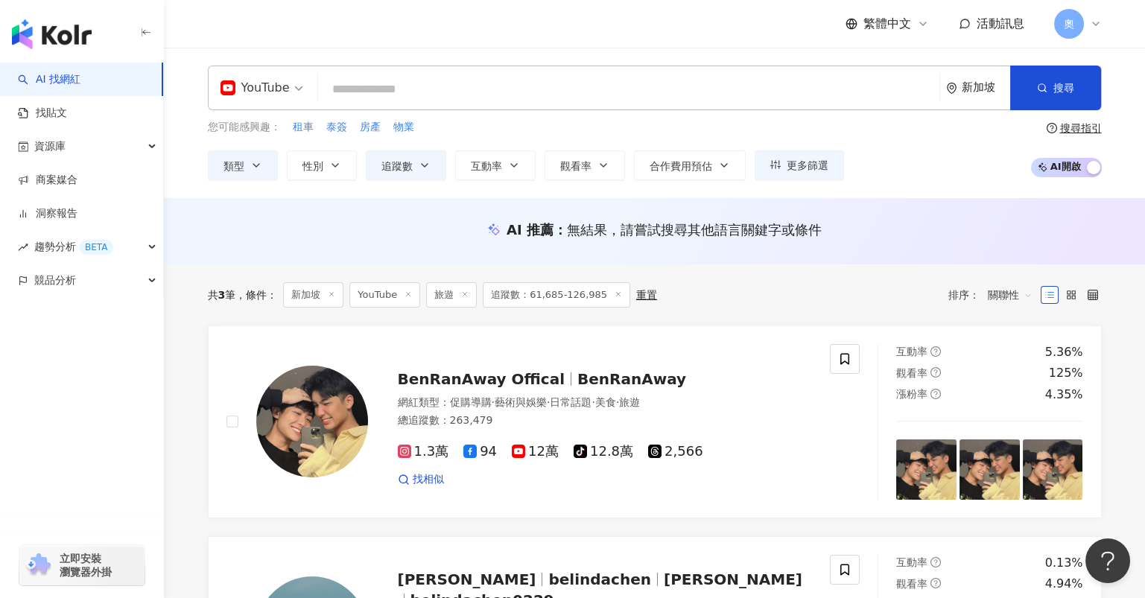
click at [971, 83] on div "新加坡" at bounding box center [986, 87] width 48 height 13
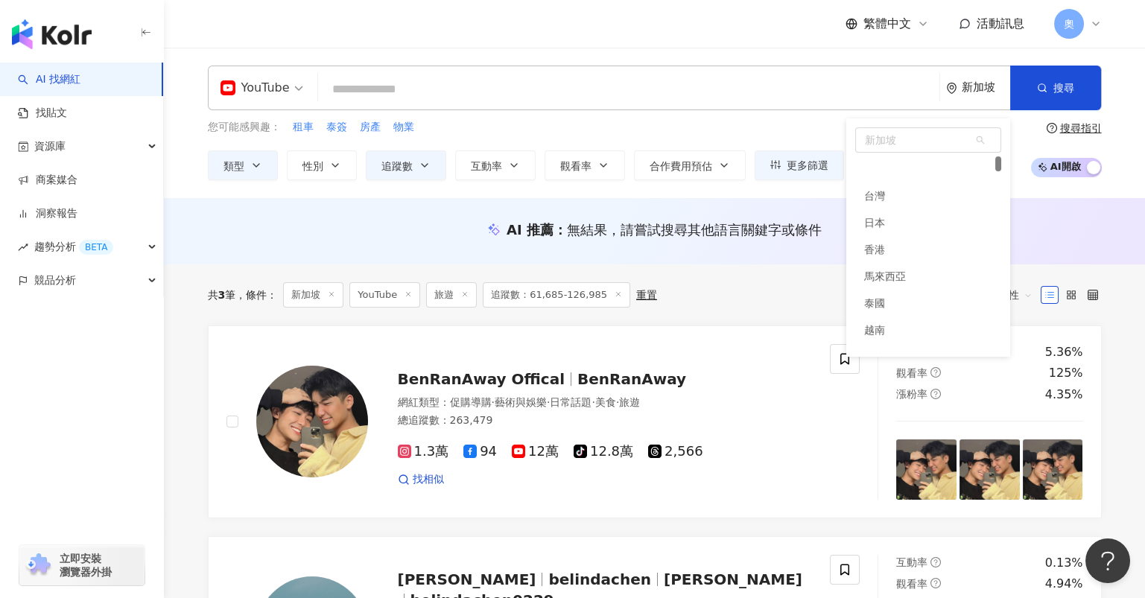
scroll to position [28, 0]
click at [921, 252] on div "馬來西亞" at bounding box center [928, 248] width 146 height 27
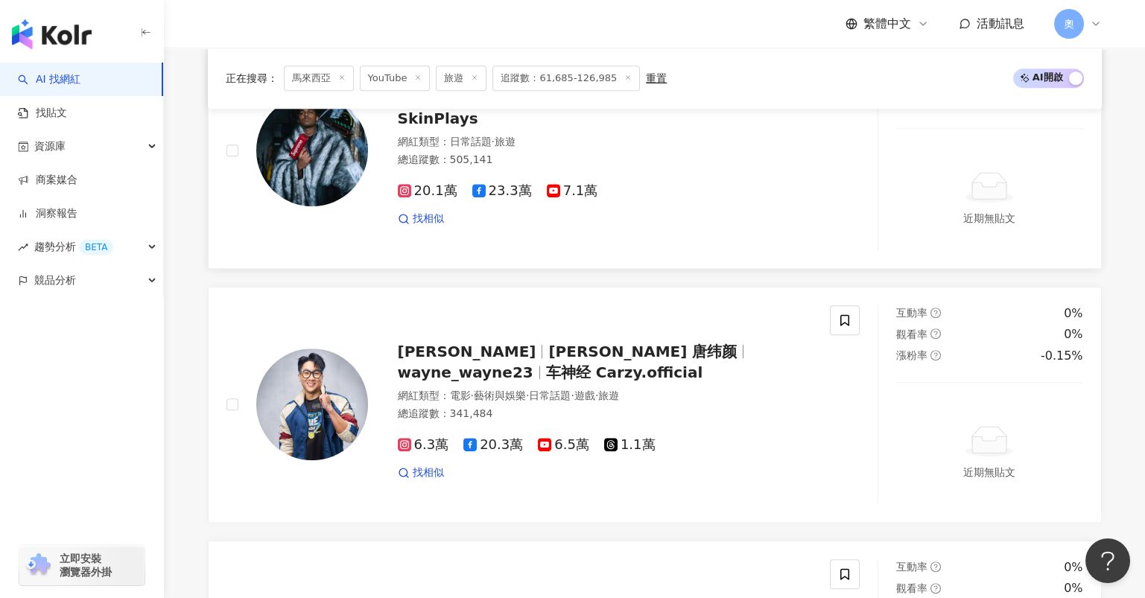
scroll to position [2482, 0]
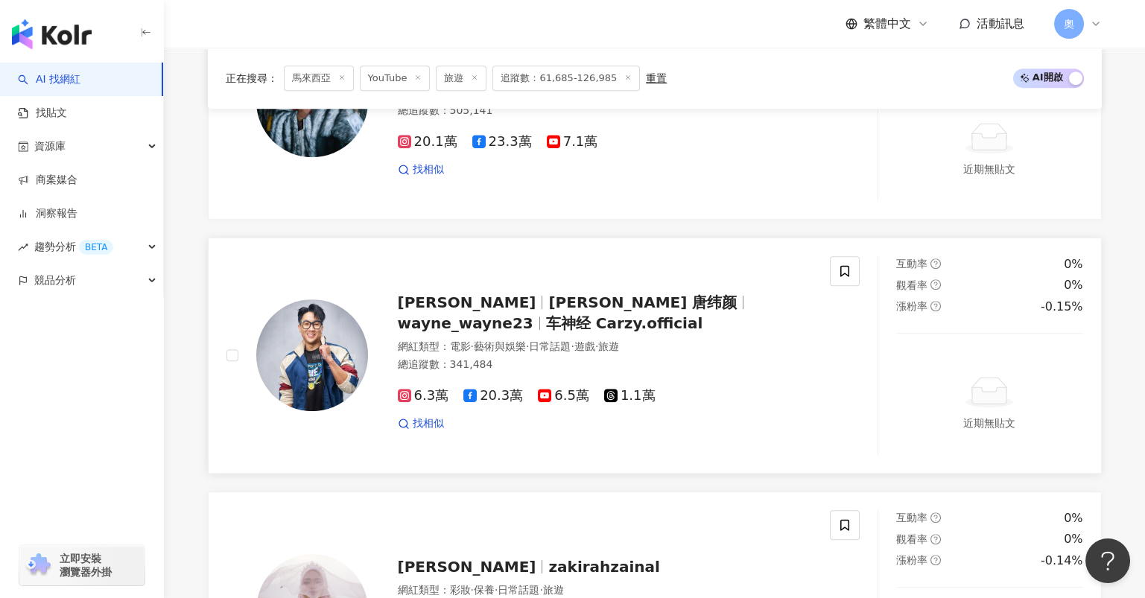
click at [546, 314] on span "车神经 Carzy.official" at bounding box center [624, 323] width 157 height 18
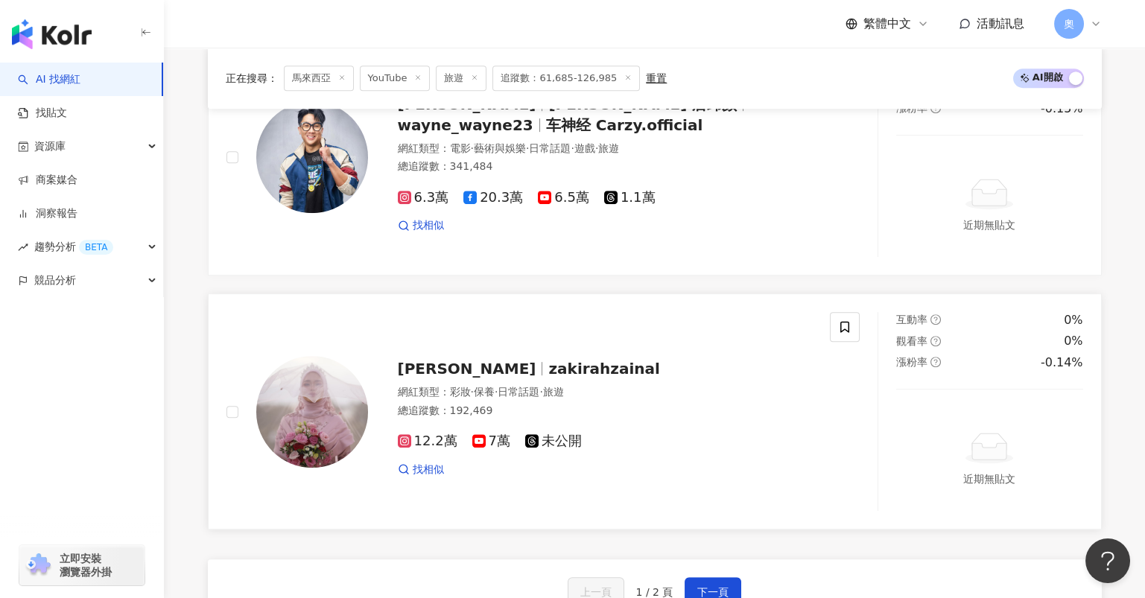
scroll to position [2681, 0]
click at [723, 586] on span "下一頁" at bounding box center [712, 592] width 31 height 12
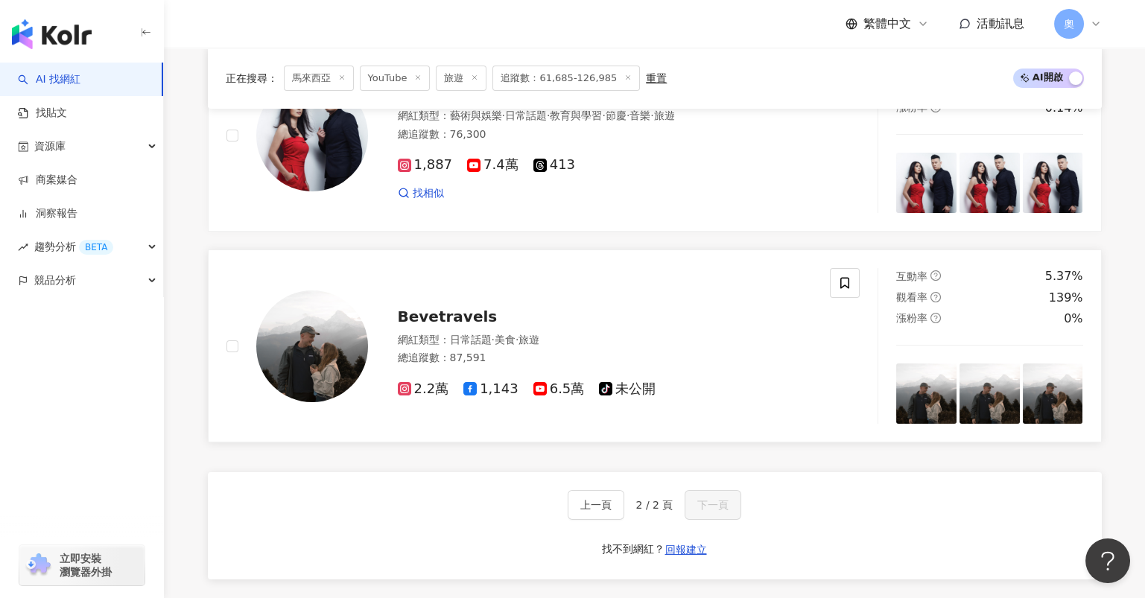
scroll to position [1001, 0]
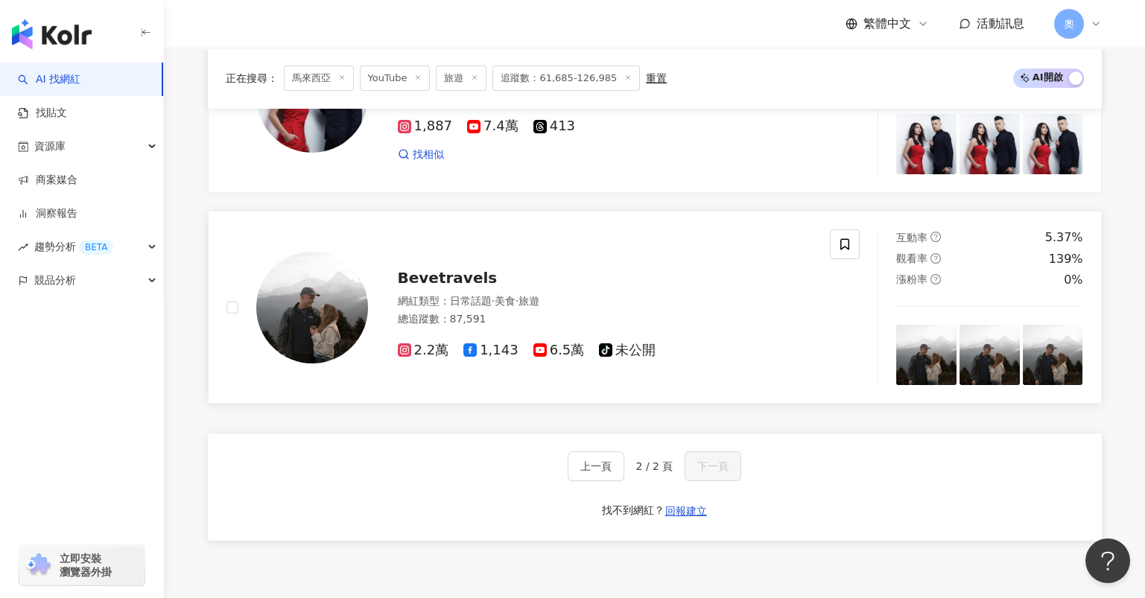
click at [437, 274] on span "Bevetravels" at bounding box center [448, 278] width 100 height 18
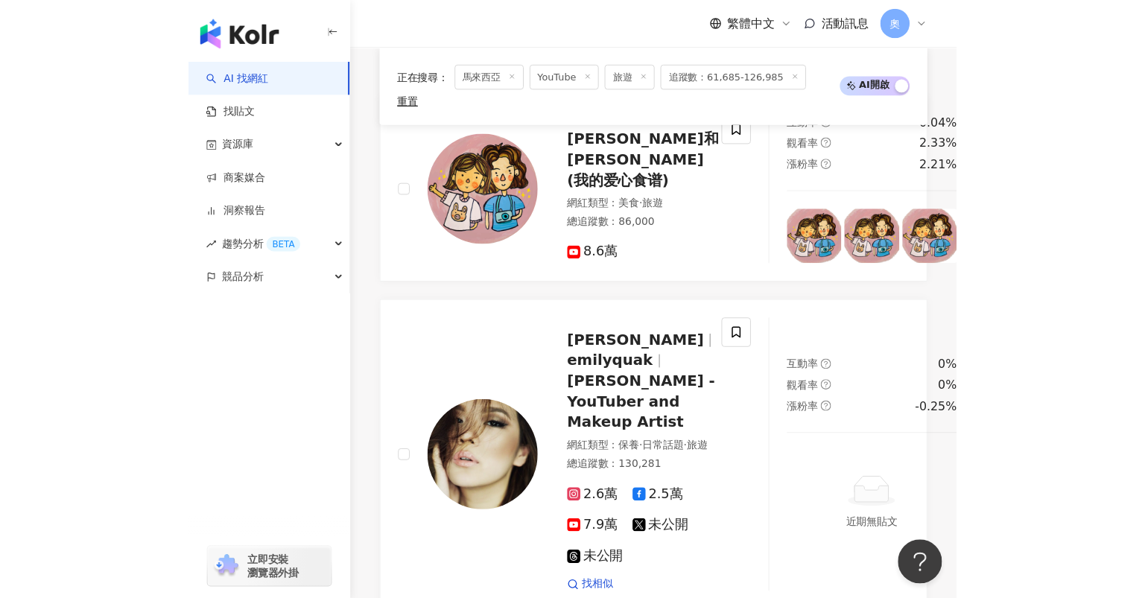
scroll to position [0, 0]
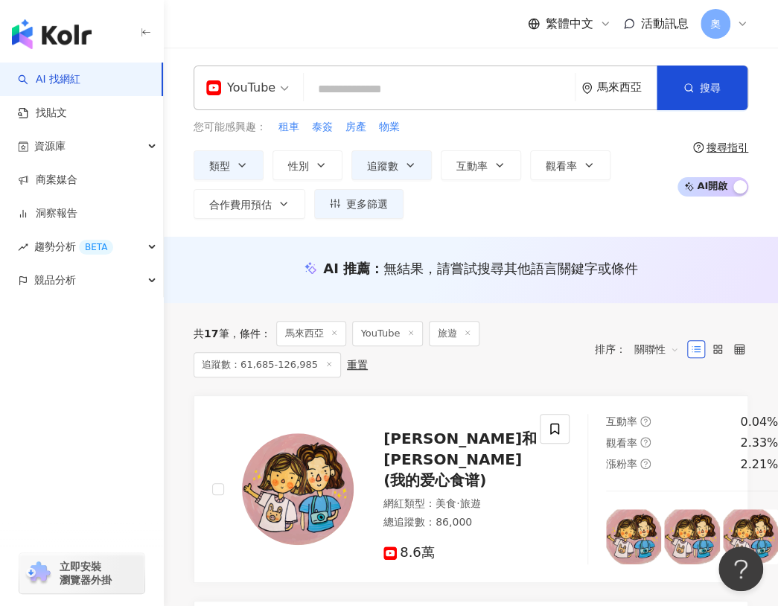
drag, startPoint x: 383, startPoint y: 85, endPoint x: 376, endPoint y: 95, distance: 11.8
click at [383, 85] on input "search" at bounding box center [439, 89] width 259 height 28
click at [560, 94] on input "search" at bounding box center [439, 89] width 259 height 28
click at [609, 124] on div "您可能感興趣： 租車 泰簽 房產 物業" at bounding box center [432, 127] width 476 height 16
click at [578, 131] on div "您可能感興趣： 租車 泰簽 房產 物業" at bounding box center [432, 127] width 476 height 16
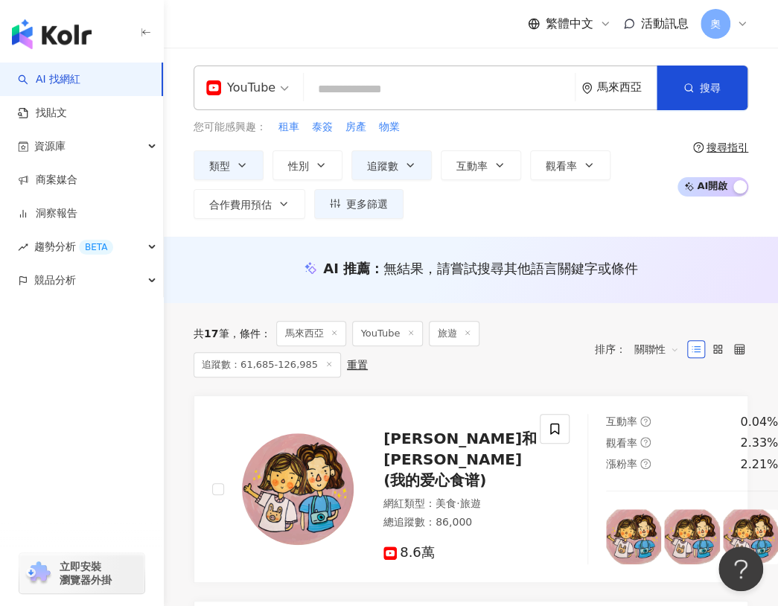
click at [454, 83] on input "search" at bounding box center [439, 89] width 259 height 28
paste input "******"
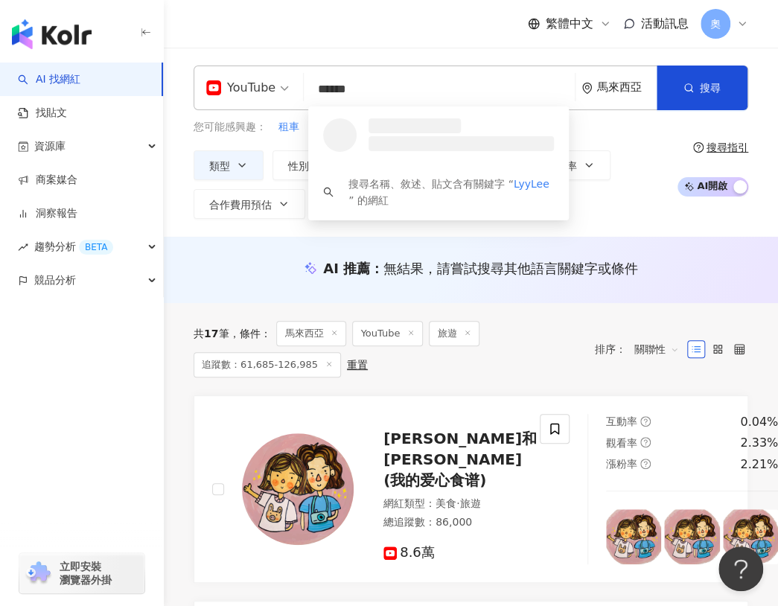
type input "******"
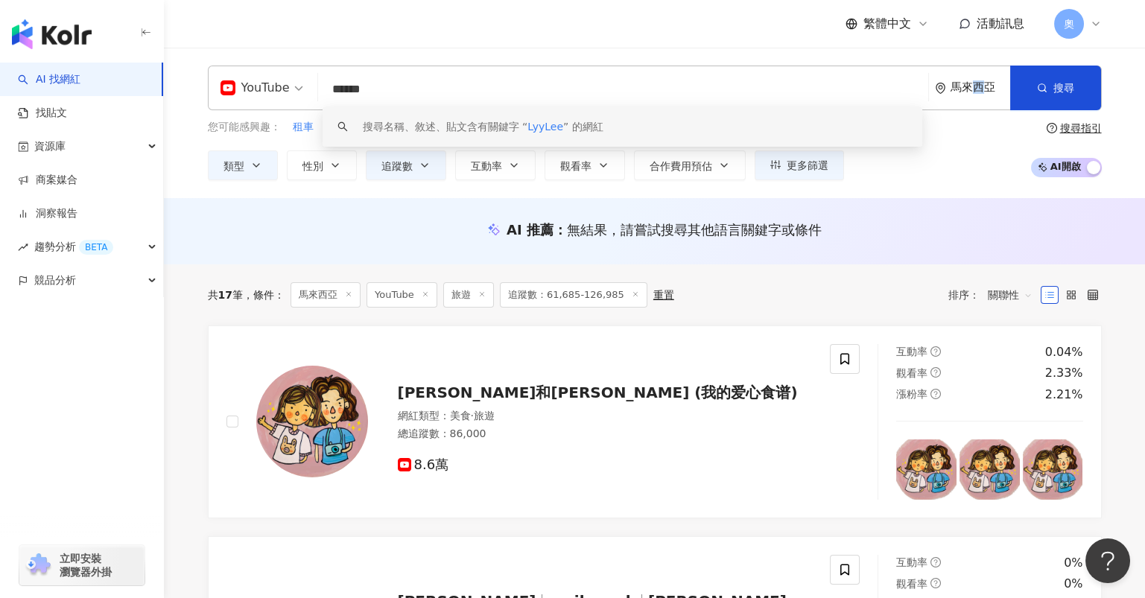
click at [977, 82] on div "馬來西亞" at bounding box center [981, 87] width 60 height 13
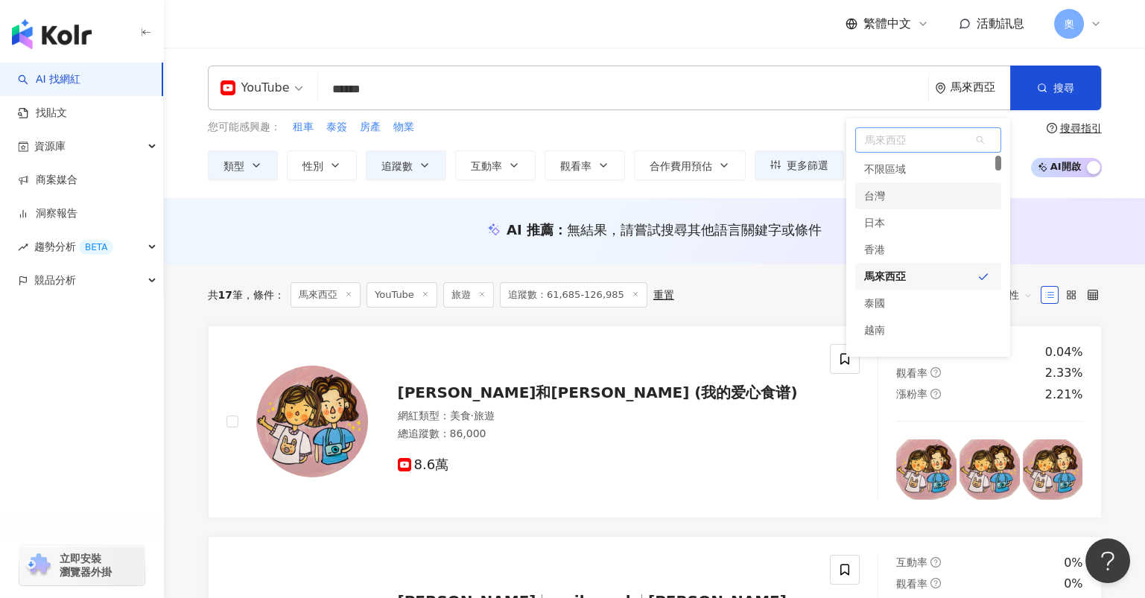
click at [922, 191] on div "台灣" at bounding box center [928, 196] width 146 height 27
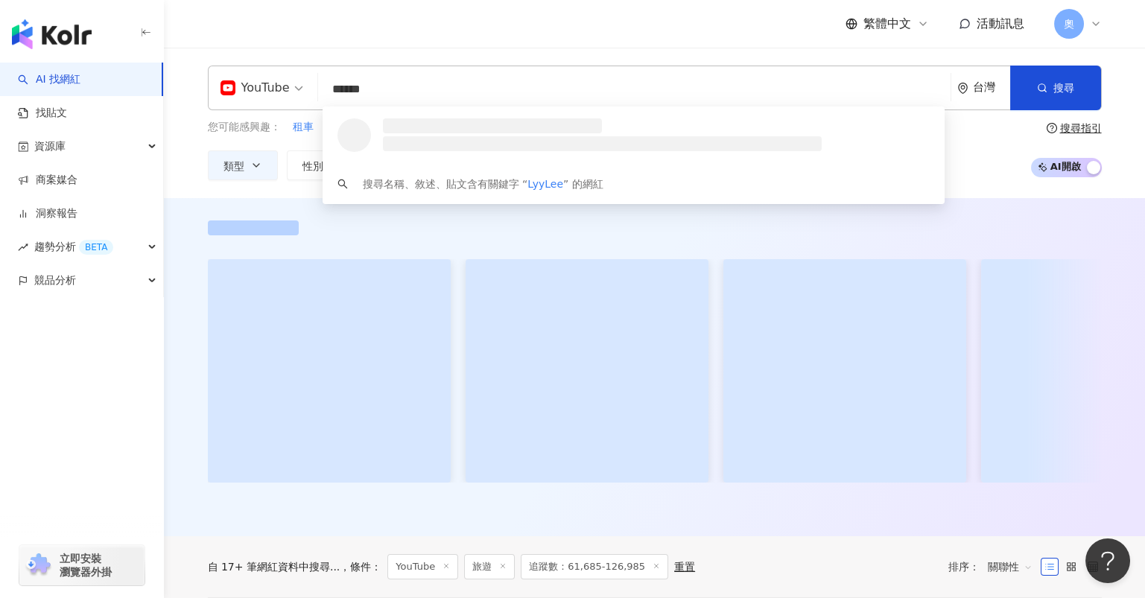
click at [353, 92] on input "******" at bounding box center [634, 89] width 621 height 28
drag, startPoint x: 395, startPoint y: 92, endPoint x: 283, endPoint y: 89, distance: 111.8
click at [285, 83] on div "YouTube ****** 台灣 搜尋 loading 搜尋名稱、敘述、貼文含有關鍵字 “ LyyLee ” 的網紅" at bounding box center [655, 88] width 894 height 45
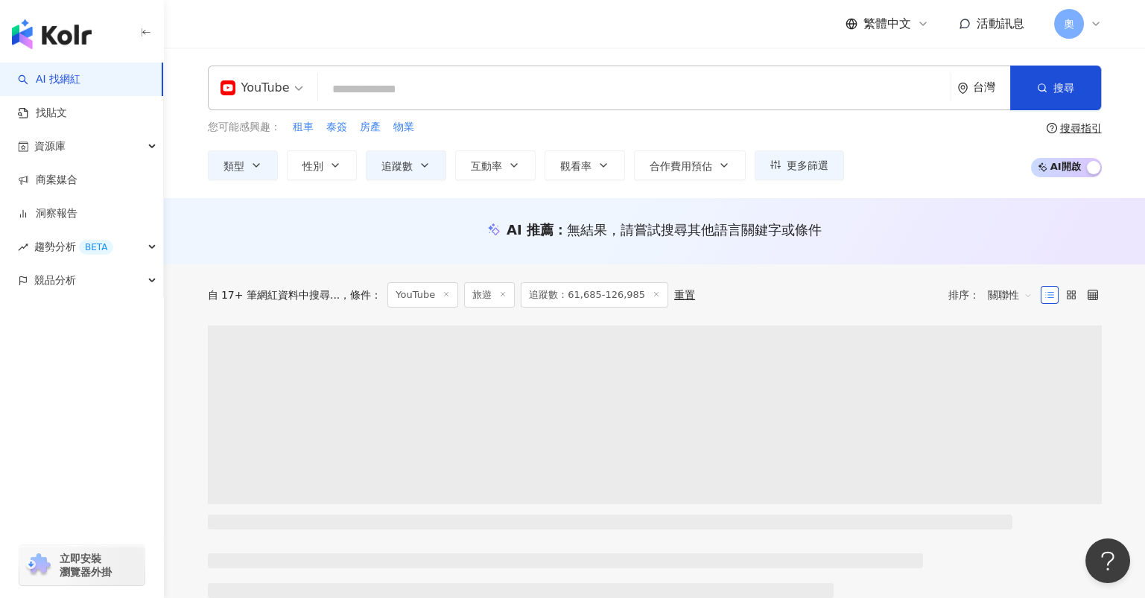
click at [270, 93] on div "YouTube" at bounding box center [255, 88] width 69 height 24
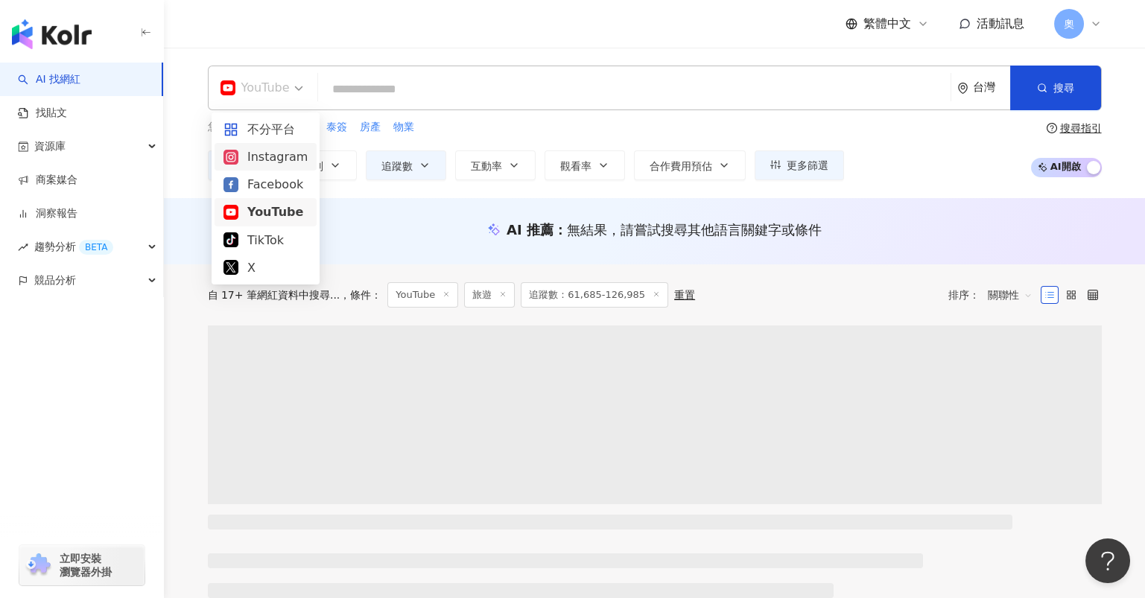
click at [282, 153] on div "Instagram" at bounding box center [265, 156] width 84 height 19
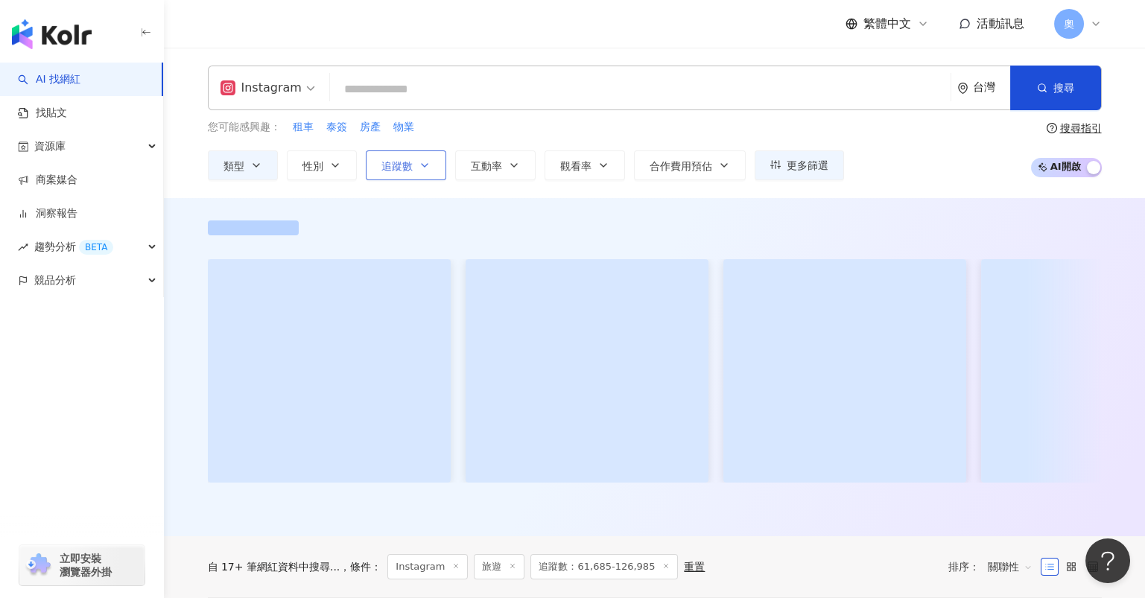
click at [403, 161] on span "追蹤數" at bounding box center [396, 166] width 31 height 12
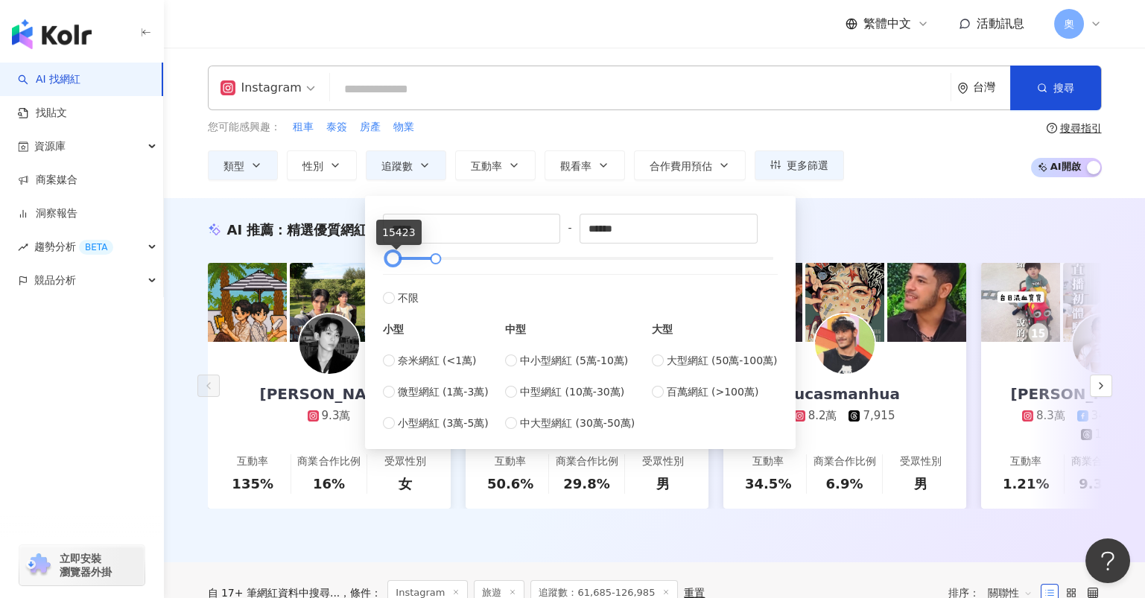
click at [389, 256] on div at bounding box center [393, 259] width 8 height 8
click at [387, 255] on div at bounding box center [391, 259] width 8 height 8
type input "****"
click at [386, 255] on div at bounding box center [390, 259] width 8 height 8
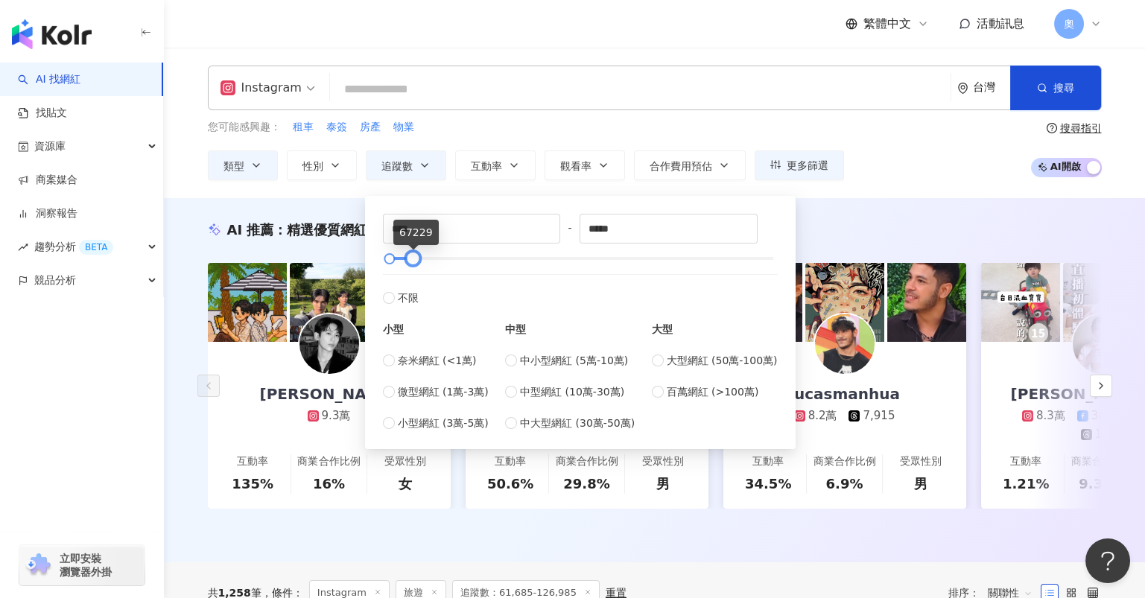
type input "*****"
click at [408, 263] on div at bounding box center [411, 259] width 8 height 8
type input "*****"
type input "****"
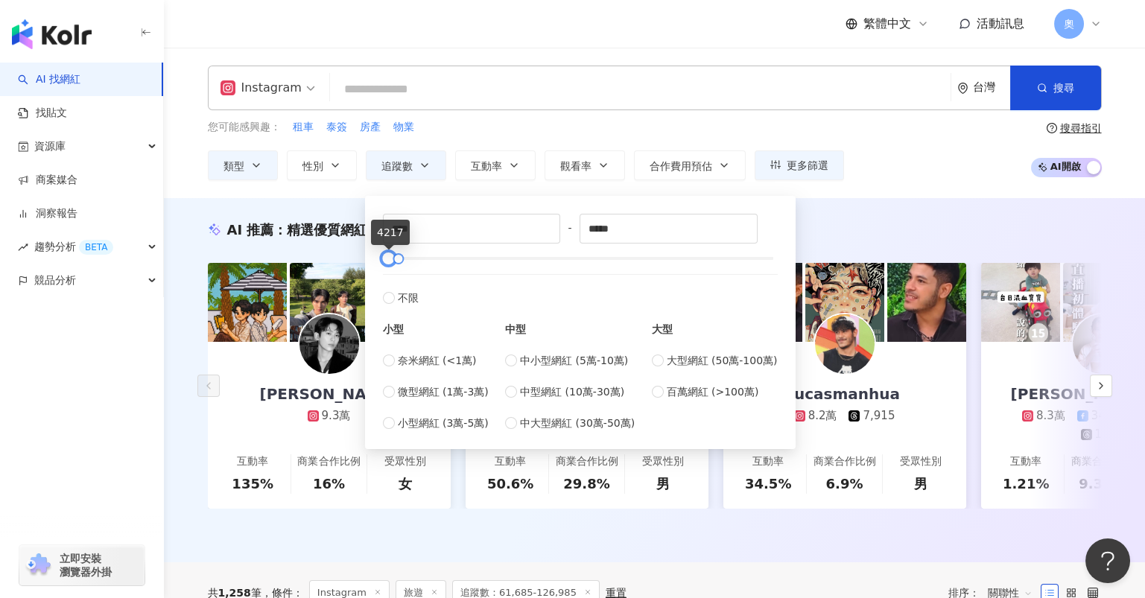
click at [386, 259] on div at bounding box center [388, 259] width 8 height 8
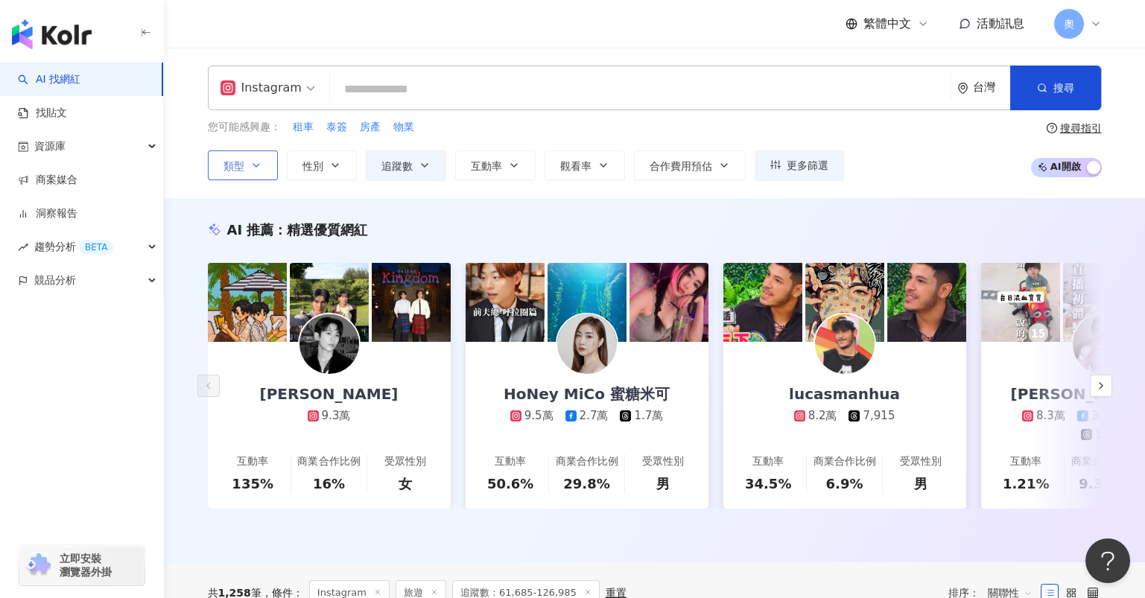
click at [242, 162] on span "類型" at bounding box center [233, 166] width 21 height 12
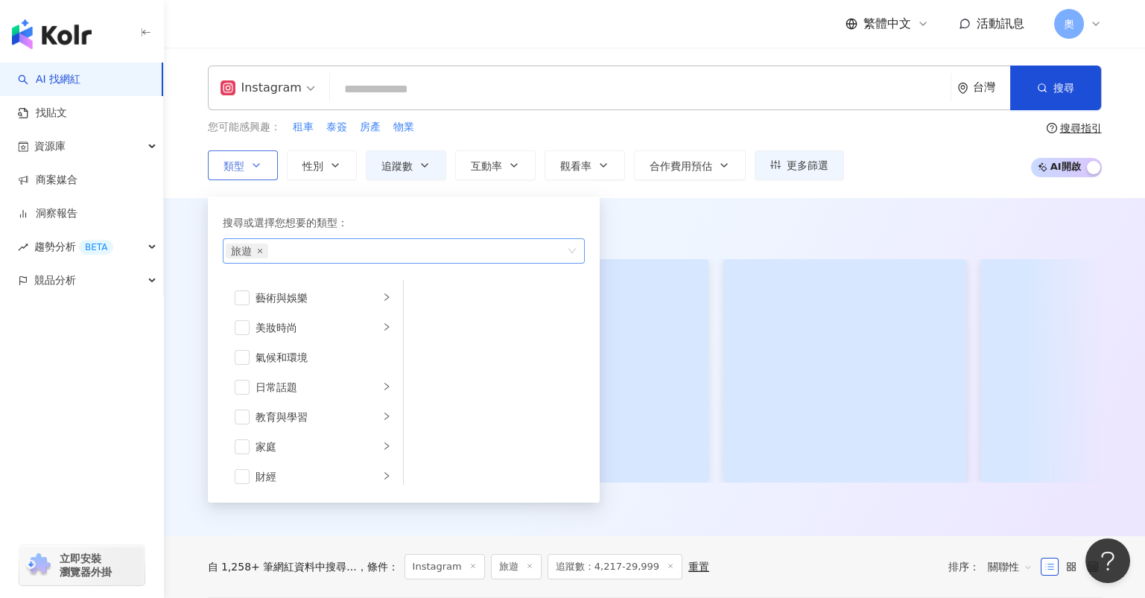
click at [260, 250] on icon "close" at bounding box center [260, 251] width 6 height 6
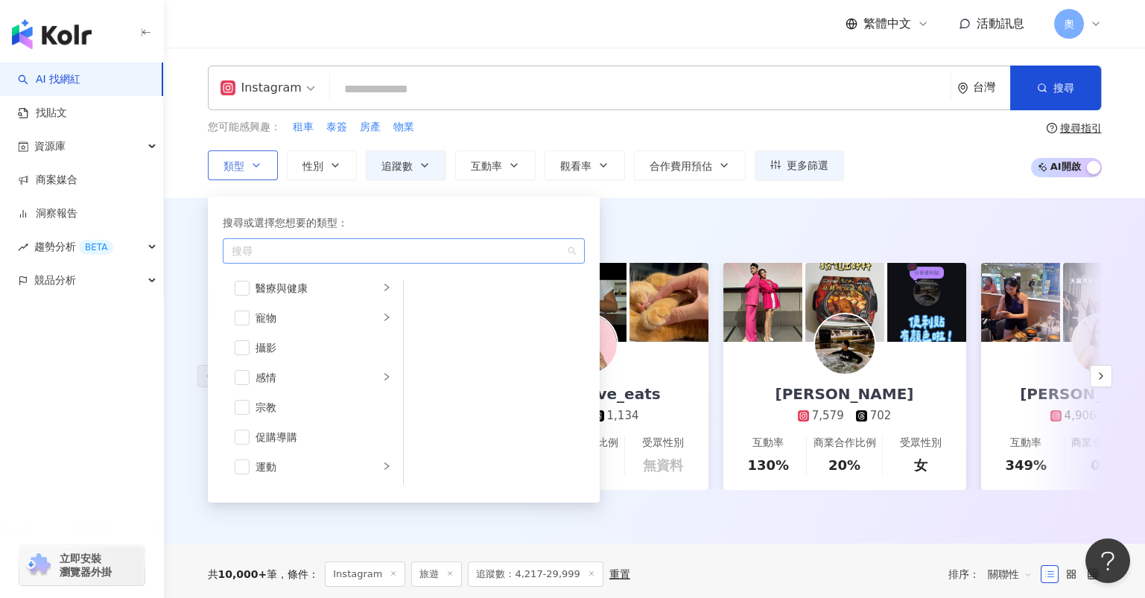
scroll to position [496, 0]
click at [270, 367] on div "運動" at bounding box center [318, 368] width 124 height 16
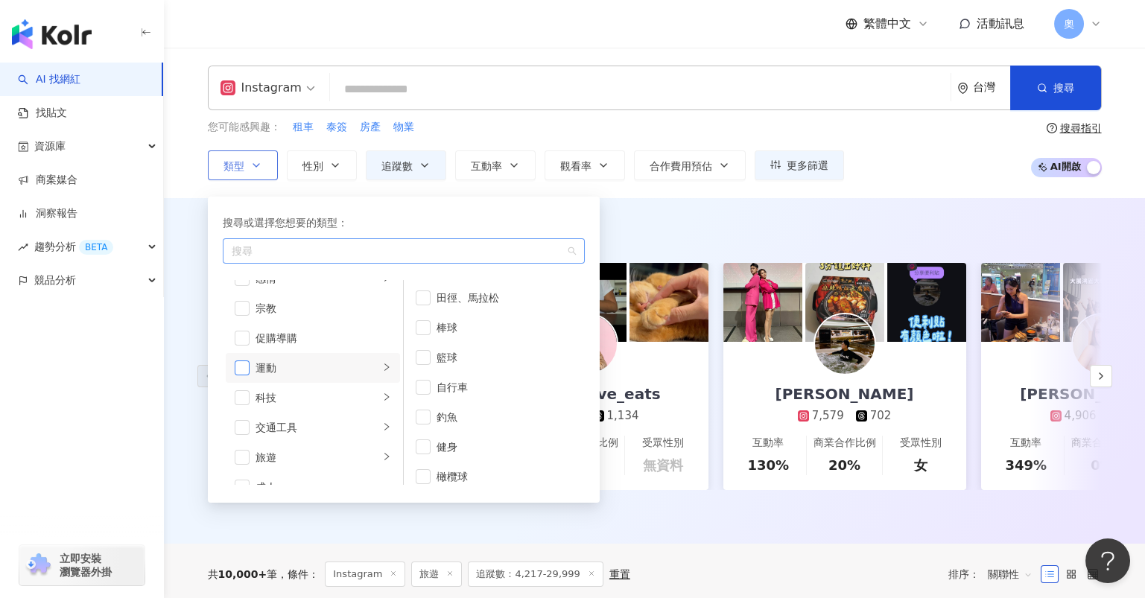
click at [235, 366] on span "button" at bounding box center [242, 368] width 15 height 15
click at [673, 206] on div "AI 推薦 ： 精選優質網紅 林玉心 Serina 1.8萬 5,701 互動率 771% 商業合作比例 20% 受眾性別 男 meimei_love_eat…" at bounding box center [654, 371] width 981 height 346
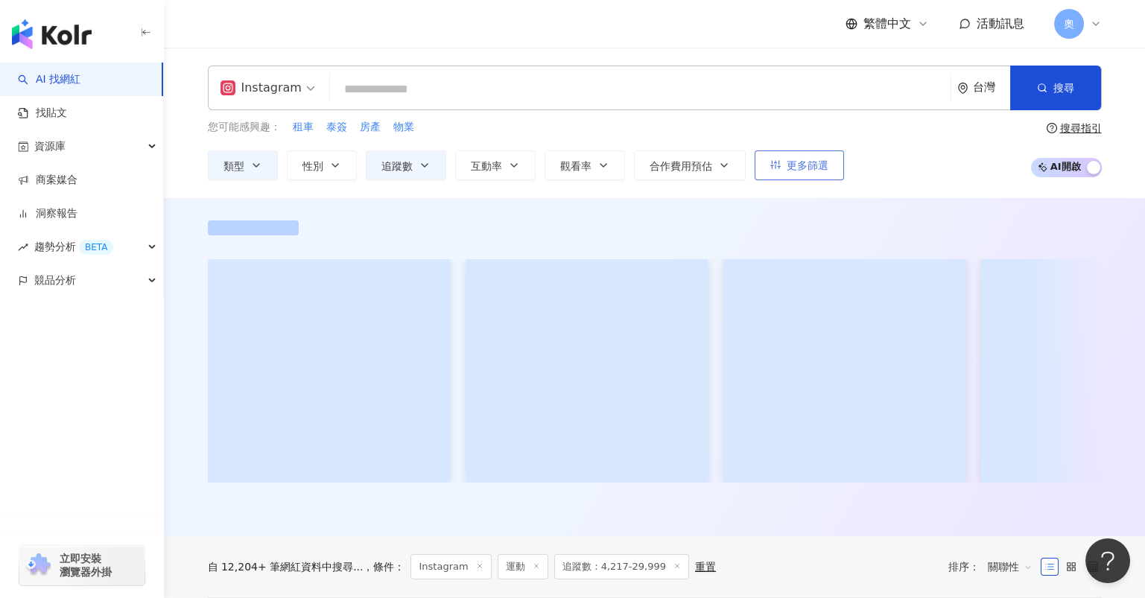
click at [788, 170] on span "更多篩選" at bounding box center [808, 165] width 42 height 12
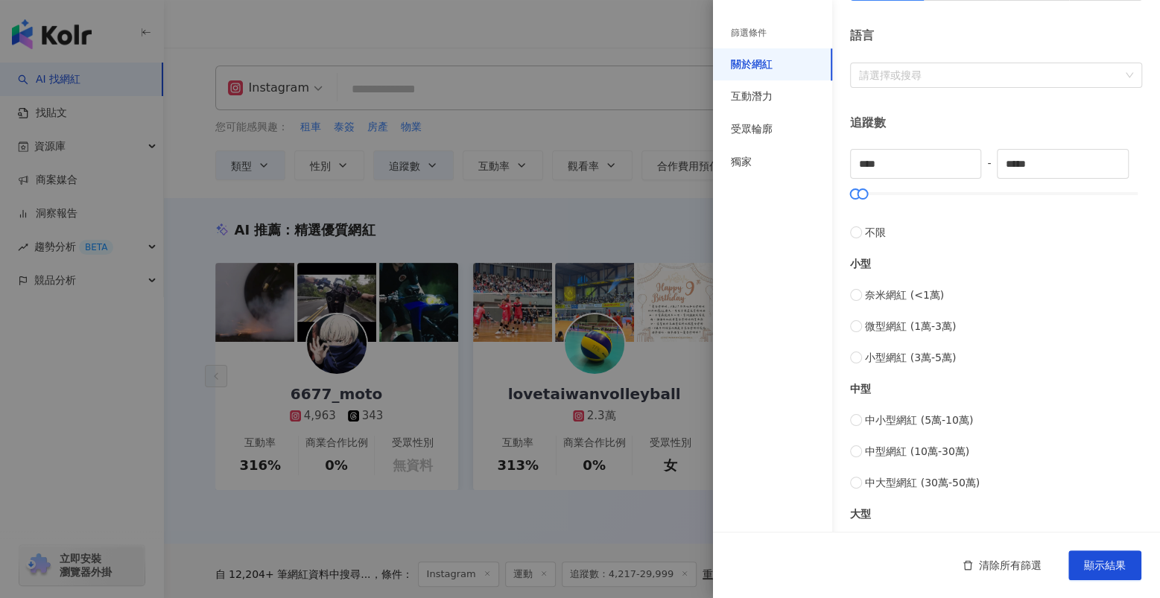
click at [641, 209] on div at bounding box center [580, 299] width 1160 height 598
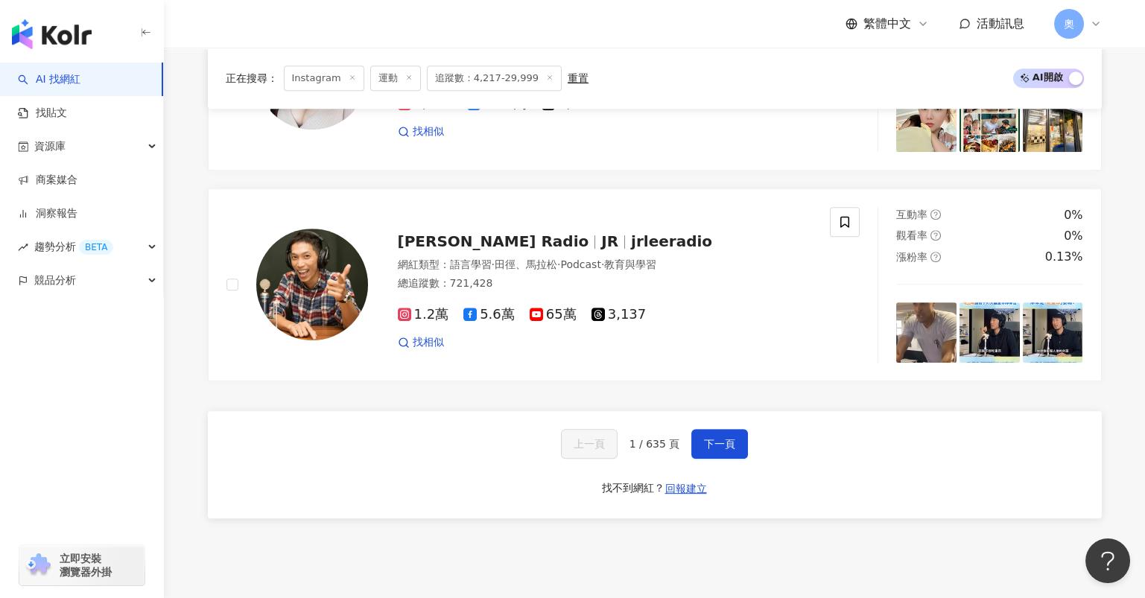
scroll to position [2880, 0]
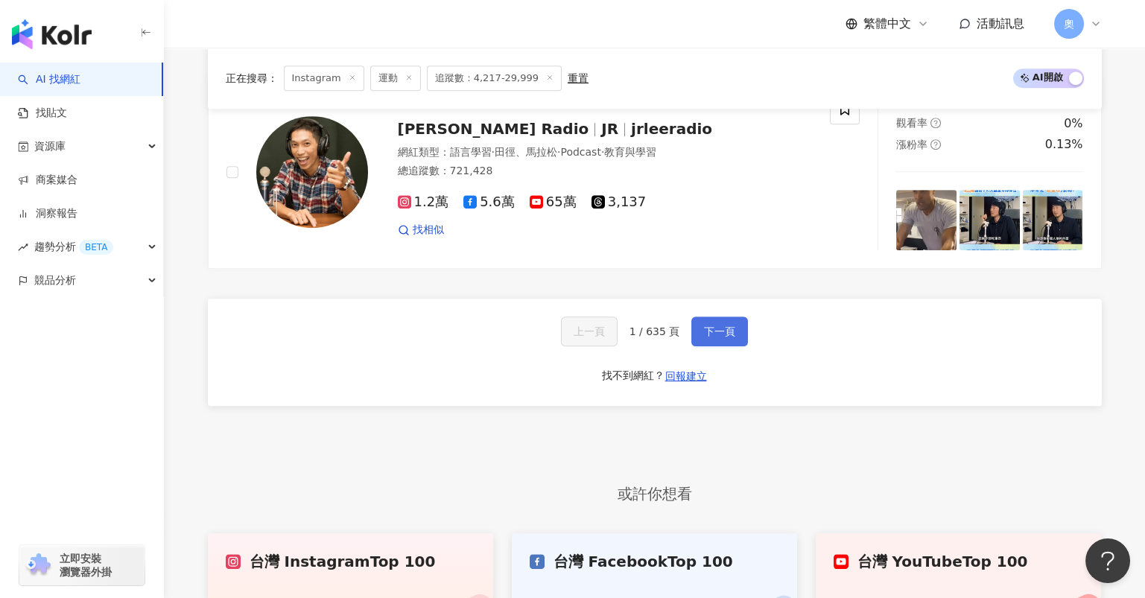
click at [705, 335] on span "下一頁" at bounding box center [719, 332] width 31 height 12
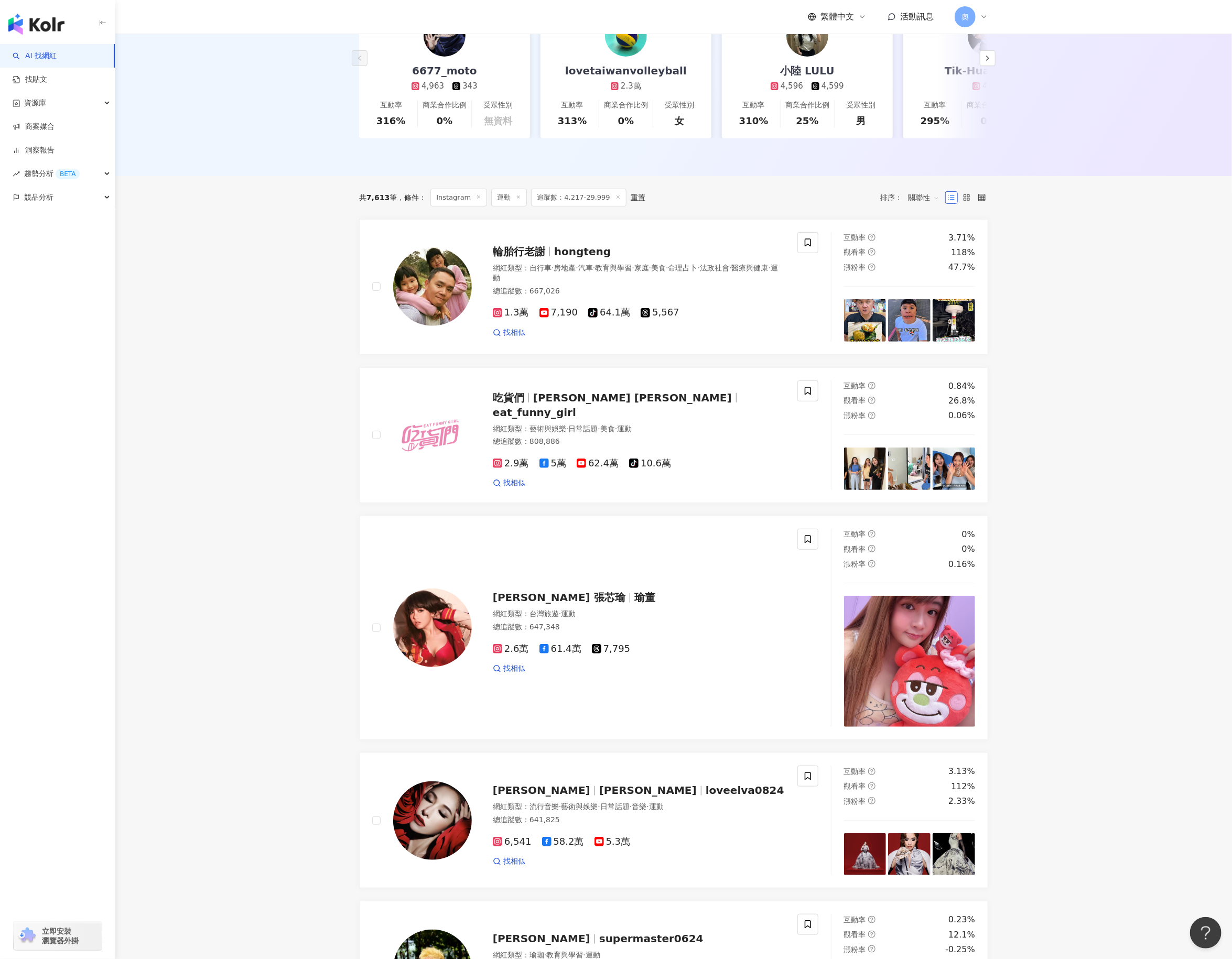
scroll to position [0, 0]
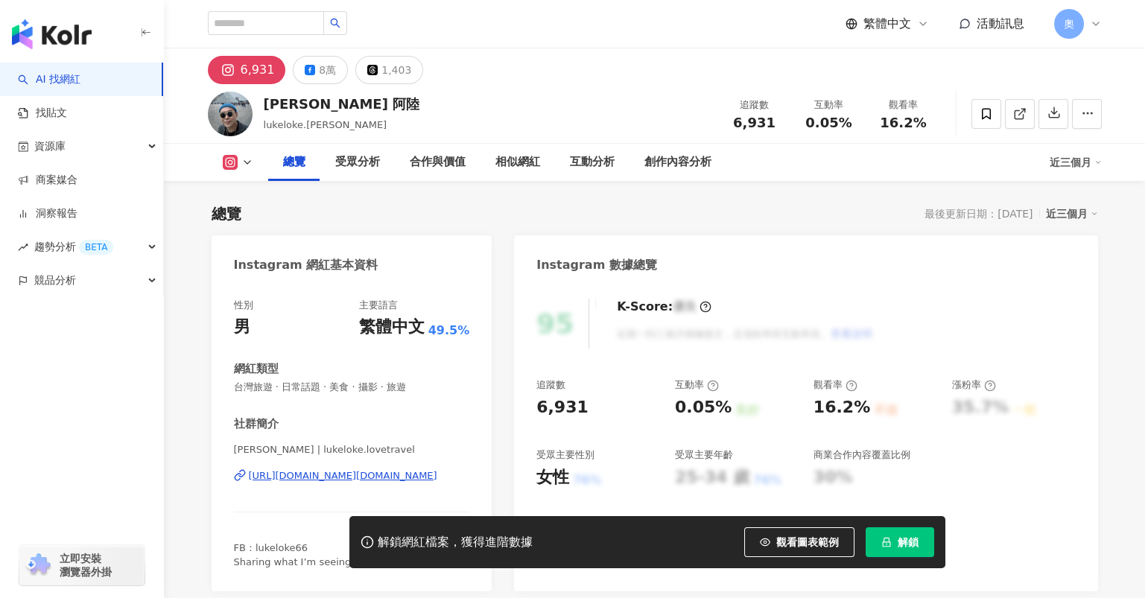
click at [418, 469] on div "https://www.instagram.com/lukeloke.lovetravel/" at bounding box center [343, 475] width 188 height 13
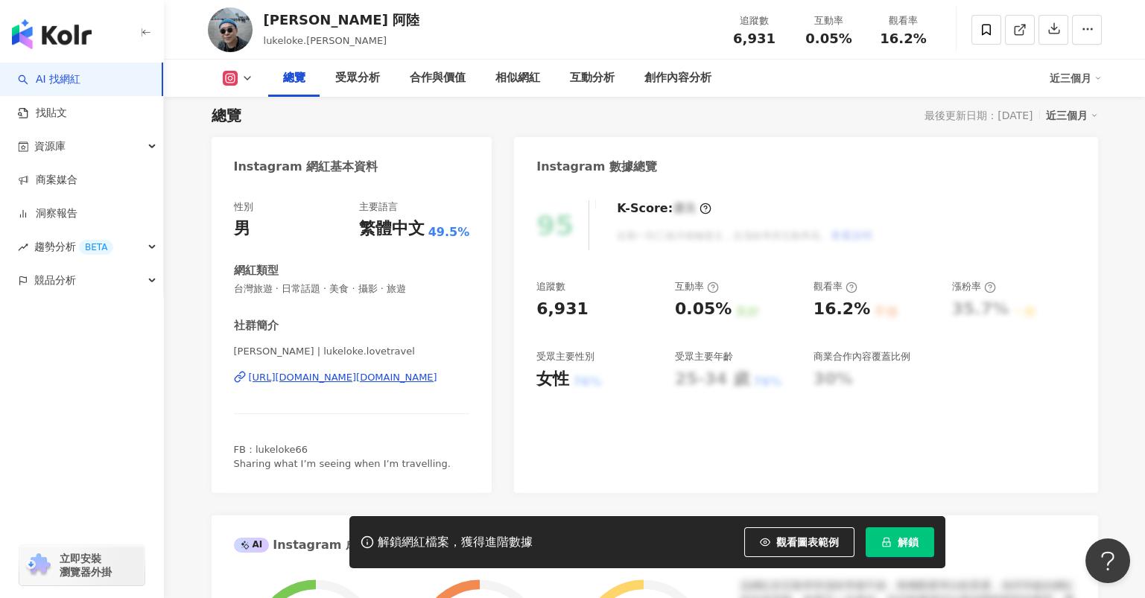
click at [238, 74] on button at bounding box center [238, 78] width 60 height 15
click at [254, 144] on button "Facebook" at bounding box center [260, 140] width 89 height 21
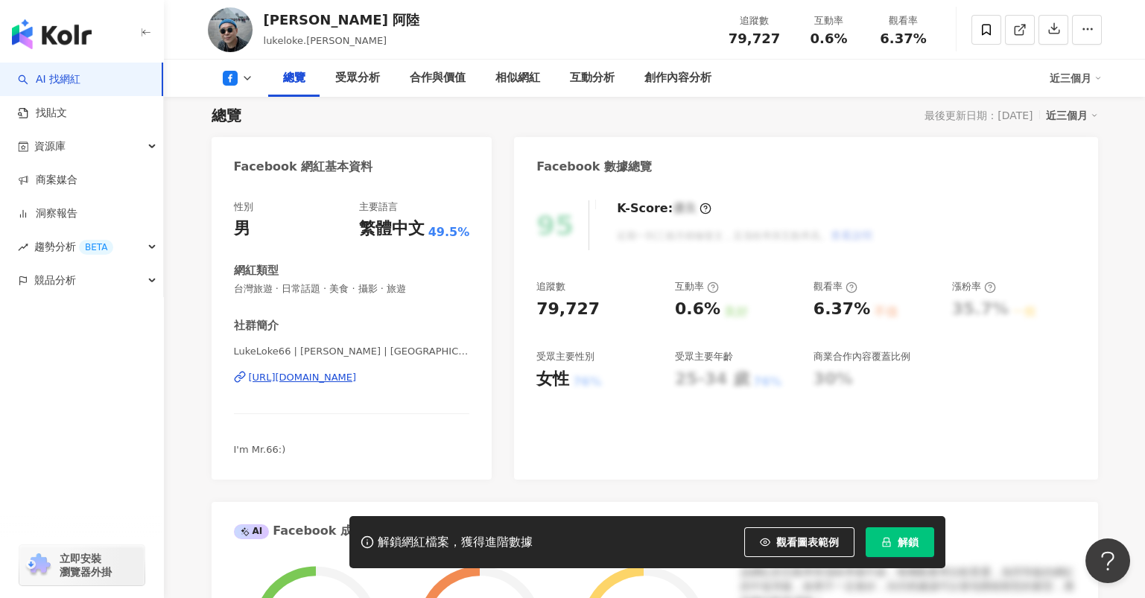
click at [383, 385] on div "LukeLoke66 | Luke Loke 阿陸 | LukeLoke66 https://www.facebook.com/277403341875" at bounding box center [352, 388] width 236 height 87
click at [357, 372] on div "https://www.facebook.com/277403341875" at bounding box center [303, 377] width 108 height 13
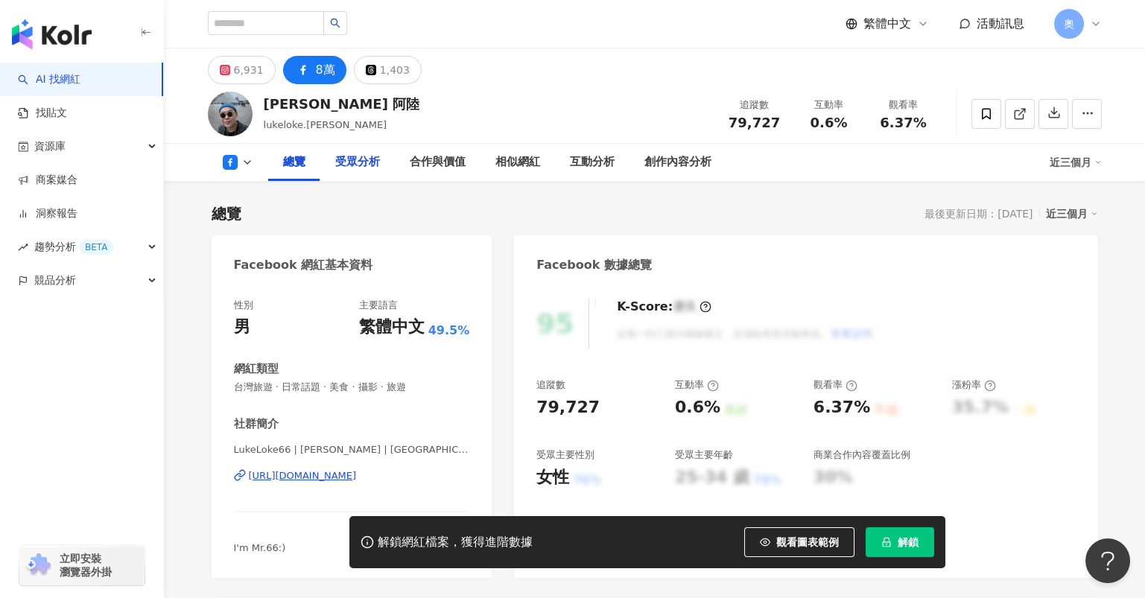
click at [366, 165] on div "受眾分析" at bounding box center [357, 162] width 45 height 18
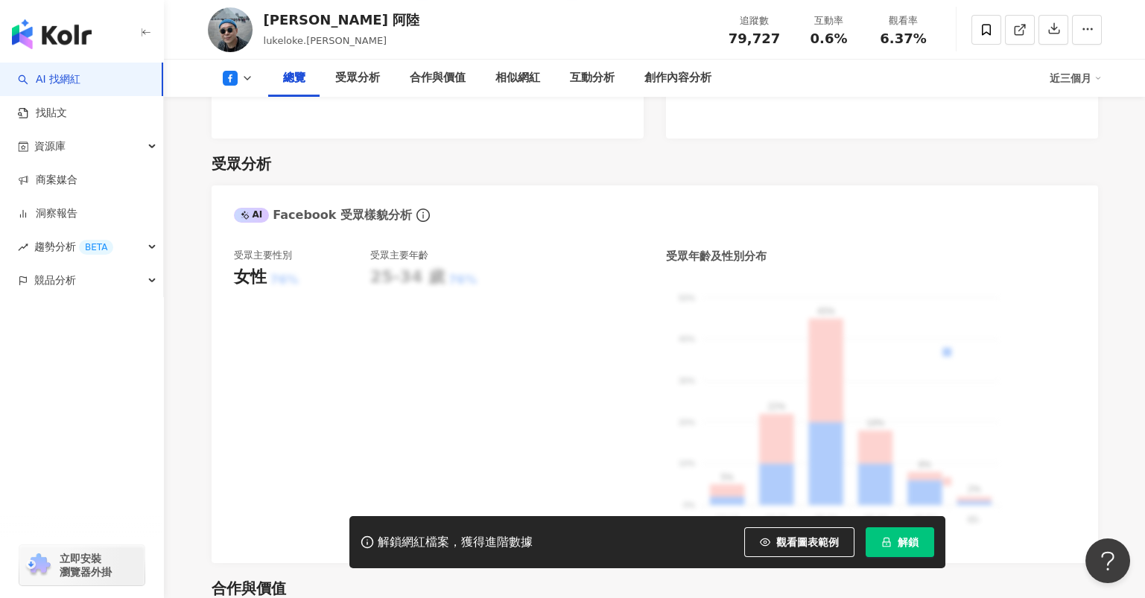
scroll to position [977, 0]
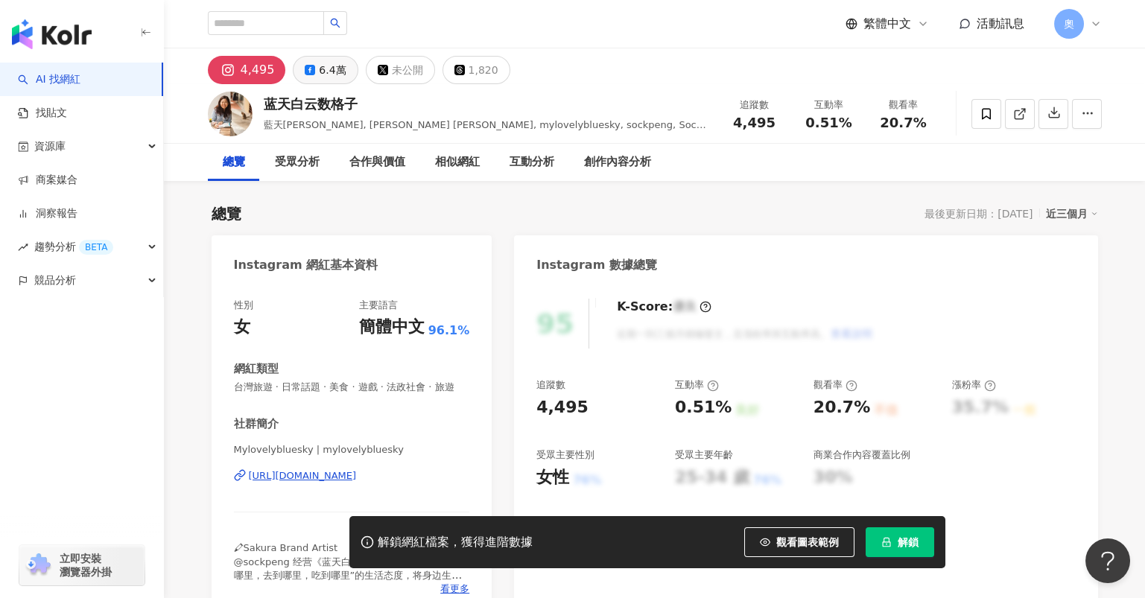
click at [323, 69] on div "6.4萬" at bounding box center [332, 70] width 27 height 21
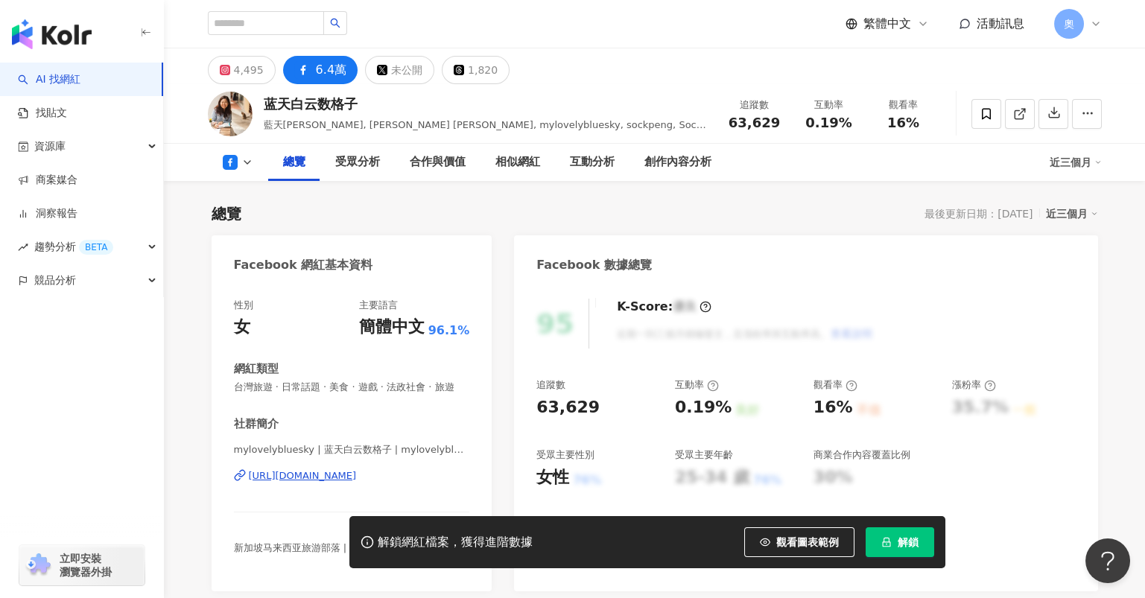
scroll to position [98, 0]
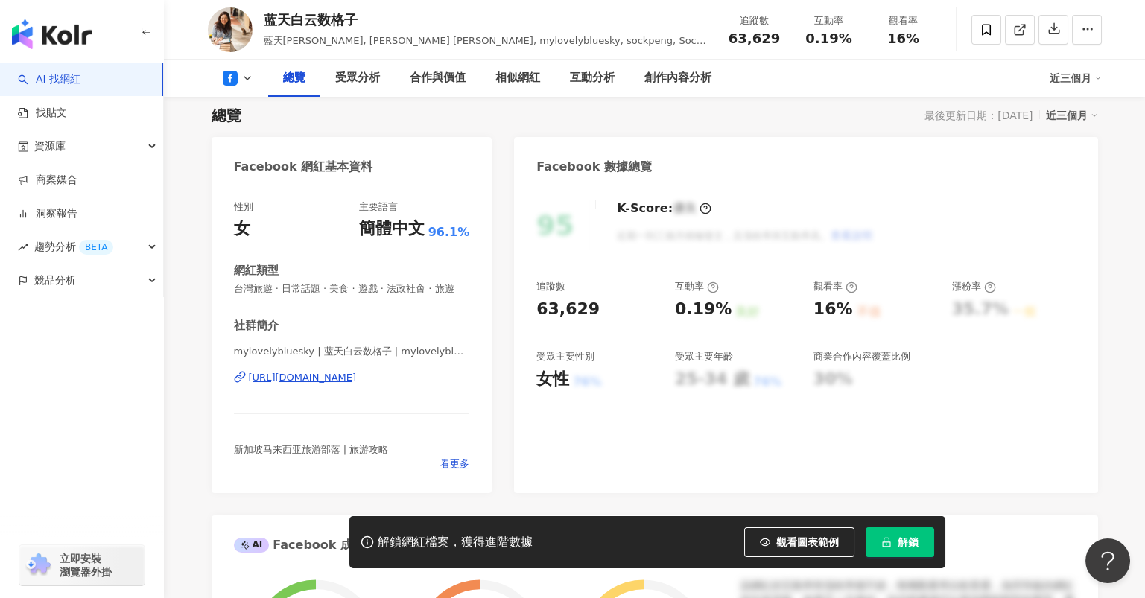
click at [357, 384] on div "[URL][DOMAIN_NAME]" at bounding box center [303, 377] width 108 height 13
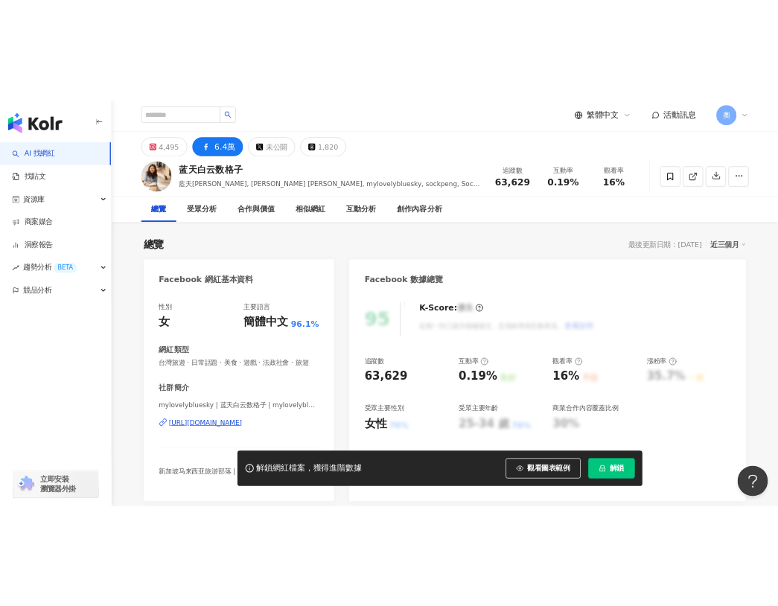
scroll to position [0, 0]
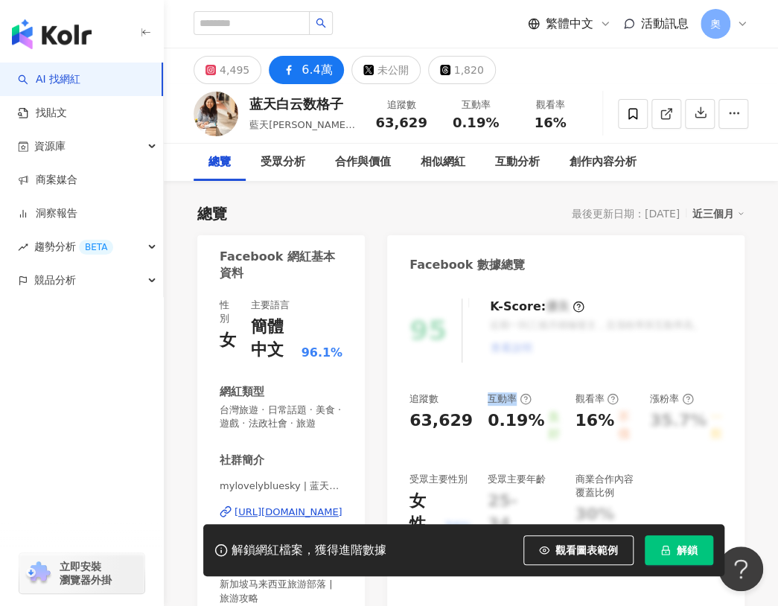
drag, startPoint x: 495, startPoint y: 401, endPoint x: 521, endPoint y: 400, distance: 26.1
click at [521, 400] on div "互動率" at bounding box center [510, 399] width 44 height 13
copy div "互動率"
drag, startPoint x: 492, startPoint y: 425, endPoint x: 537, endPoint y: 431, distance: 45.2
click at [537, 431] on div "0.19%" at bounding box center [516, 427] width 57 height 34
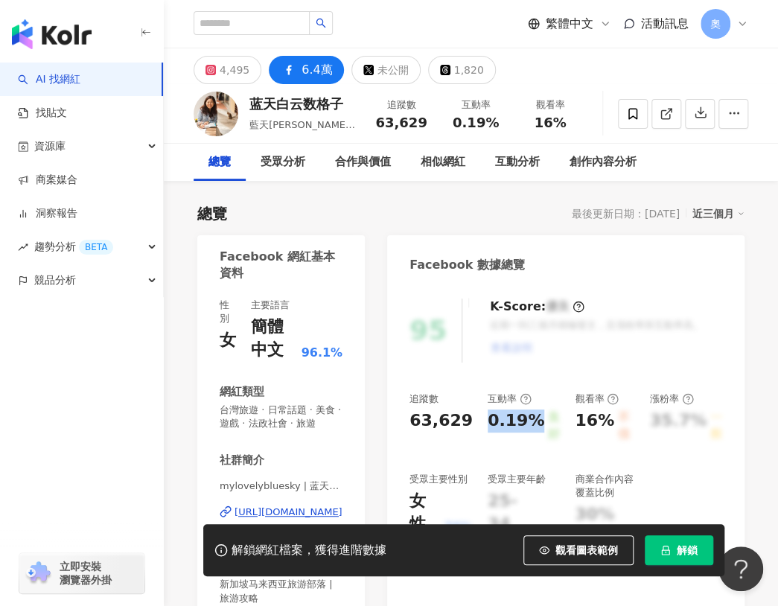
copy div "0.19%"
drag, startPoint x: 576, startPoint y: 399, endPoint x: 600, endPoint y: 399, distance: 23.8
click at [600, 399] on div "觀看率" at bounding box center [597, 399] width 44 height 13
copy div "觀看率"
drag, startPoint x: 579, startPoint y: 424, endPoint x: 610, endPoint y: 425, distance: 31.3
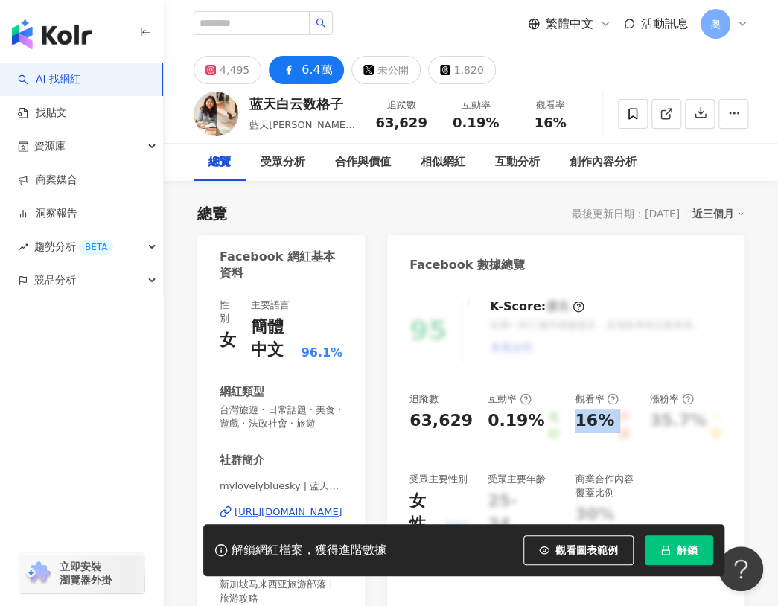
click at [610, 425] on div "16% 不佳" at bounding box center [605, 427] width 60 height 34
copy div "16% 不佳"
click at [686, 453] on div "追蹤數 63,629 互動率 0.19% 良好 觀看率 16% 不佳 漲粉率 35.7% 一般 受眾主要性別 女性 76% 受眾主要年齡 25-34 歲 76…" at bounding box center [566, 476] width 313 height 167
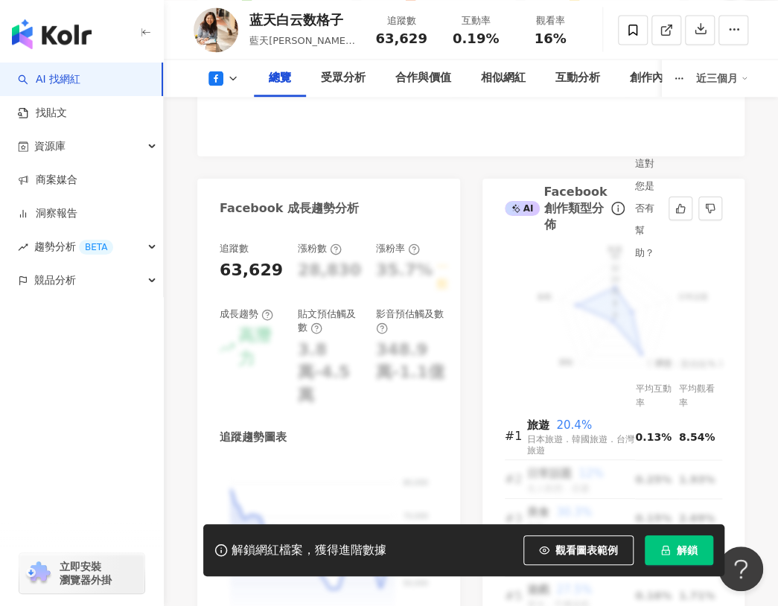
scroll to position [794, 0]
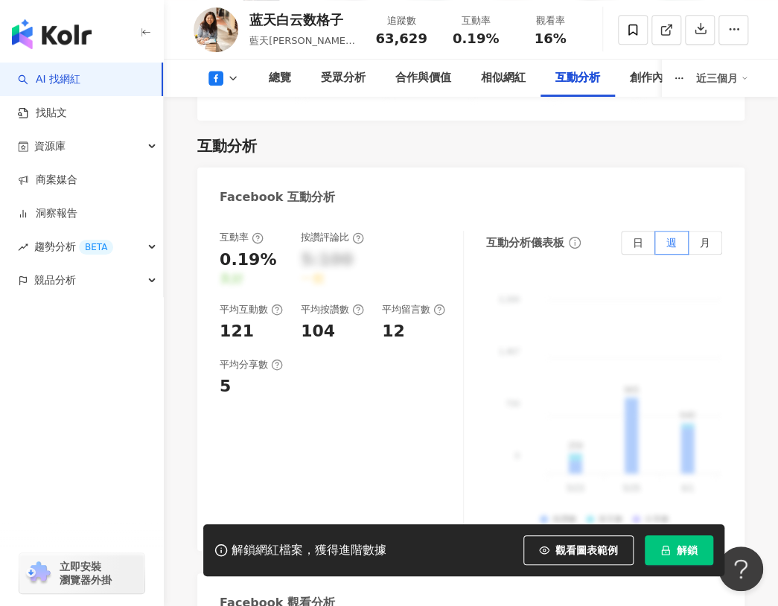
scroll to position [2482, 0]
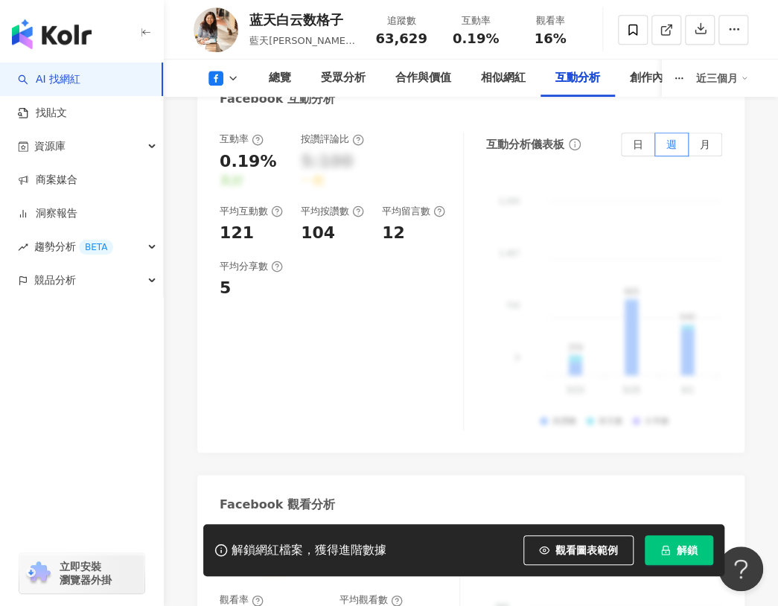
click at [537, 380] on div "2,200 2,200 1,467 1,467 733 733 0 0 259 965 640 370 741 369 809 1,070 576 581 1…" at bounding box center [604, 305] width 236 height 252
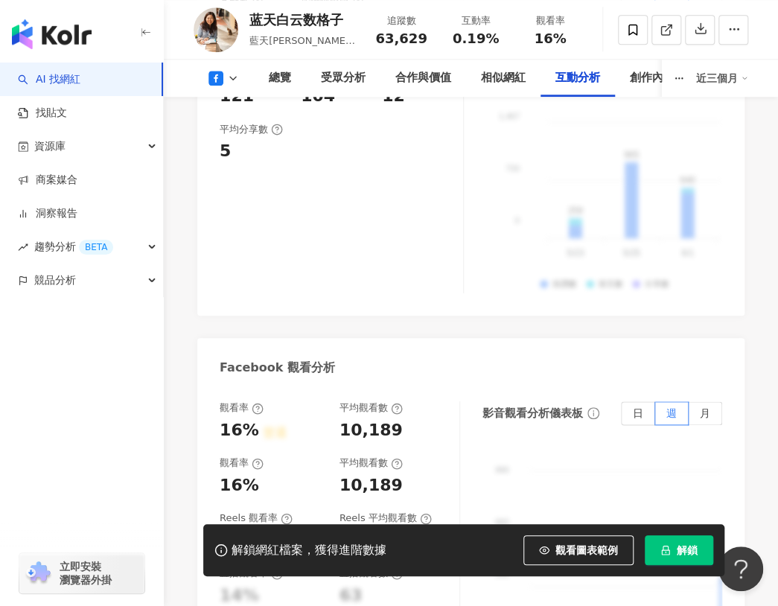
scroll to position [2880, 0]
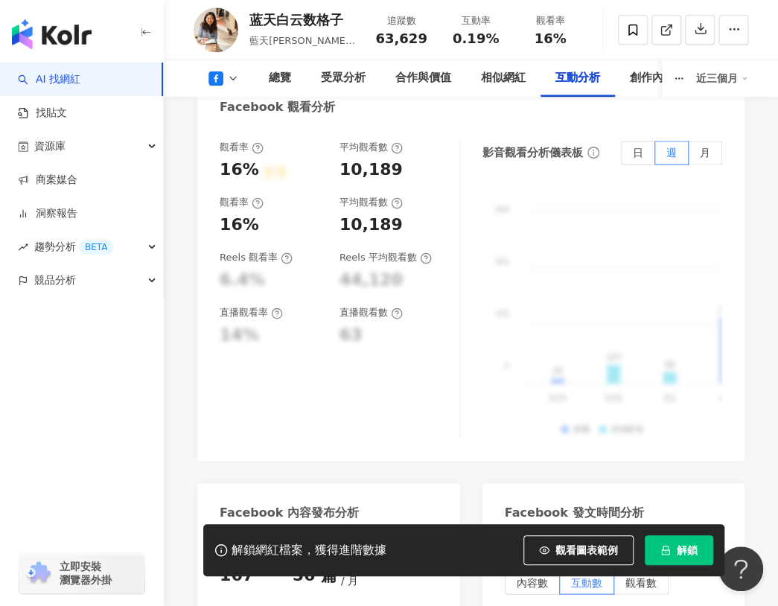
click at [530, 331] on div "990 990 660 660 330 330 0 0 30 107 66 379 462 828 357 193 827 49 135 218 153 41…" at bounding box center [603, 313] width 241 height 252
drag, startPoint x: 407, startPoint y: 169, endPoint x: 333, endPoint y: 168, distance: 74.5
click at [333, 168] on div "觀看率 16% 普通 平均觀看數 10,189" at bounding box center [332, 161] width 225 height 40
click at [607, 318] on div "990 990 660 660 330 330 0 0 30 107 66 379 462 828 357 193 827 49 135 218 153 41…" at bounding box center [603, 313] width 241 height 252
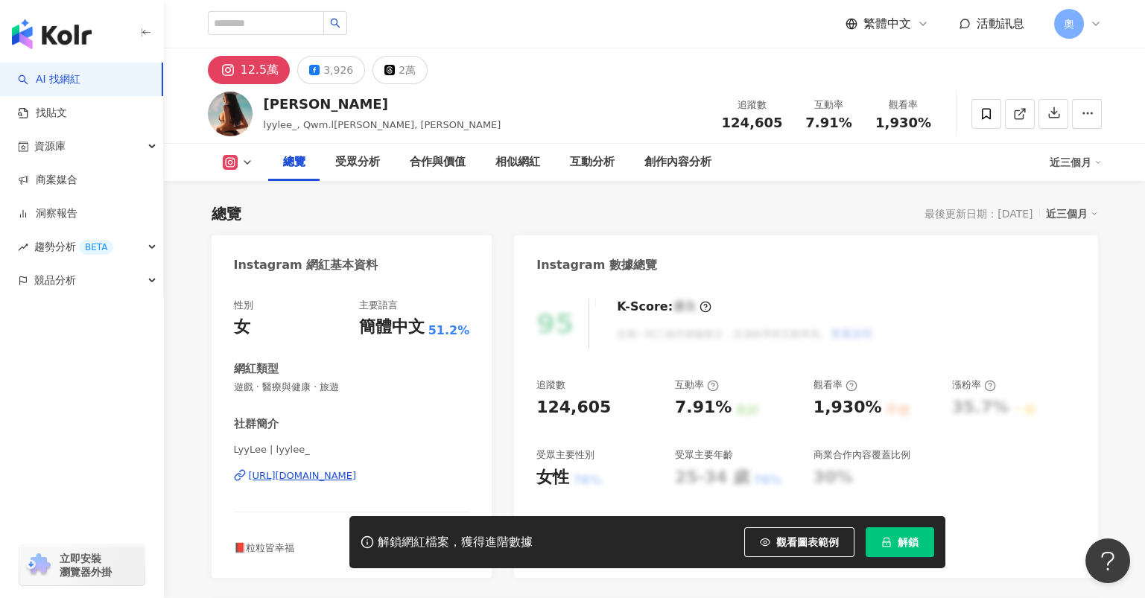
scroll to position [98, 0]
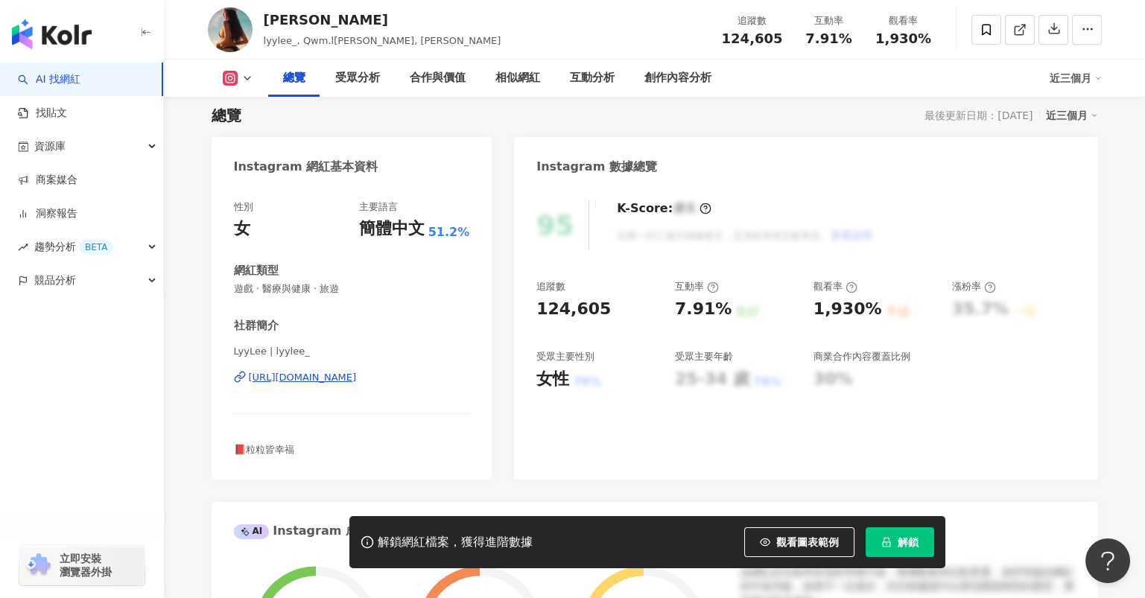
click at [347, 377] on div "https://www.instagram.com/lyylee_/" at bounding box center [303, 377] width 108 height 13
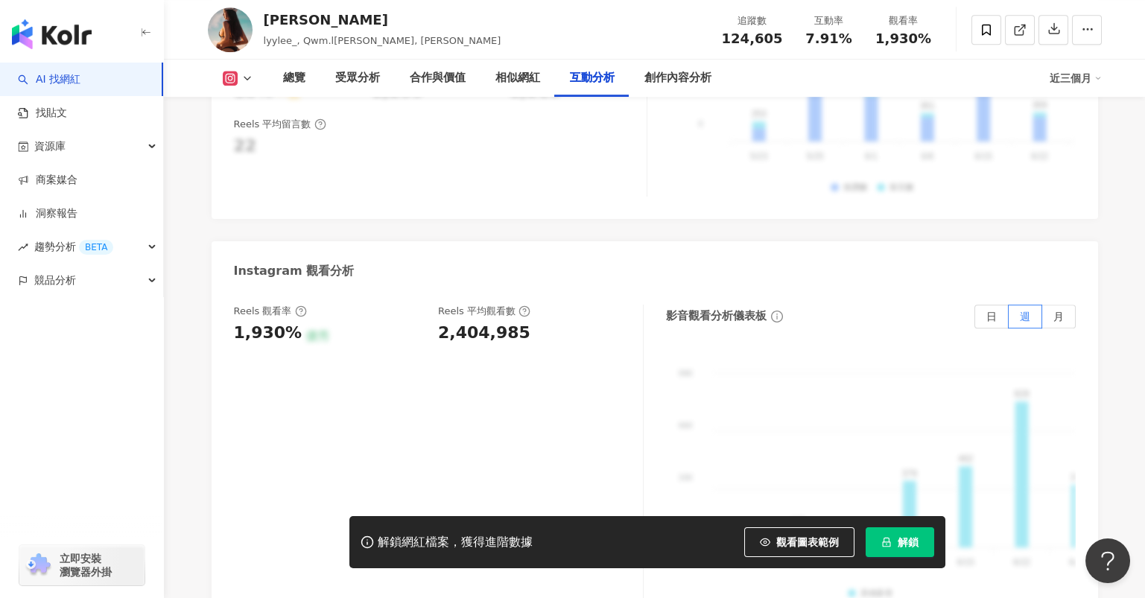
scroll to position [3091, 0]
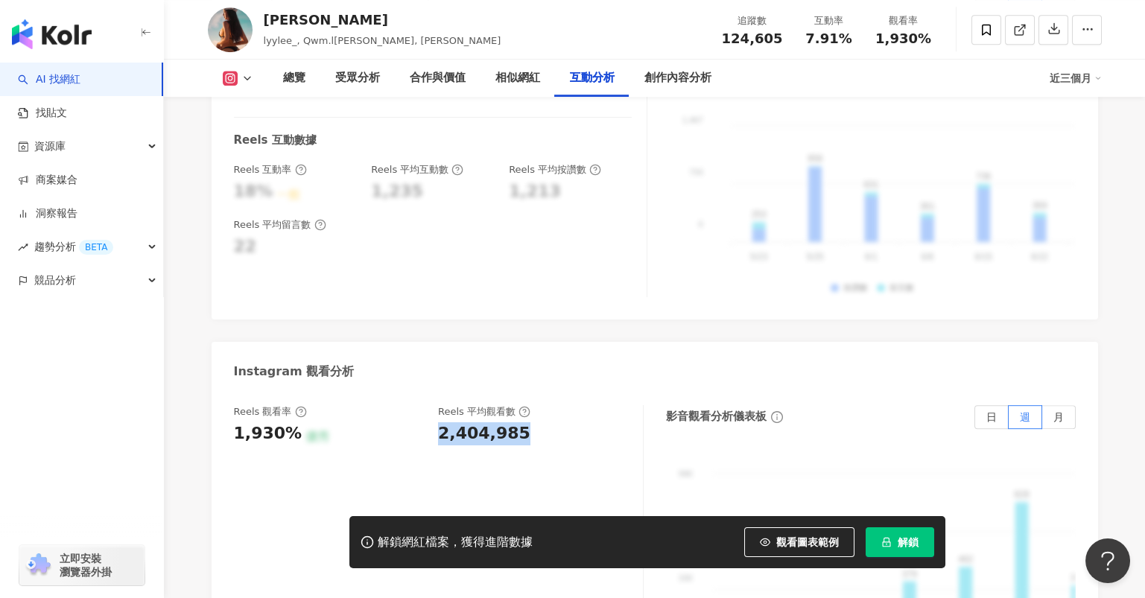
drag, startPoint x: 438, startPoint y: 396, endPoint x: 529, endPoint y: 398, distance: 90.9
click at [529, 422] on div "2,404,985" at bounding box center [533, 433] width 190 height 23
copy div "2,404,985"
click at [475, 422] on div "2,404,985" at bounding box center [484, 433] width 92 height 23
drag, startPoint x: 520, startPoint y: 396, endPoint x: 431, endPoint y: 398, distance: 89.4
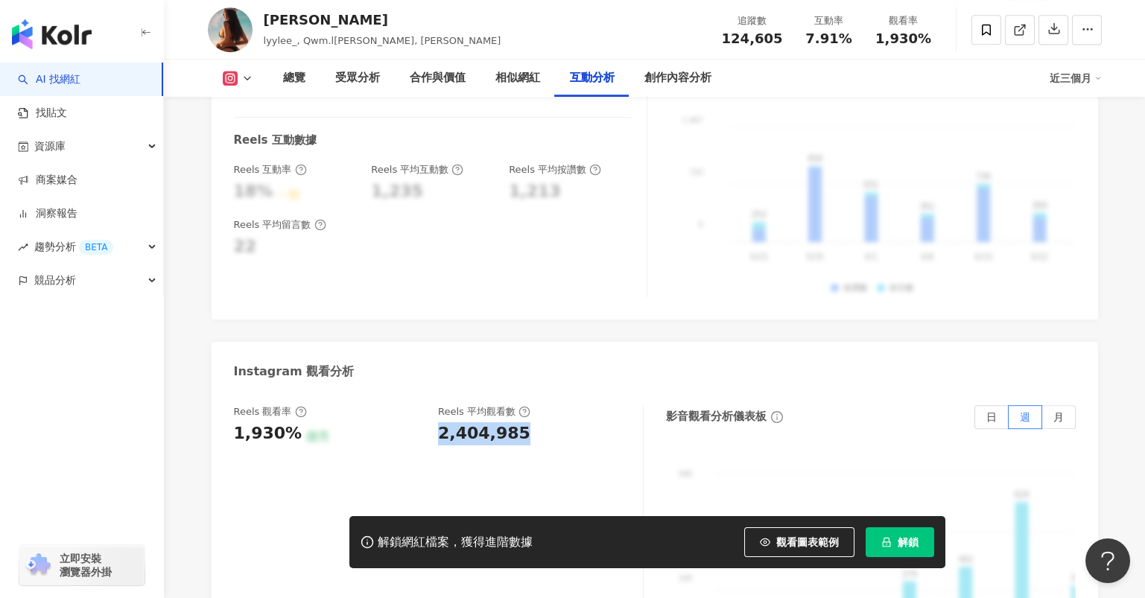
click at [431, 405] on div "Reels 觀看率 1,930% 優秀 Reels 平均觀看數 2,404,985" at bounding box center [431, 425] width 394 height 40
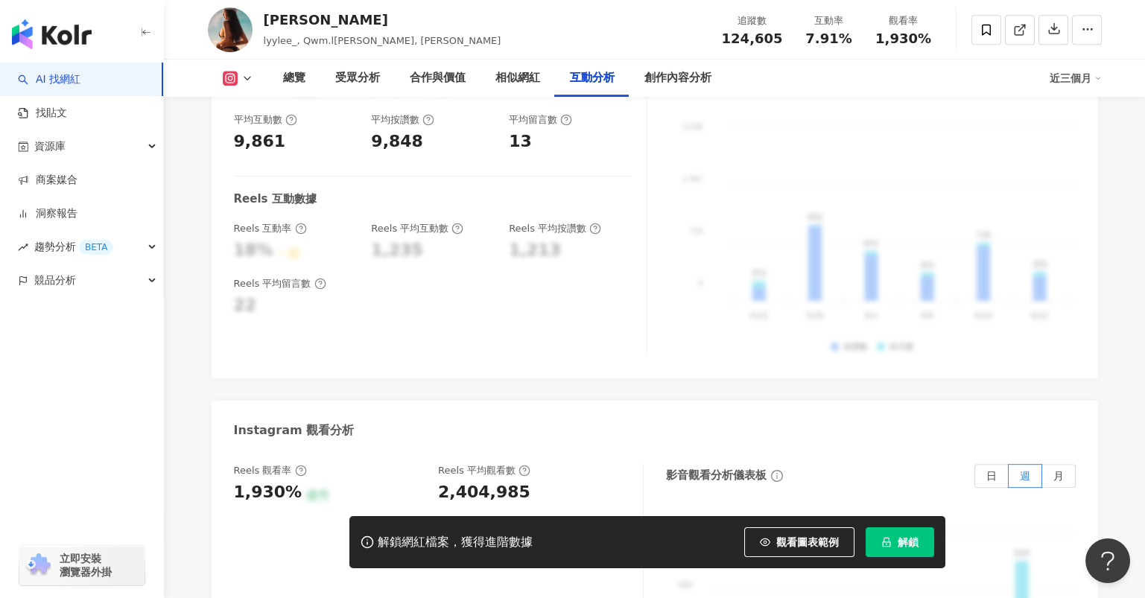
scroll to position [2893, 0]
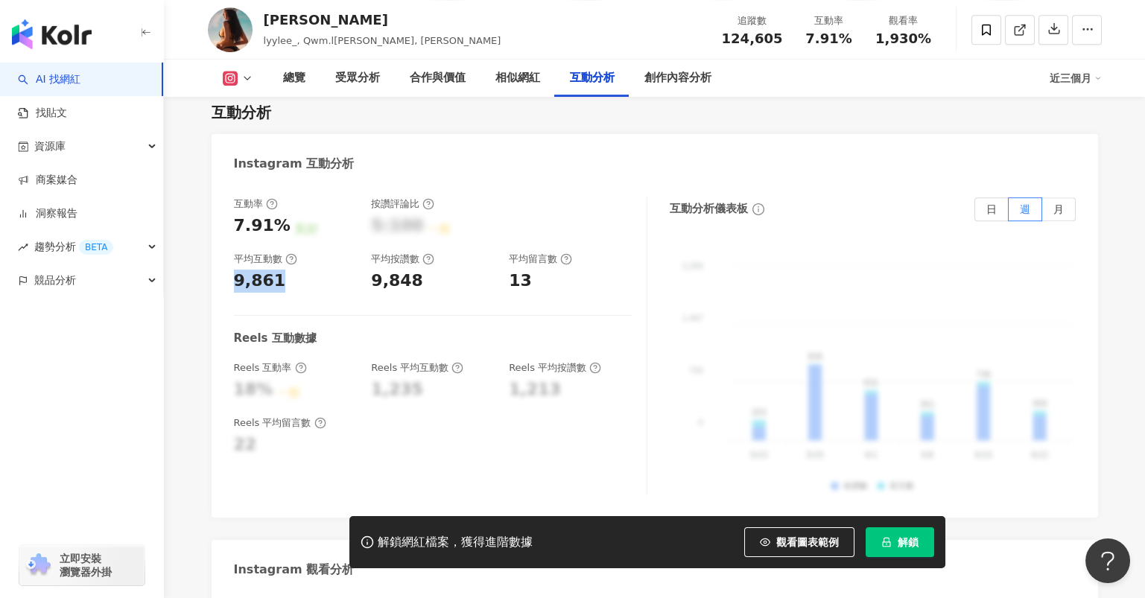
drag, startPoint x: 289, startPoint y: 245, endPoint x: 228, endPoint y: 243, distance: 61.1
click at [228, 243] on div "互動率 7.91% 良好 按讚評論比 5:100 一般 平均互動數 9,861 平均按讚數 9,848 平均留言數 13 Reels 互動數據 Reels 互…" at bounding box center [655, 350] width 886 height 335
copy div "9,861"
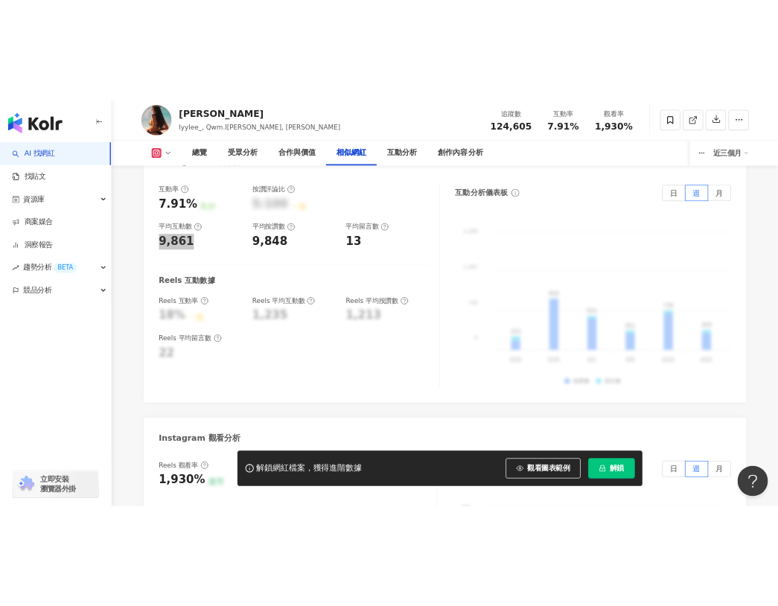
scroll to position [2785, 0]
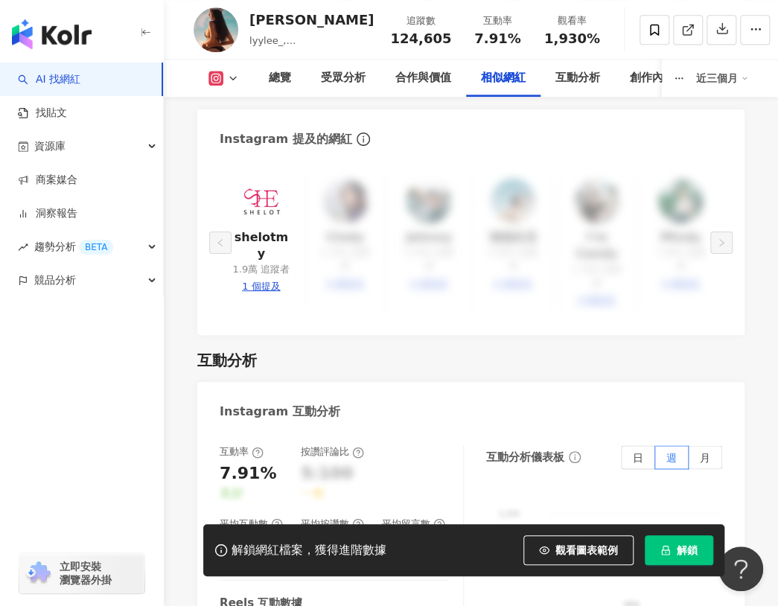
click at [598, 350] on div "互動分析" at bounding box center [471, 360] width 548 height 21
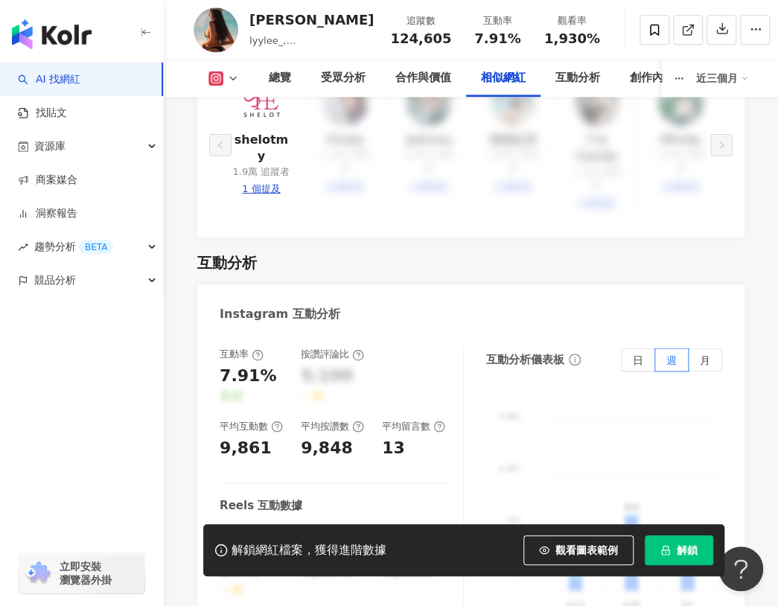
scroll to position [2884, 0]
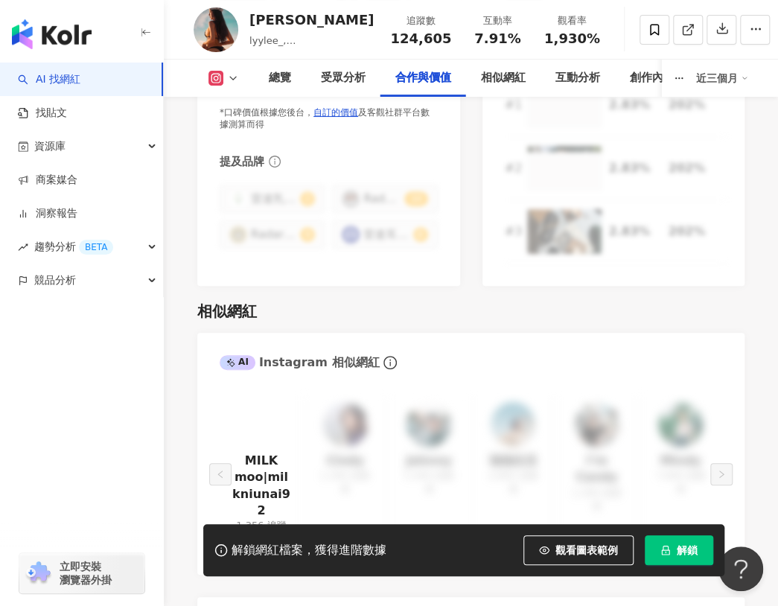
scroll to position [2288, 0]
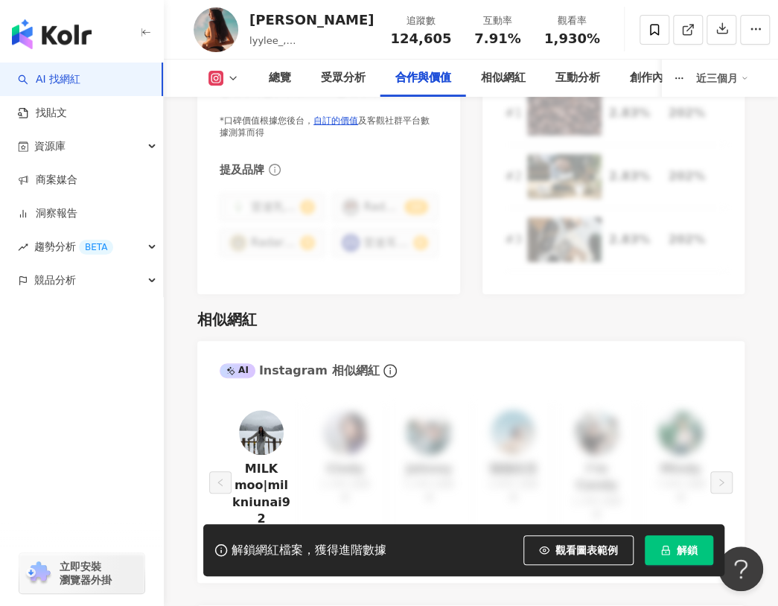
click at [667, 311] on div "相似網紅" at bounding box center [471, 319] width 548 height 21
click at [562, 301] on div "相似網紅 AI Instagram 相似網紅 MILK moo|milkniunai92 1,356 追蹤者 Cindy 1,300 追蹤者 Johnny 5…" at bounding box center [471, 562] width 548 height 537
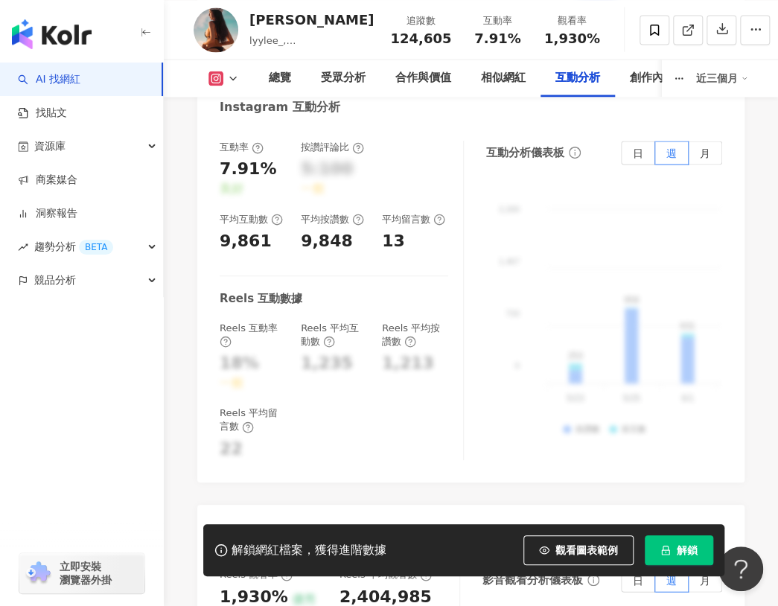
scroll to position [3281, 0]
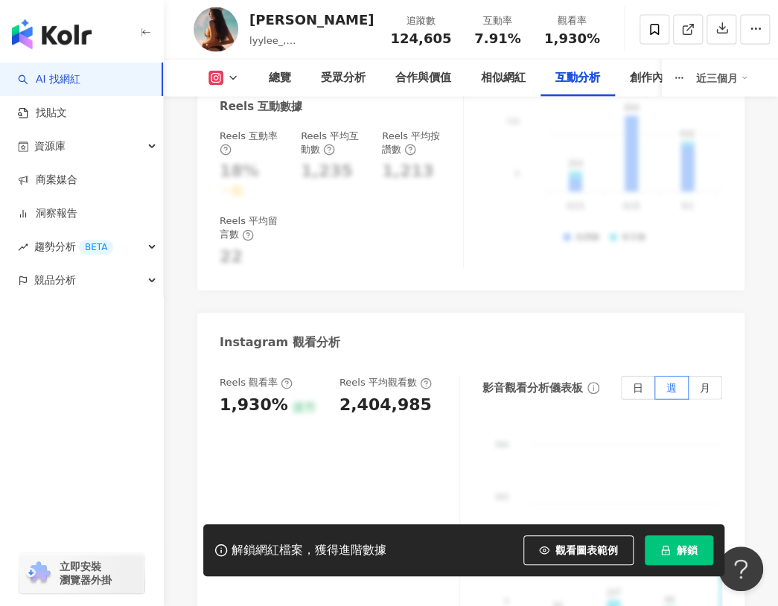
click at [372, 394] on div "2,404,985" at bounding box center [386, 405] width 92 height 23
drag, startPoint x: 385, startPoint y: 347, endPoint x: 329, endPoint y: 346, distance: 56.6
click at [329, 376] on div "Reels 觀看率 1,930% 優秀 Reels 平均觀看數 2,404,985" at bounding box center [332, 396] width 225 height 40
click at [343, 394] on div "2,404,985" at bounding box center [386, 405] width 92 height 23
drag, startPoint x: 370, startPoint y: 346, endPoint x: 337, endPoint y: 349, distance: 33.6
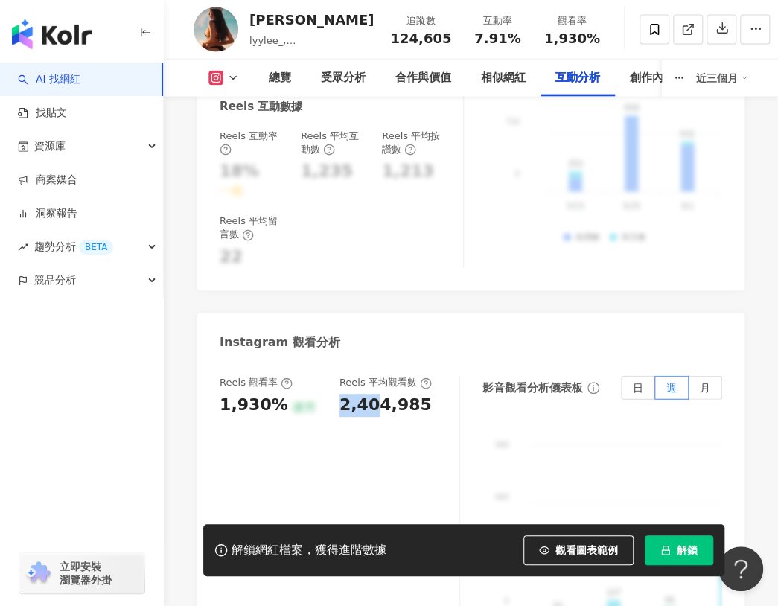
click at [337, 376] on div "Reels 觀看率 1,930% 優秀 Reels 平均觀看數 2,404,985" at bounding box center [332, 396] width 225 height 40
click at [643, 240] on div "Instagram 互動分析 互動率 7.91% 良好 按讚評論比 5:100 一般 平均互動數 9,861 平均按讚數 9,848 平均留言數 13 Ree…" at bounding box center [471, 534] width 548 height 1298
drag, startPoint x: 404, startPoint y: 346, endPoint x: 416, endPoint y: 346, distance: 11.9
click at [416, 394] on div "2,404,985" at bounding box center [386, 405] width 92 height 23
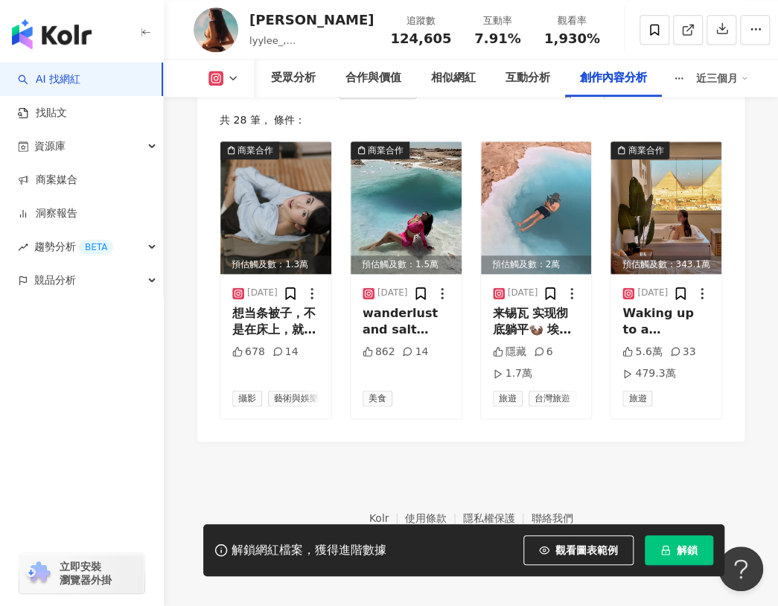
scroll to position [4409, 0]
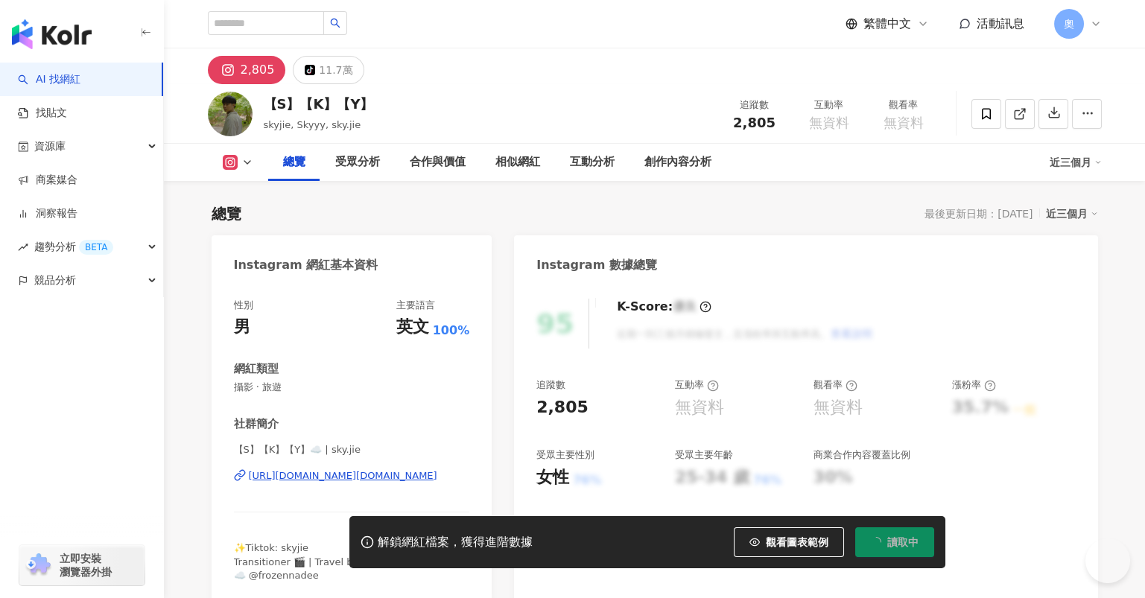
click at [372, 473] on div "https://www.instagram.com/sky.jie/" at bounding box center [343, 475] width 188 height 13
drag, startPoint x: 329, startPoint y: 60, endPoint x: 425, endPoint y: 5, distance: 110.4
click at [329, 60] on div "11.7萬" at bounding box center [336, 70] width 34 height 21
click at [323, 62] on div "11.7萬" at bounding box center [336, 70] width 34 height 21
click at [327, 76] on div "11.7萬" at bounding box center [336, 70] width 34 height 21
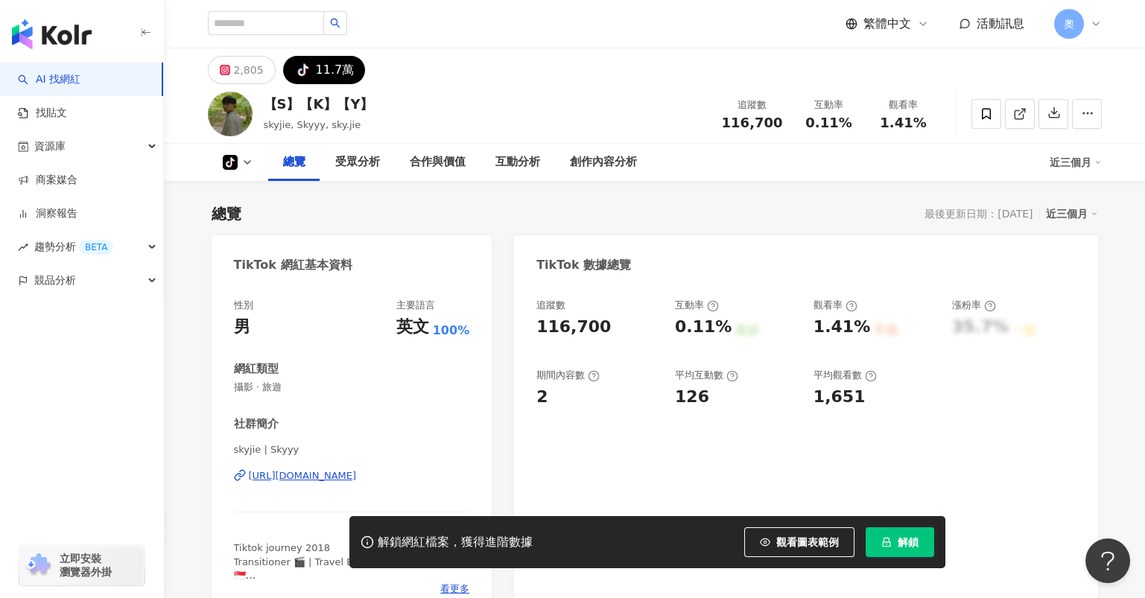
click at [357, 474] on div "https://www.tiktok.com/share/user/6560962394079674369" at bounding box center [303, 475] width 108 height 13
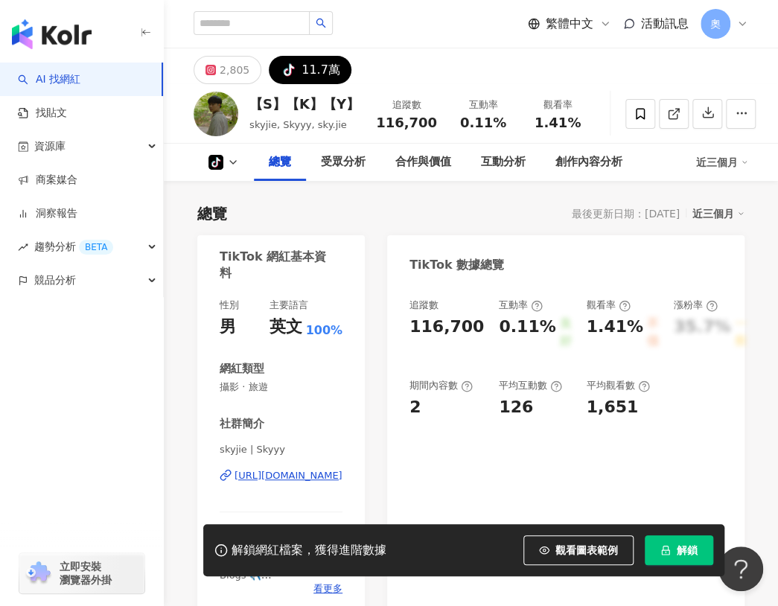
drag, startPoint x: 621, startPoint y: 77, endPoint x: 504, endPoint y: 31, distance: 125.7
click at [621, 76] on div "2,805 tiktok-icon 11.7萬" at bounding box center [471, 66] width 615 height 36
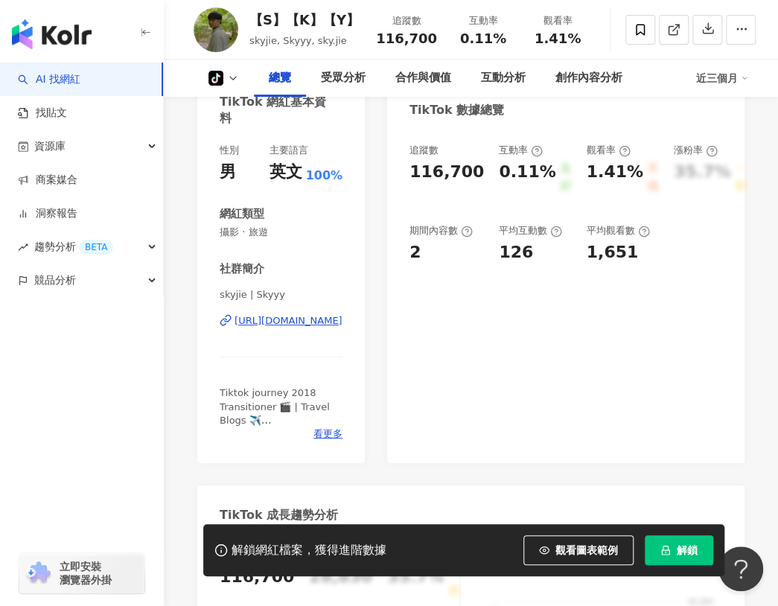
scroll to position [198, 0]
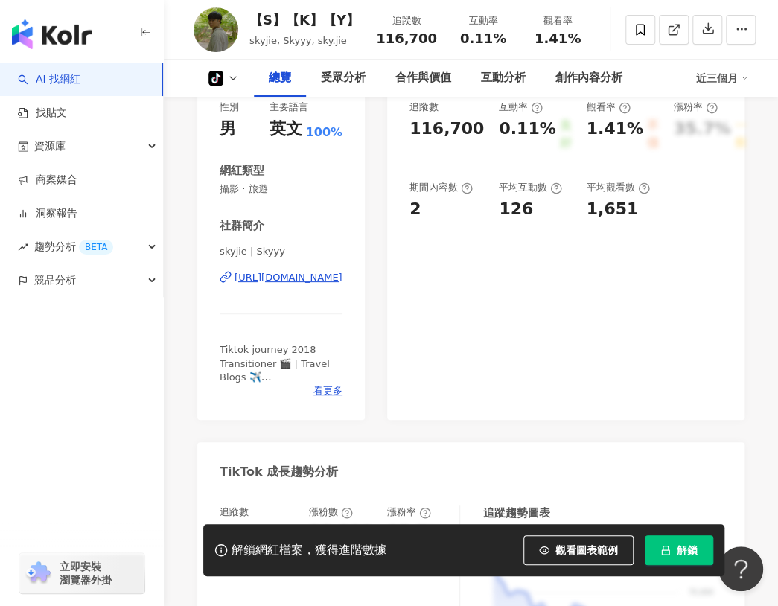
drag, startPoint x: 618, startPoint y: 174, endPoint x: 586, endPoint y: 130, distance: 54.0
click at [618, 174] on div "追蹤數 116,700 互動率 0.11% 良好 觀看率 1.41% 不佳 漲粉率 35.7% 一般 期間內容數 2 平均互動數 126 平均觀看數 1,651" at bounding box center [566, 161] width 313 height 121
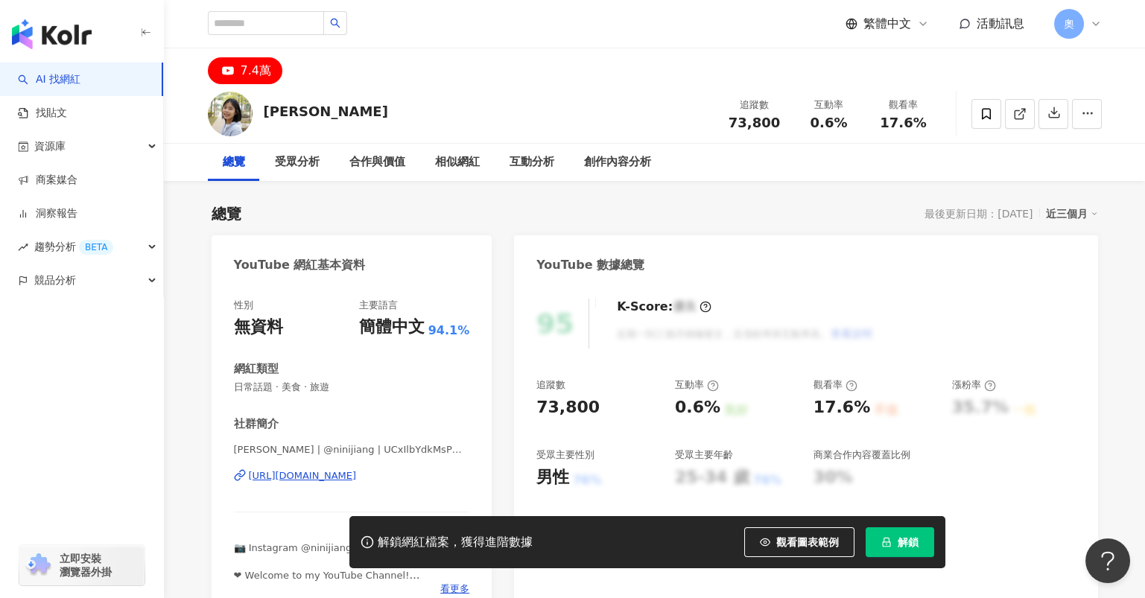
click at [357, 478] on div "https://www.youtube.com/channel/UCxIlbYdkMsPwVkOk50dREZg" at bounding box center [303, 475] width 108 height 13
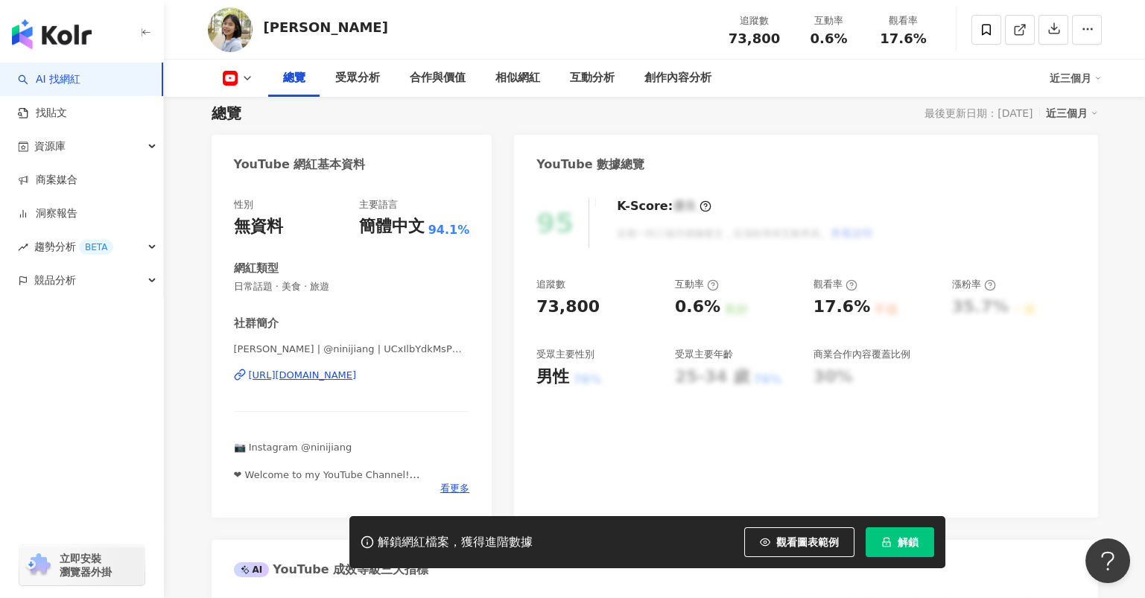
scroll to position [98, 0]
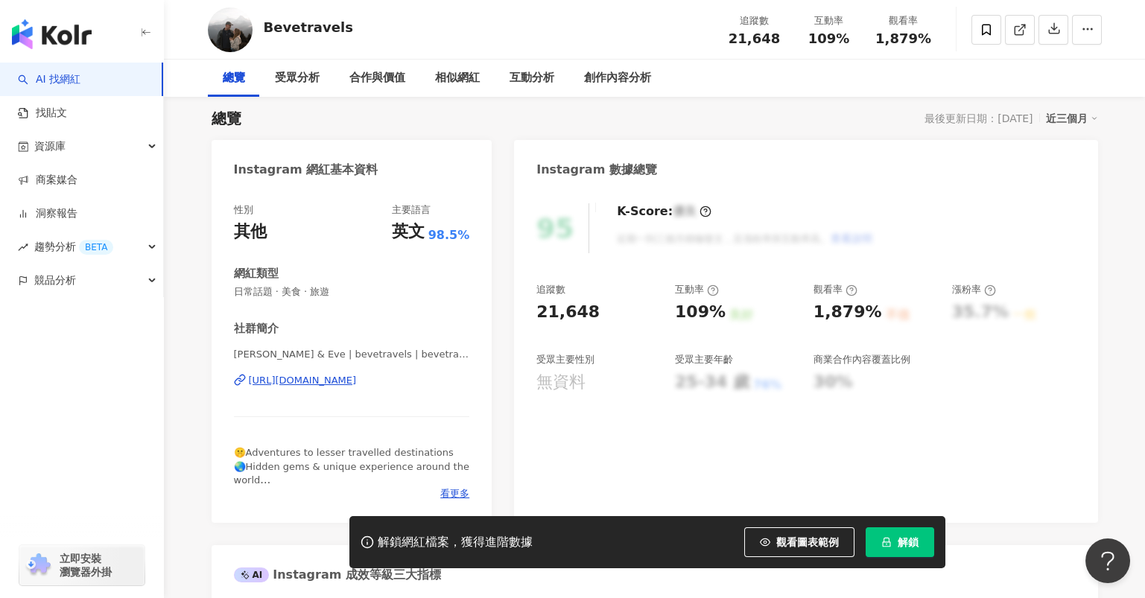
scroll to position [98, 0]
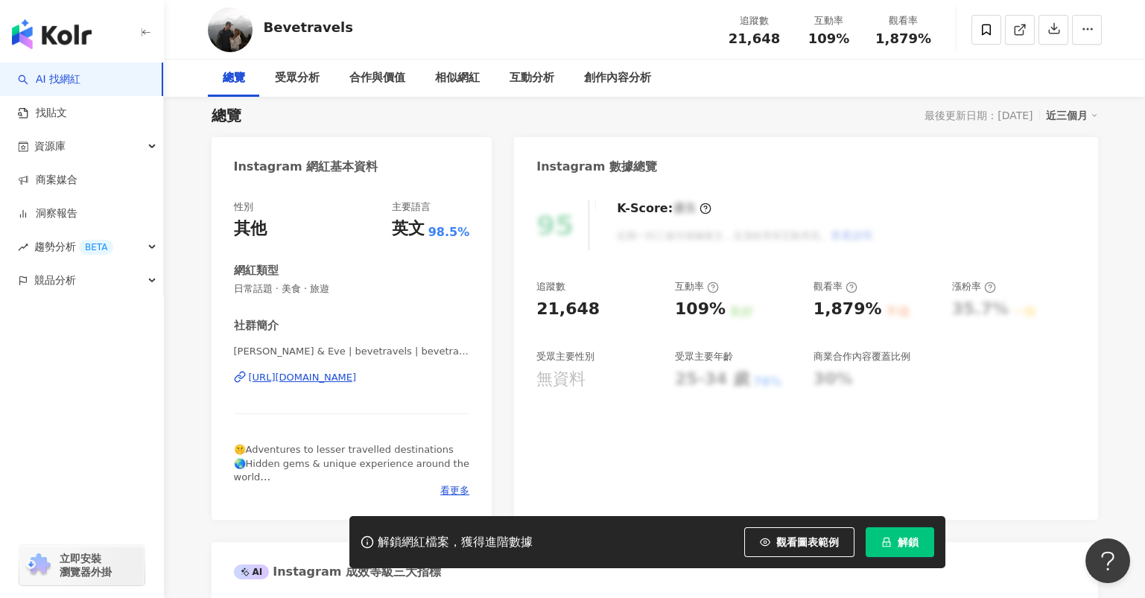
click at [357, 380] on div "[URL][DOMAIN_NAME]" at bounding box center [303, 377] width 108 height 13
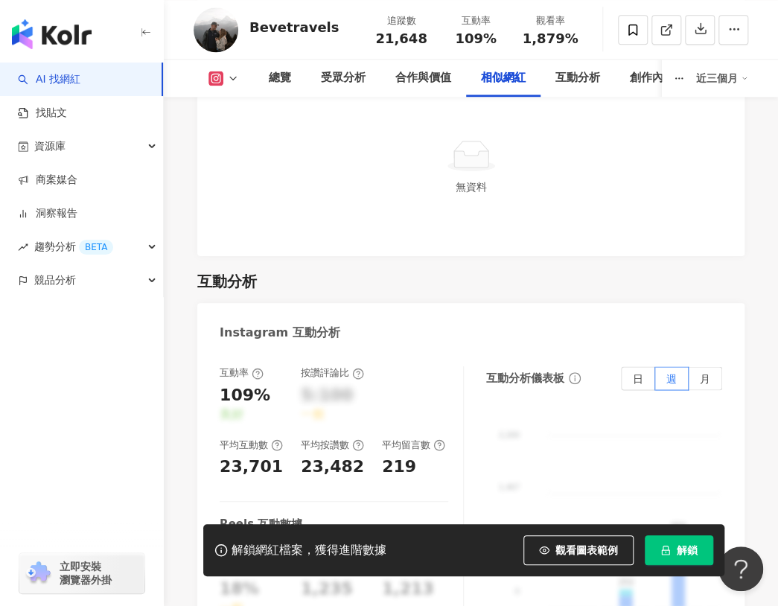
scroll to position [2880, 0]
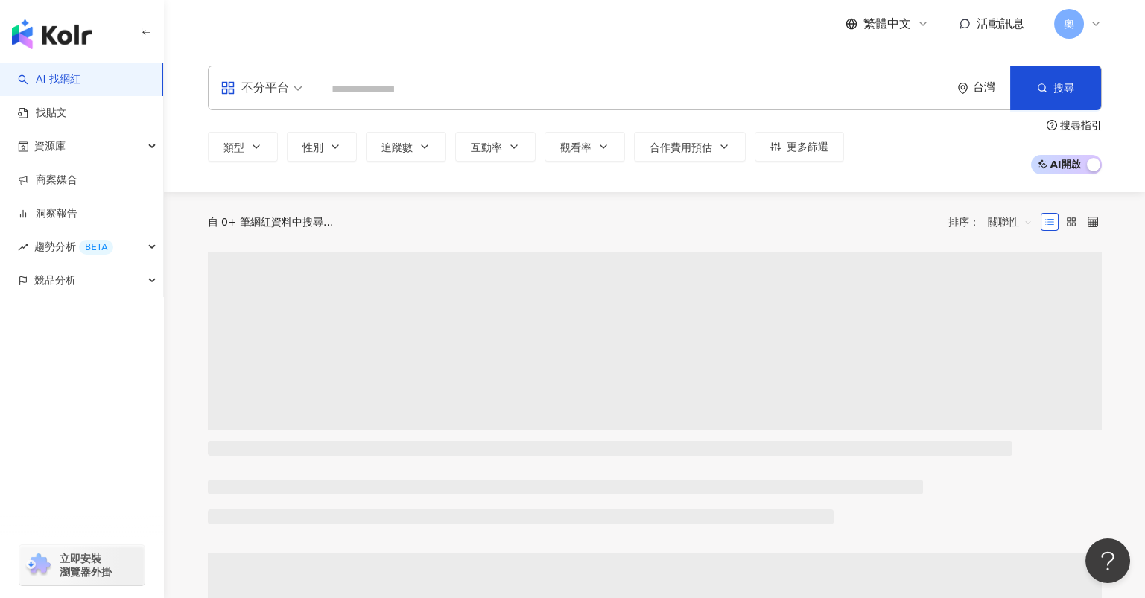
click at [311, 85] on div "不分平台 台灣 搜尋" at bounding box center [655, 88] width 894 height 45
click at [392, 90] on input "search" at bounding box center [633, 89] width 621 height 28
paste input "******"
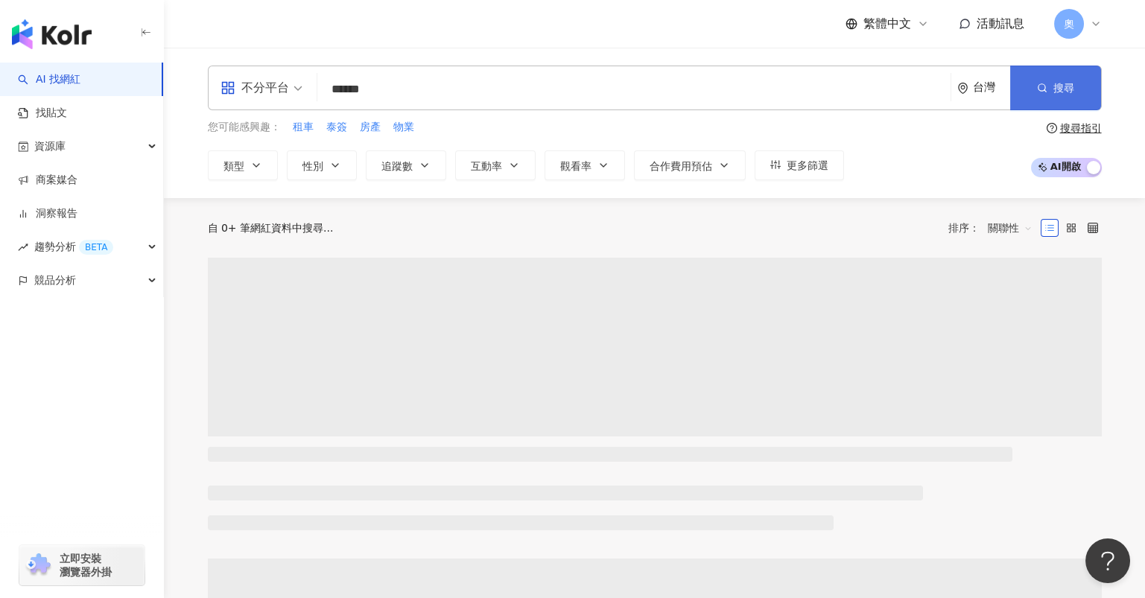
click at [1056, 92] on span "搜尋" at bounding box center [1063, 88] width 21 height 12
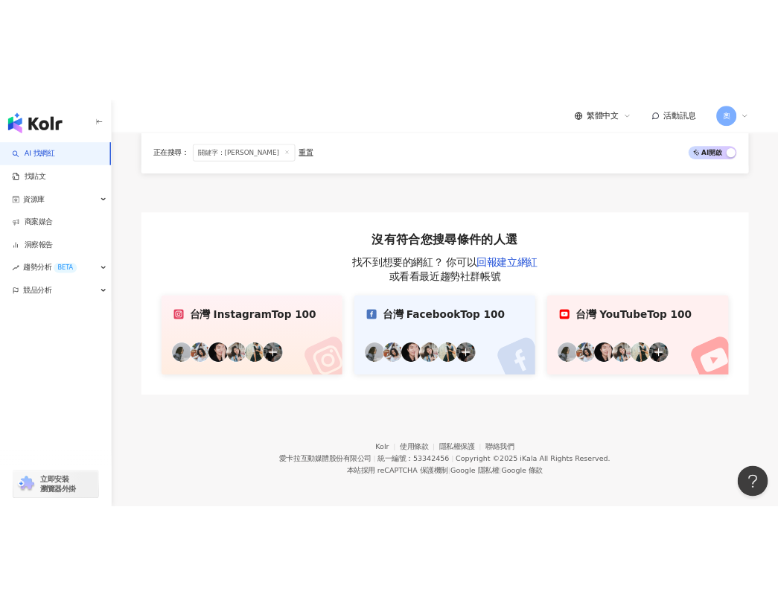
scroll to position [177, 0]
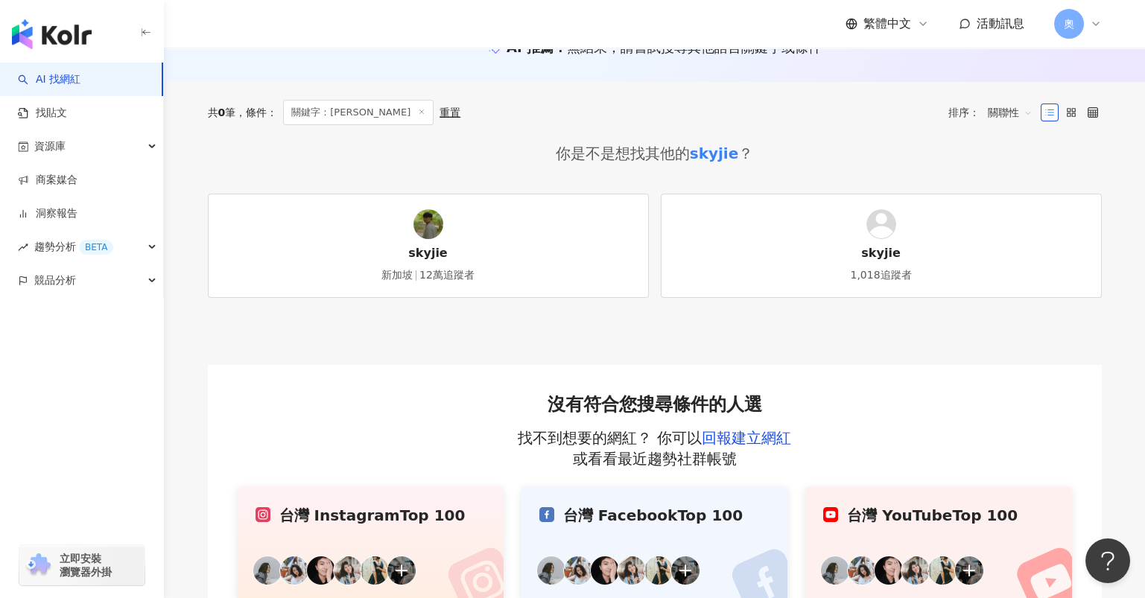
click at [438, 233] on img at bounding box center [428, 224] width 30 height 30
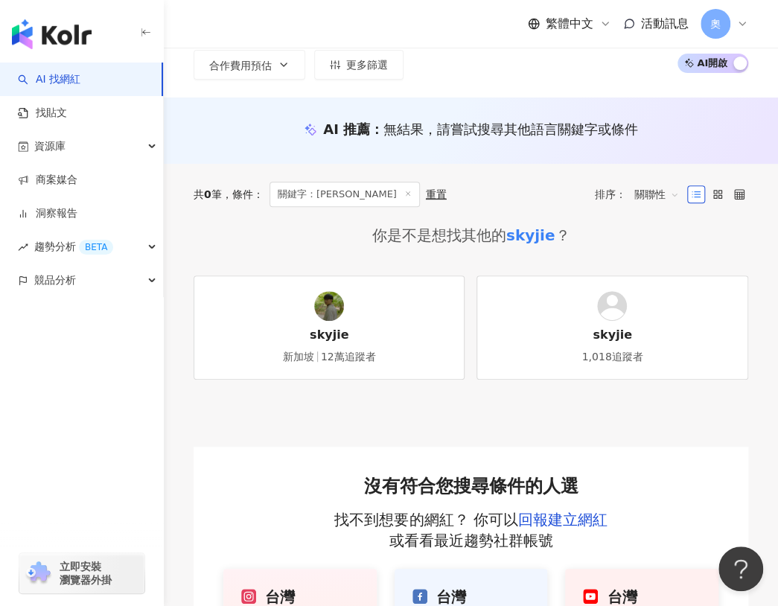
scroll to position [0, 0]
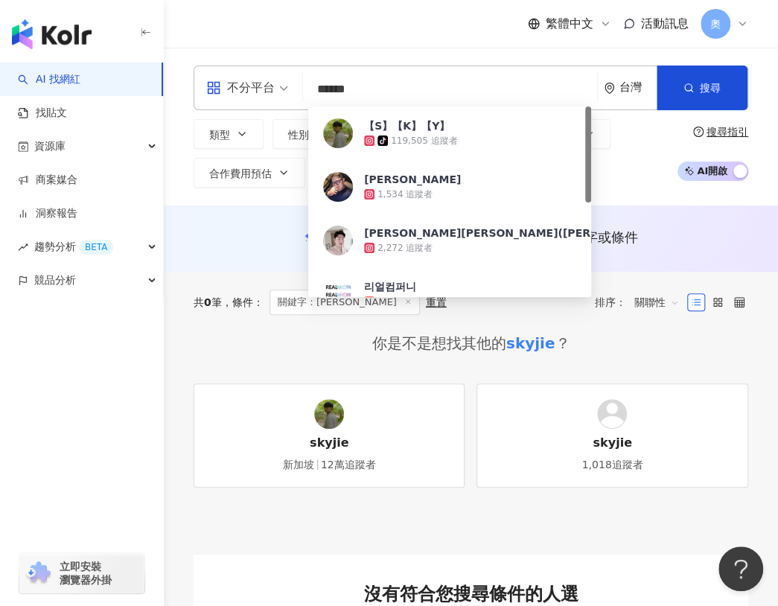
drag, startPoint x: 252, startPoint y: 91, endPoint x: 228, endPoint y: 90, distance: 23.8
click at [228, 90] on div "不分平台 ****** 台灣 搜尋 df38afda-5f22-4817-a08d-91b7768b4a64 【S】【K】【Y】 tiktok-icon 11…" at bounding box center [471, 88] width 555 height 45
paste input "search"
type input "******"
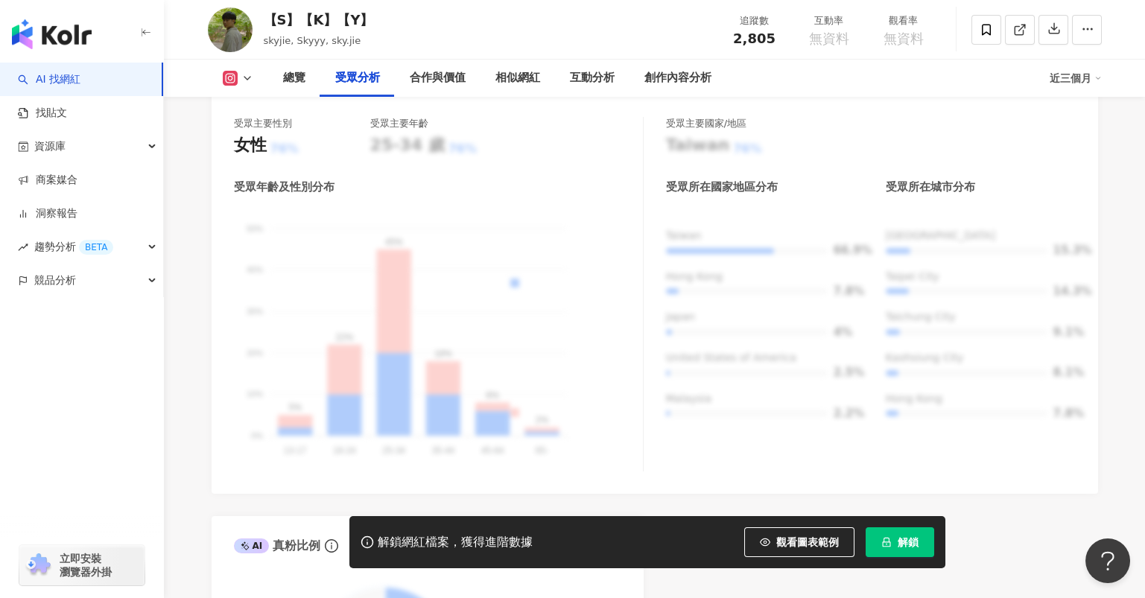
scroll to position [1390, 0]
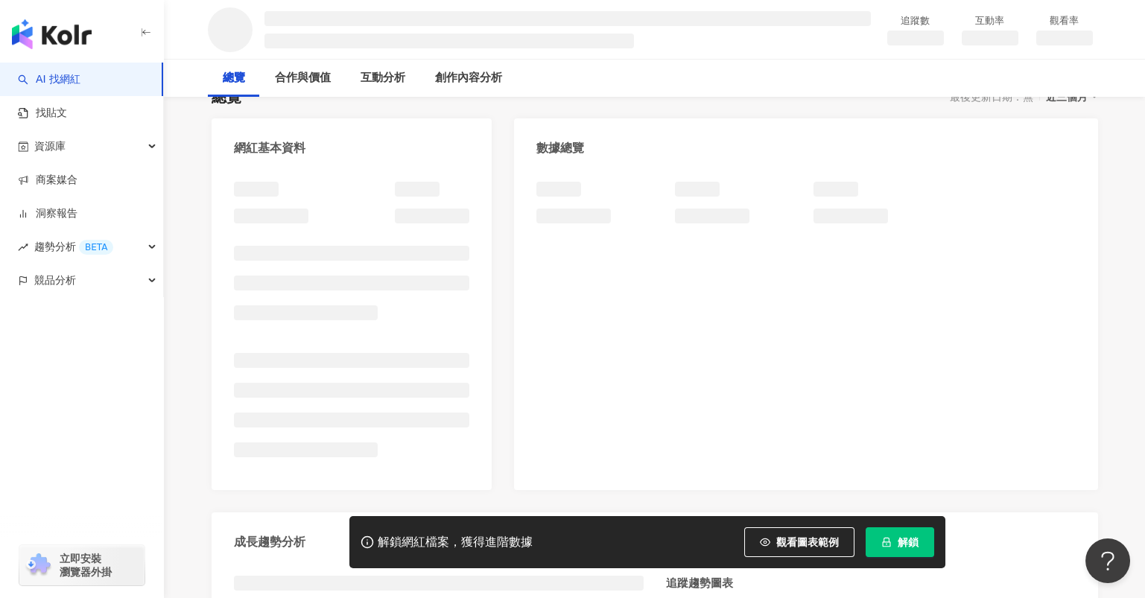
scroll to position [198, 0]
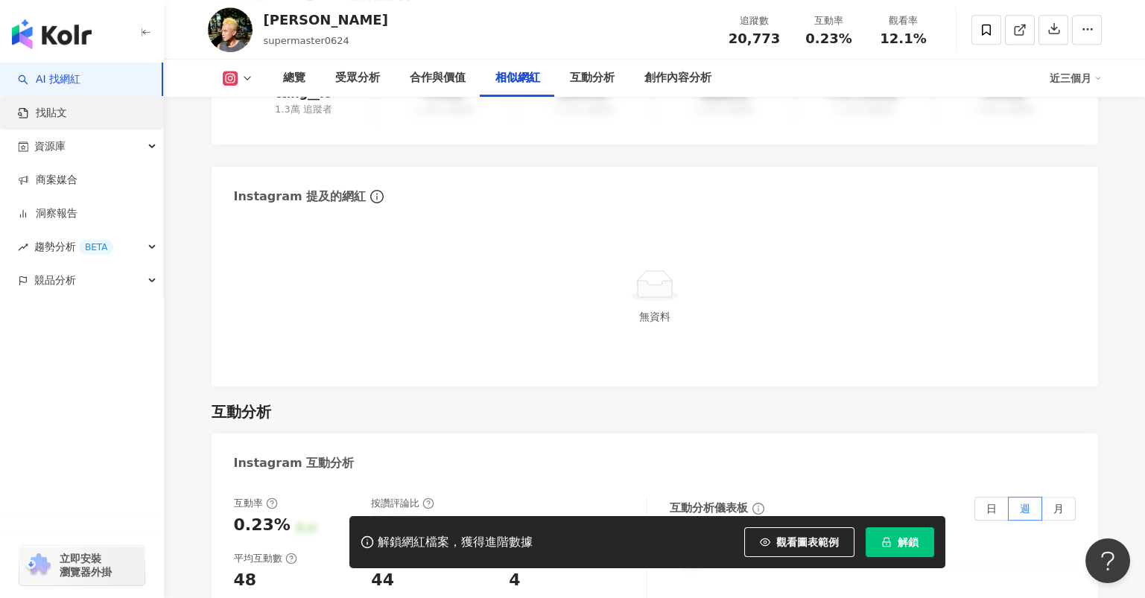
scroll to position [2145, 0]
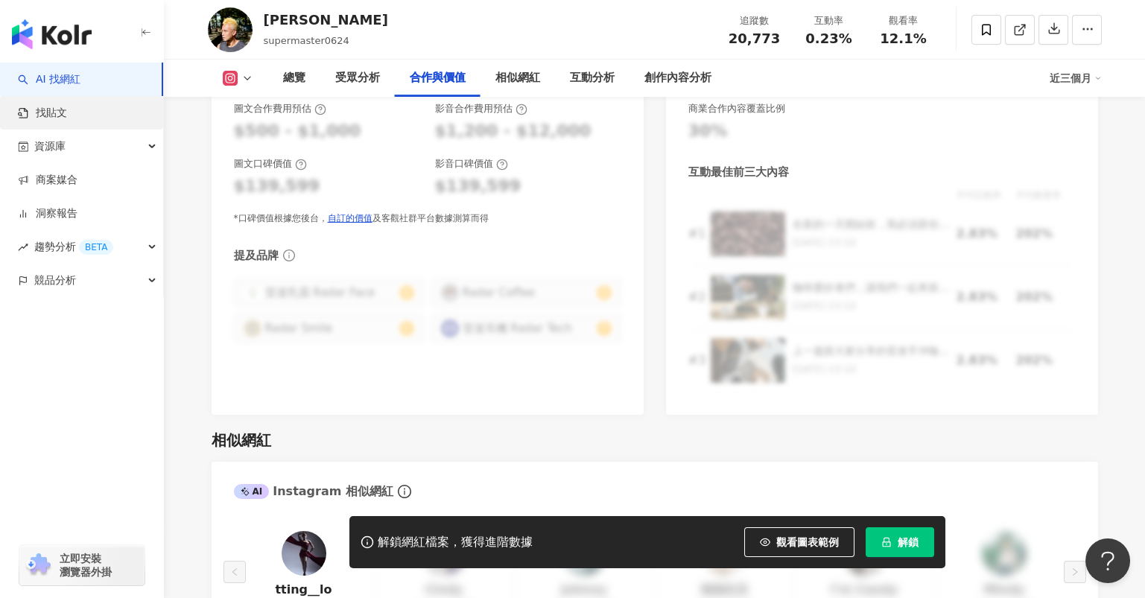
click at [28, 106] on link "找貼文" at bounding box center [42, 113] width 49 height 15
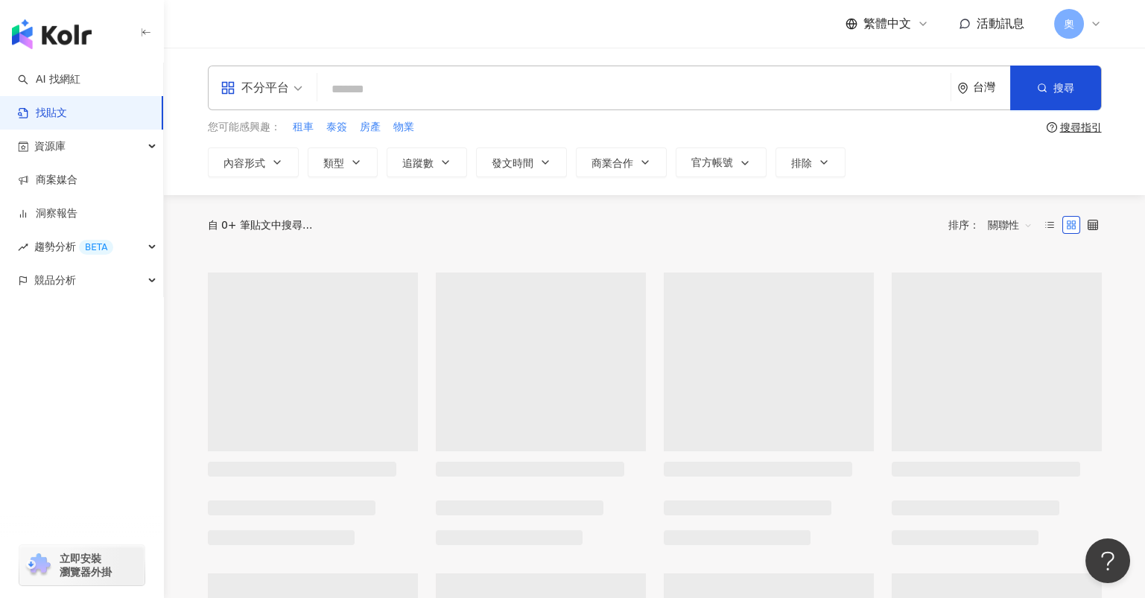
click at [394, 83] on input "search" at bounding box center [633, 89] width 621 height 32
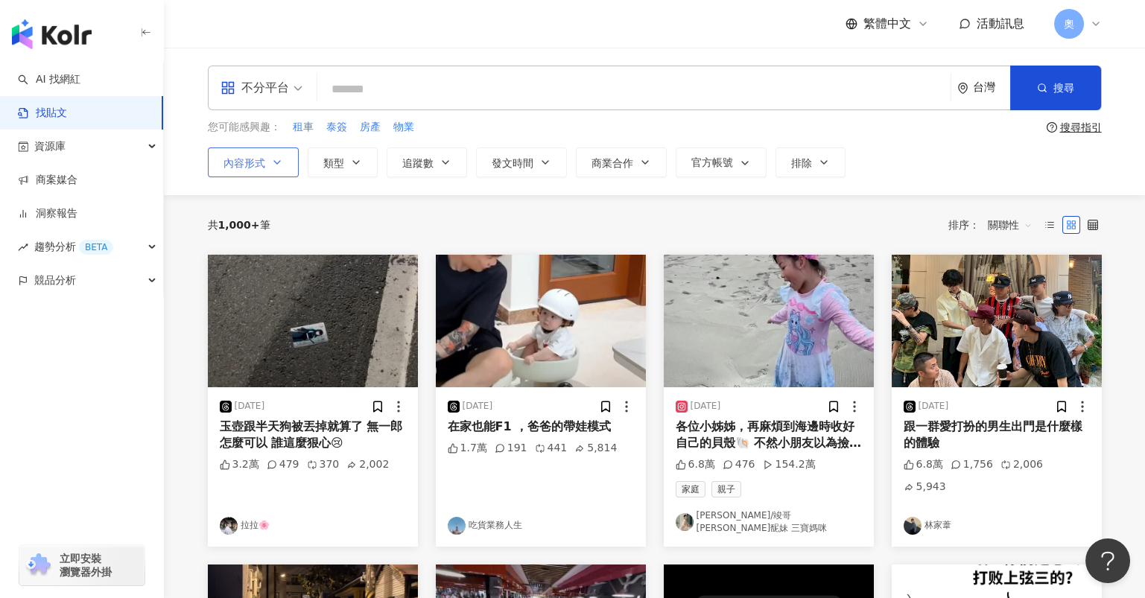
click at [266, 171] on button "內容形式" at bounding box center [253, 162] width 91 height 30
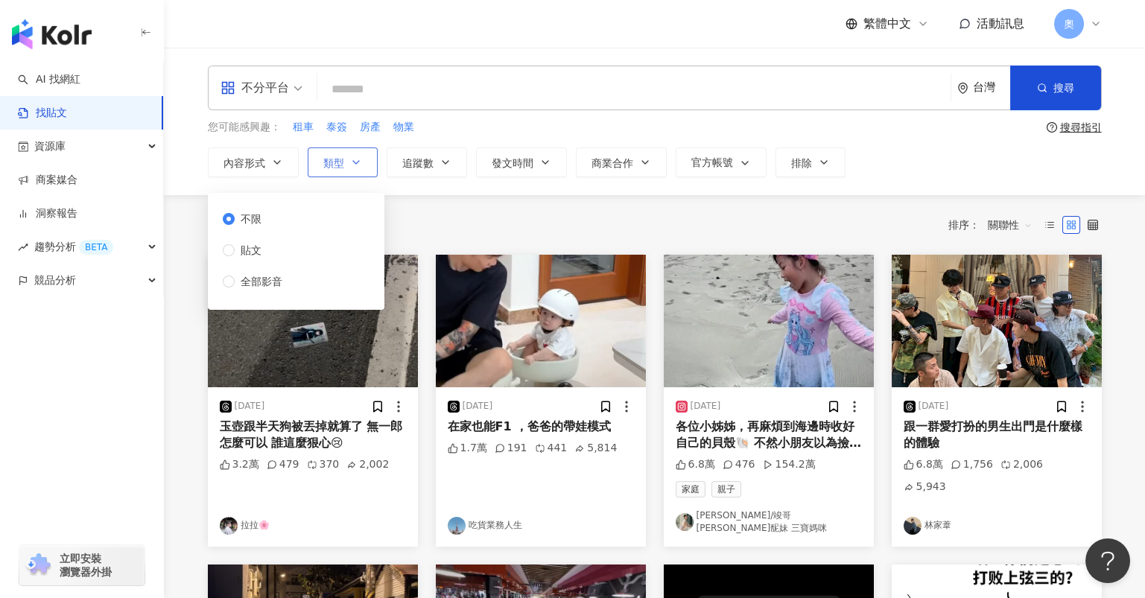
click at [352, 162] on icon "button" at bounding box center [356, 162] width 12 height 12
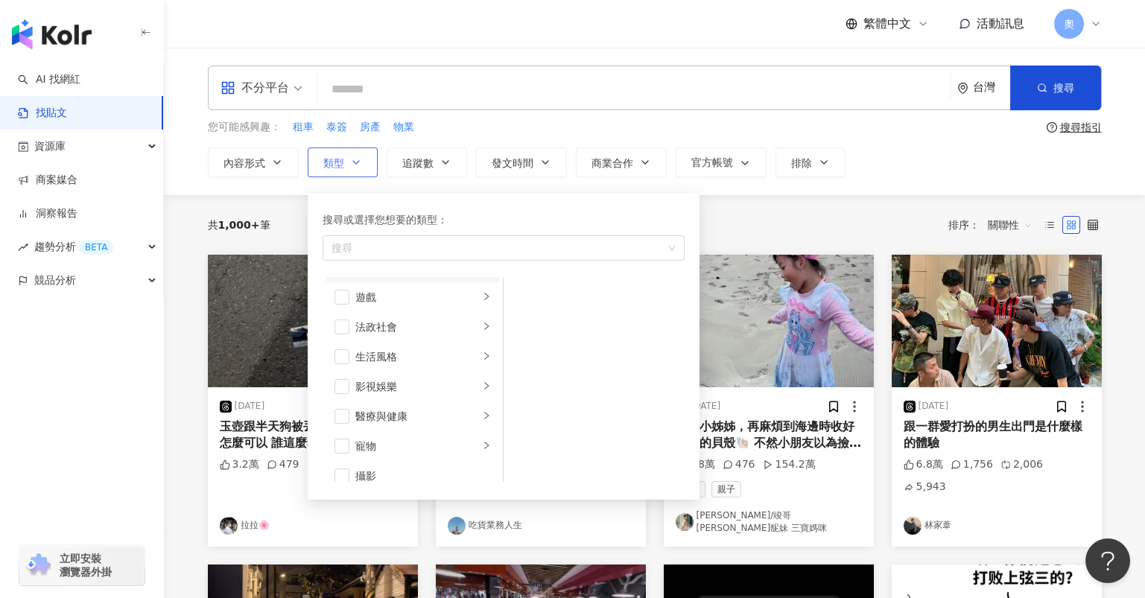
scroll to position [496, 0]
click at [360, 367] on div "運動" at bounding box center [417, 365] width 124 height 16
click at [343, 362] on span "button" at bounding box center [341, 365] width 15 height 15
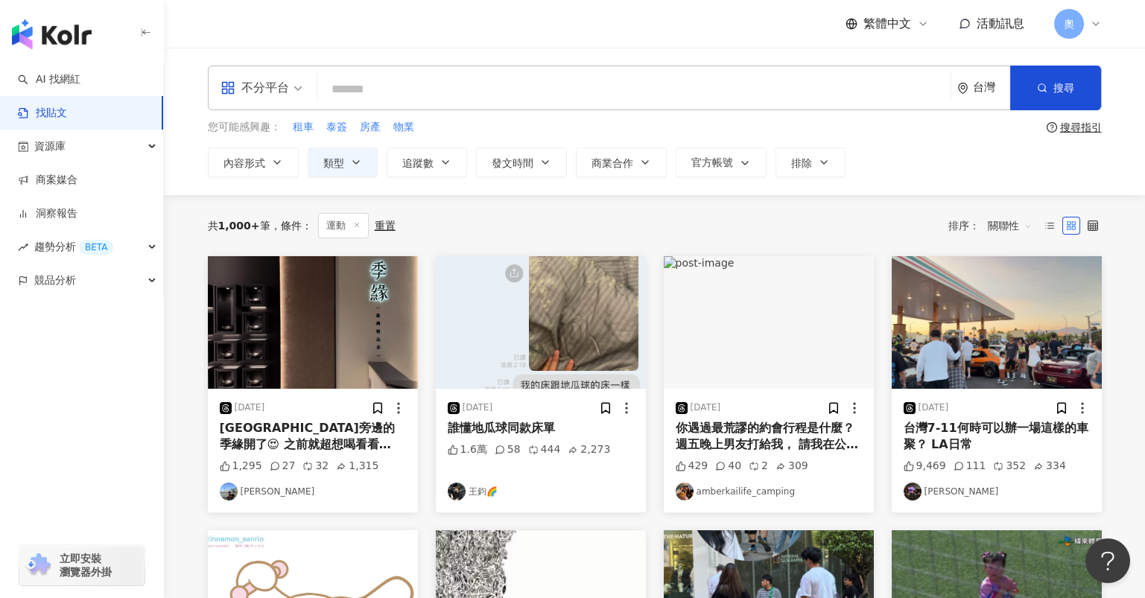
click at [388, 95] on input "search" at bounding box center [633, 89] width 621 height 32
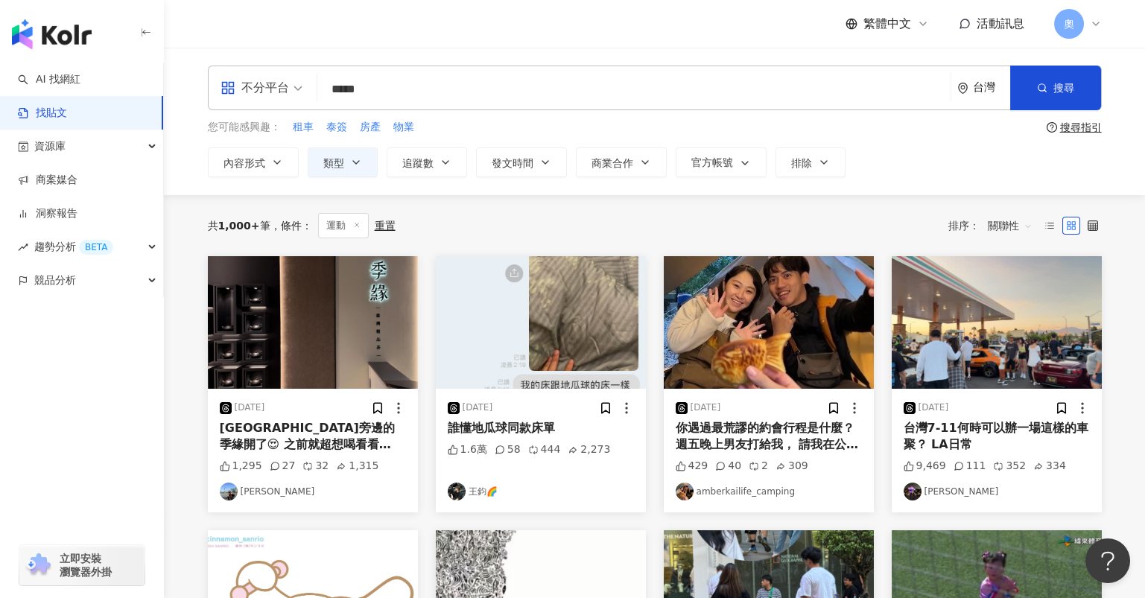
drag, startPoint x: 397, startPoint y: 84, endPoint x: 289, endPoint y: 90, distance: 108.2
click at [289, 90] on div "不分平台 Hyrox ***** 台灣 搜尋" at bounding box center [655, 88] width 894 height 45
type input "*****"
click at [1059, 83] on span "搜尋" at bounding box center [1063, 88] width 21 height 12
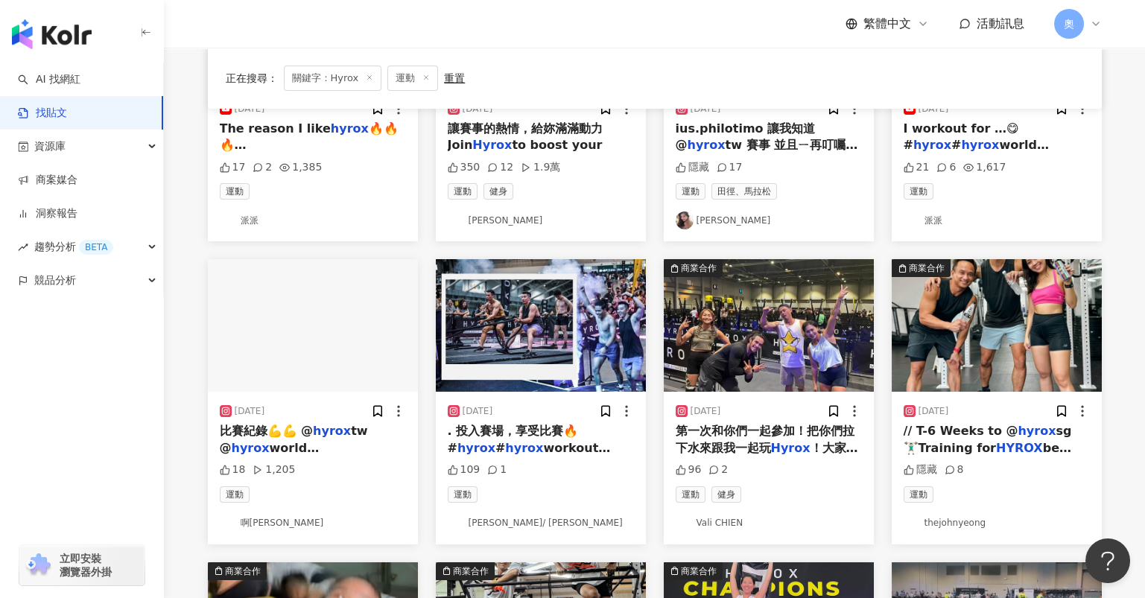
scroll to position [297, 0]
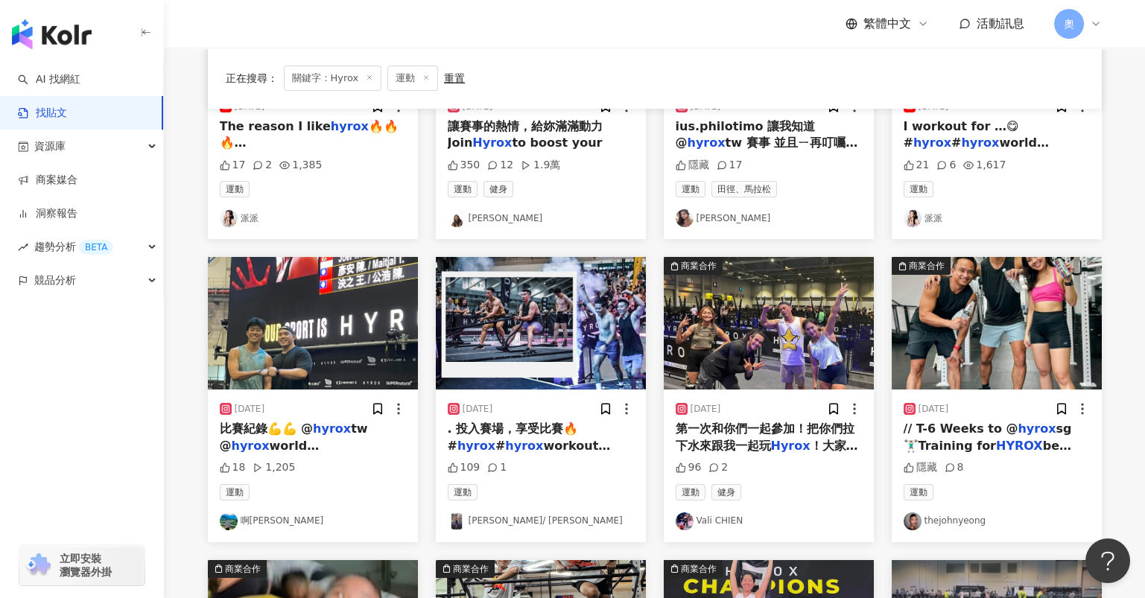
click at [242, 222] on link "派派" at bounding box center [313, 218] width 186 height 18
click at [484, 219] on link "Patty Cake" at bounding box center [541, 218] width 186 height 18
click at [689, 221] on img at bounding box center [685, 218] width 18 height 18
click at [720, 519] on link "Vali CHIEN" at bounding box center [769, 522] width 186 height 18
drag, startPoint x: 515, startPoint y: 518, endPoint x: 463, endPoint y: 519, distance: 52.2
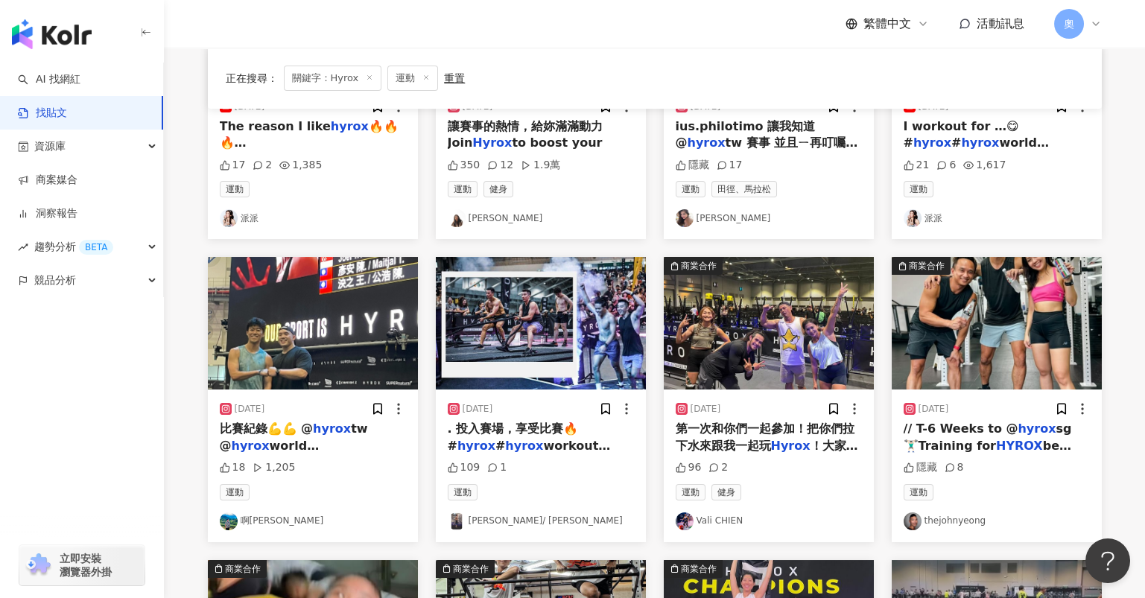
click at [515, 518] on link "張勝翰 / harry" at bounding box center [541, 522] width 186 height 18
click at [247, 521] on link "啊祐" at bounding box center [313, 522] width 186 height 18
click at [977, 516] on link "thejohnyeong" at bounding box center [997, 522] width 186 height 18
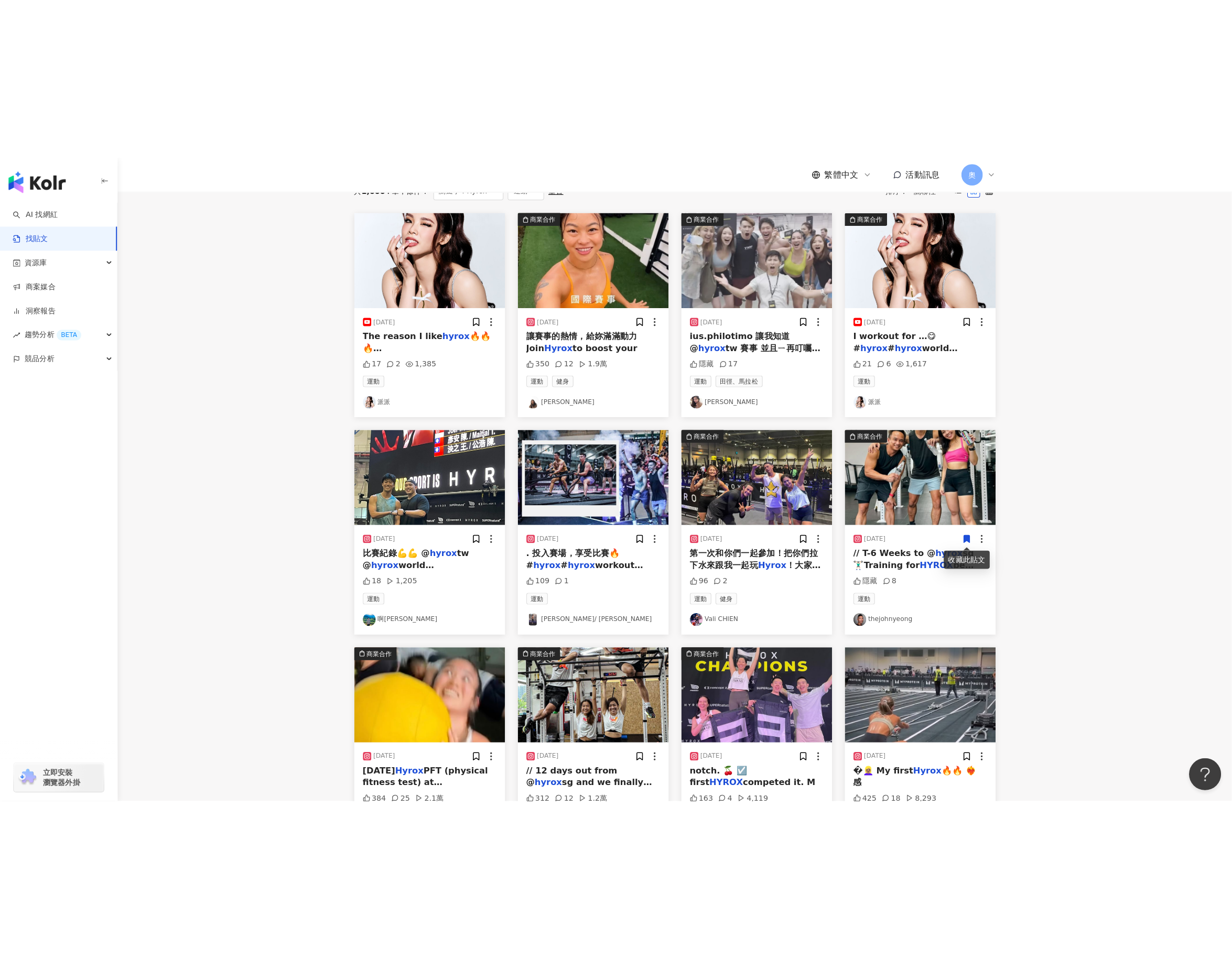
scroll to position [0, 0]
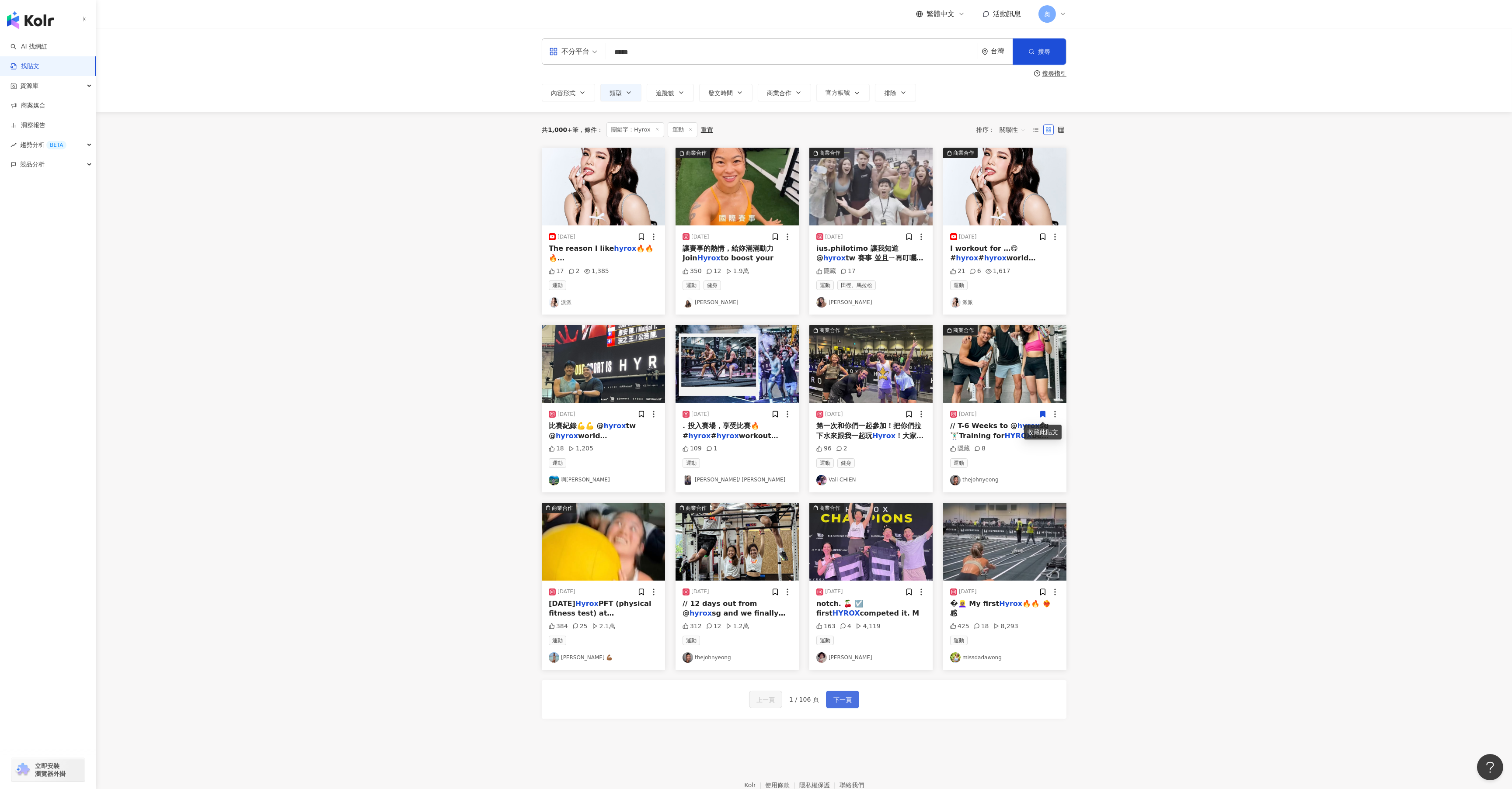
click at [671, 342] on button "下一頁" at bounding box center [842, 700] width 33 height 18
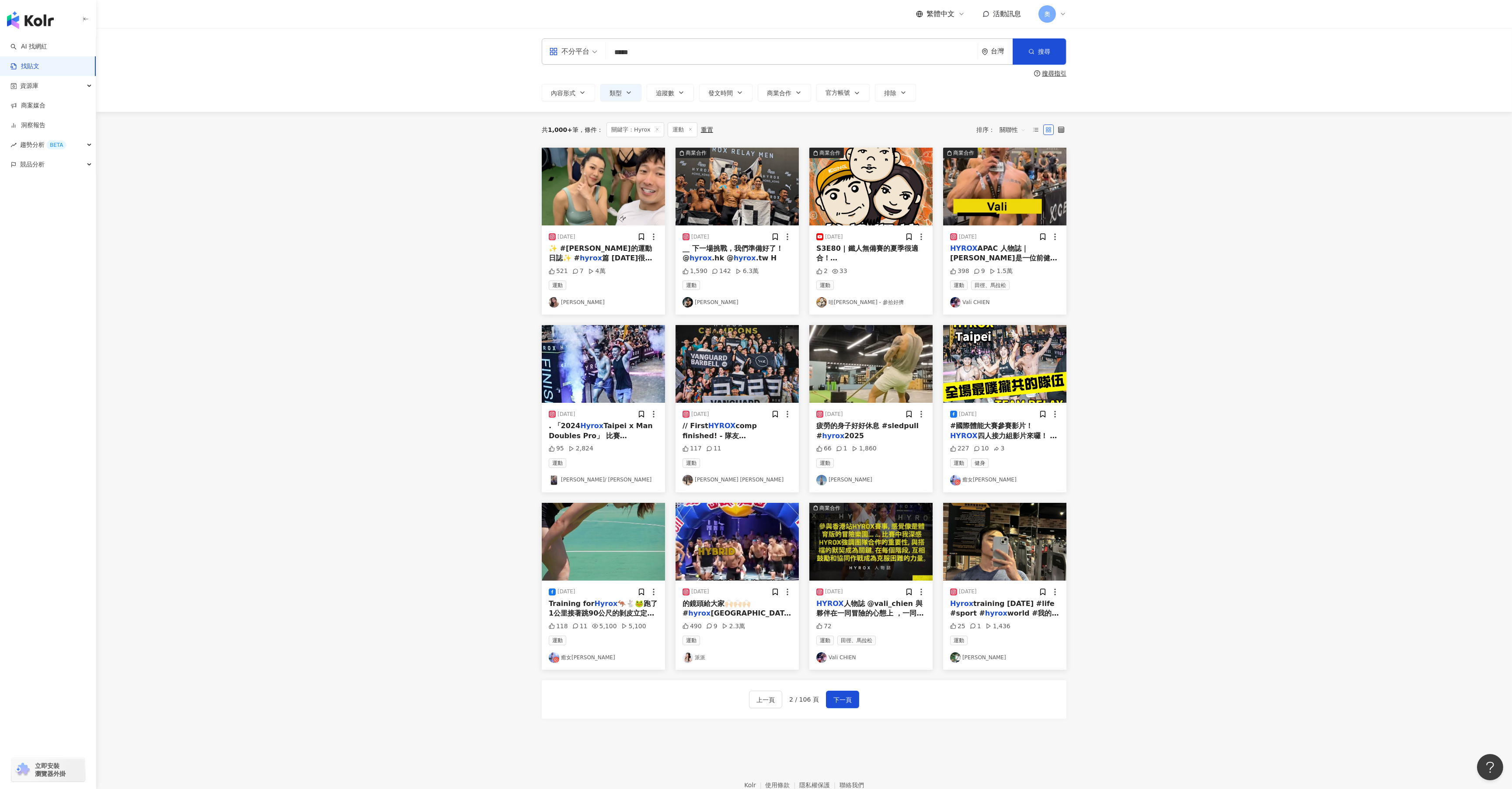
click at [627, 56] on input "*****" at bounding box center [791, 52] width 365 height 19
drag, startPoint x: 643, startPoint y: 52, endPoint x: 607, endPoint y: 56, distance: 36.2
click at [607, 56] on div "不分平台 Hyrox ***** 台灣 搜尋" at bounding box center [804, 52] width 525 height 26
type input "********"
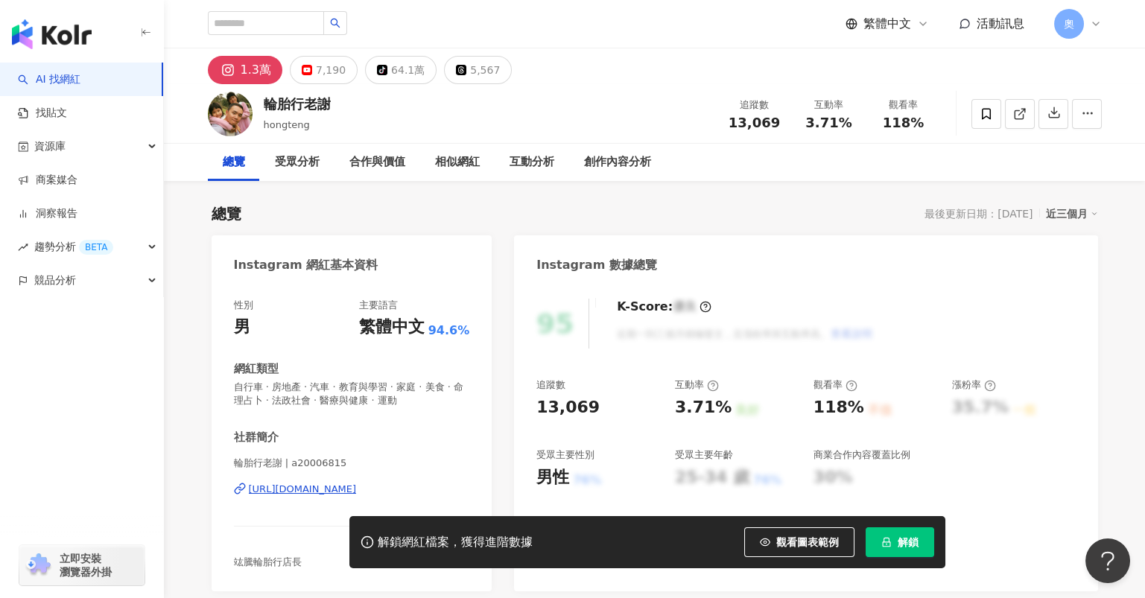
click at [357, 492] on div "[URL][DOMAIN_NAME]" at bounding box center [303, 489] width 108 height 13
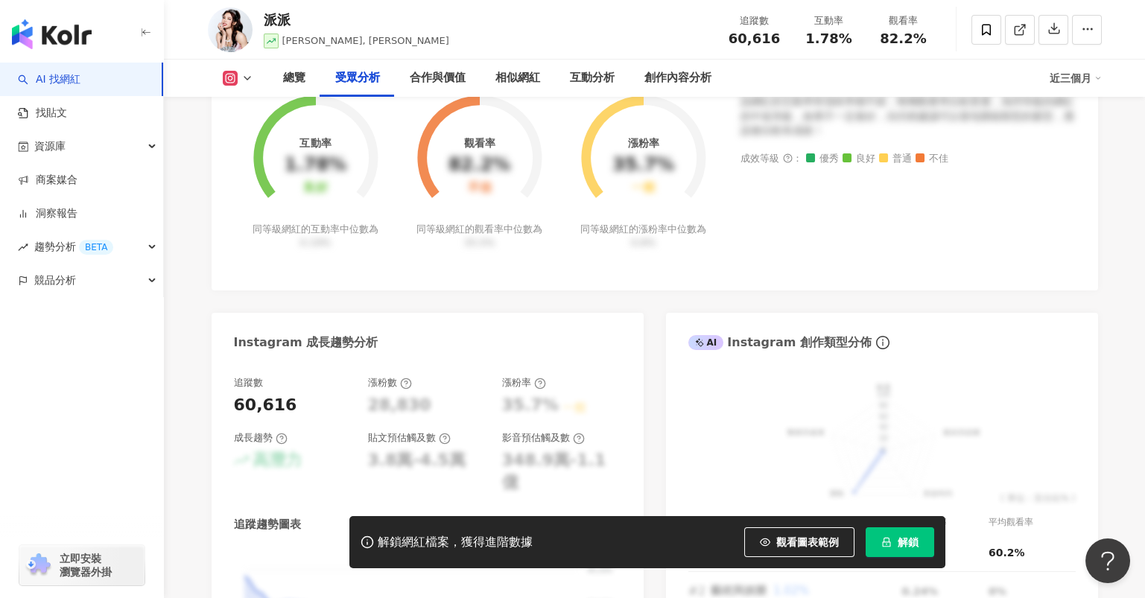
scroll to position [1390, 0]
